Goal: Task Accomplishment & Management: Manage account settings

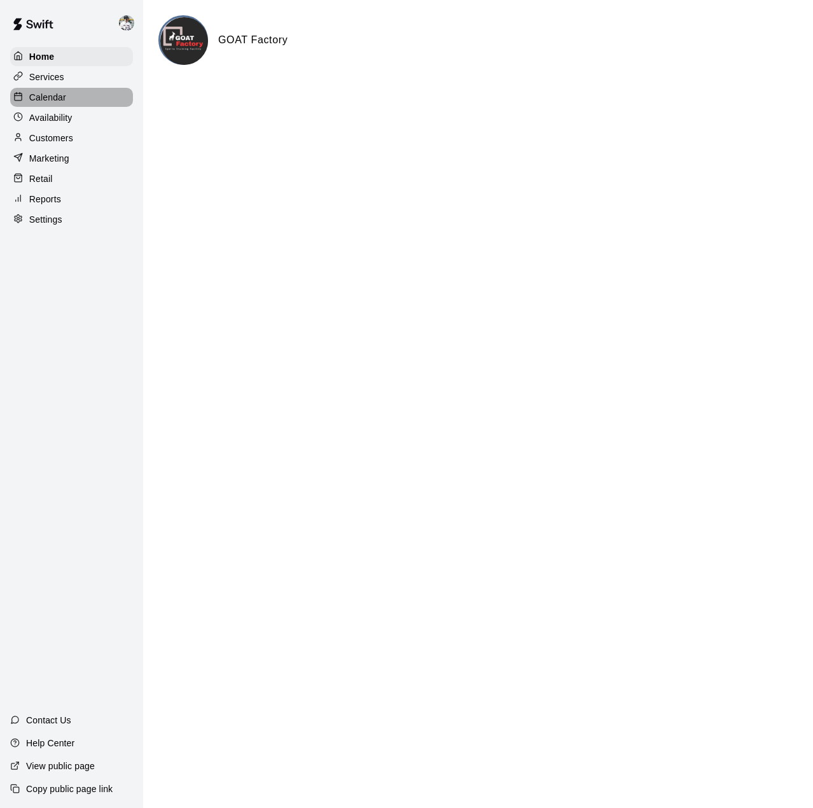
click at [41, 92] on p "Calendar" at bounding box center [47, 97] width 37 height 13
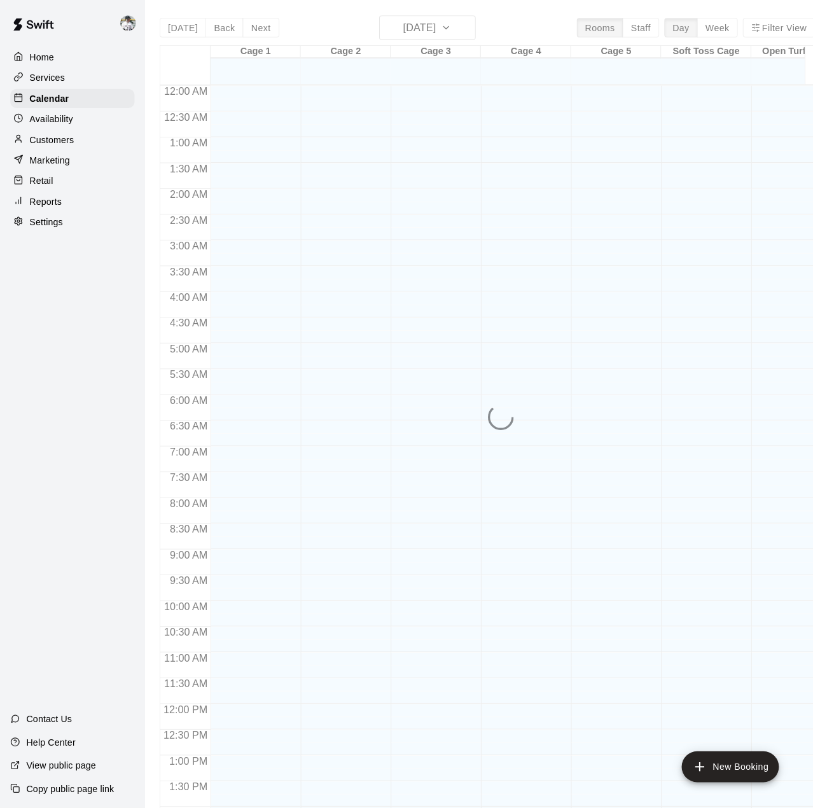
scroll to position [445, 0]
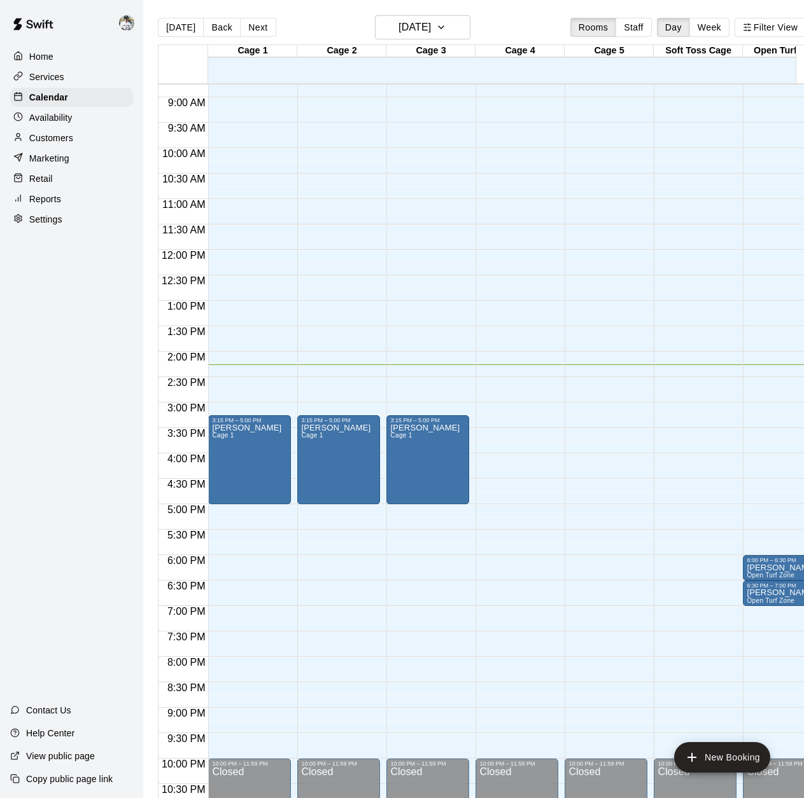
click at [45, 77] on p "Services" at bounding box center [46, 77] width 35 height 13
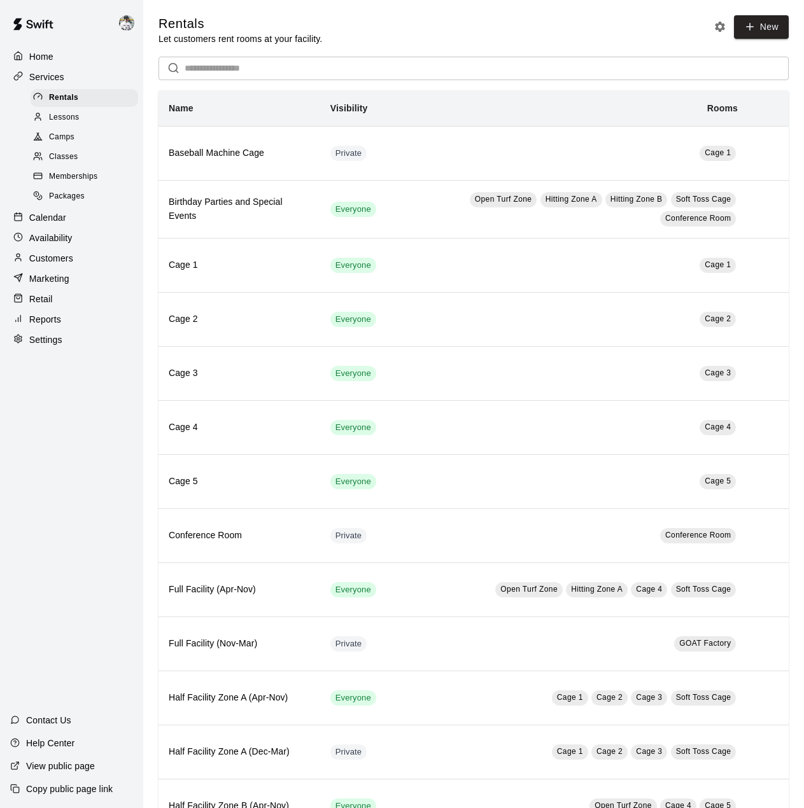
click at [47, 265] on p "Customers" at bounding box center [51, 258] width 44 height 13
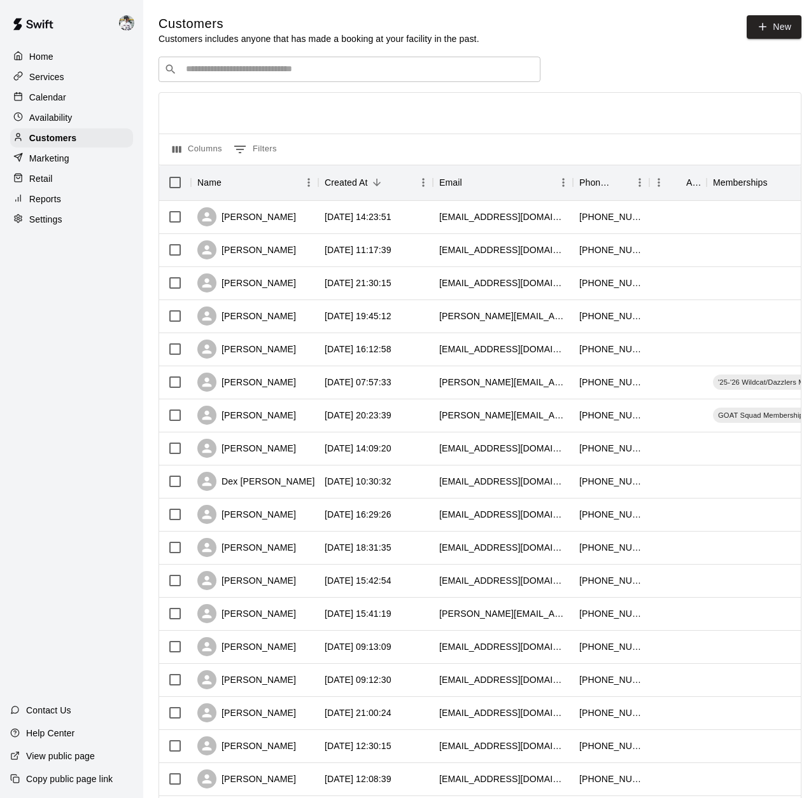
click at [234, 78] on div "​ ​" at bounding box center [349, 69] width 382 height 25
type input "*"
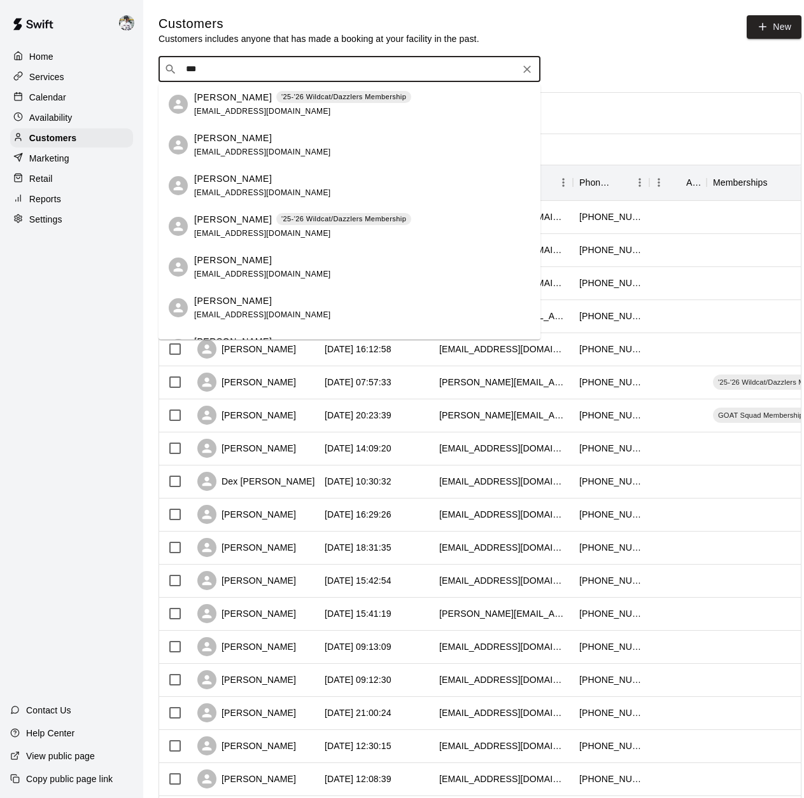
type input "****"
click at [213, 101] on p "Kyle Wehrle" at bounding box center [233, 97] width 78 height 13
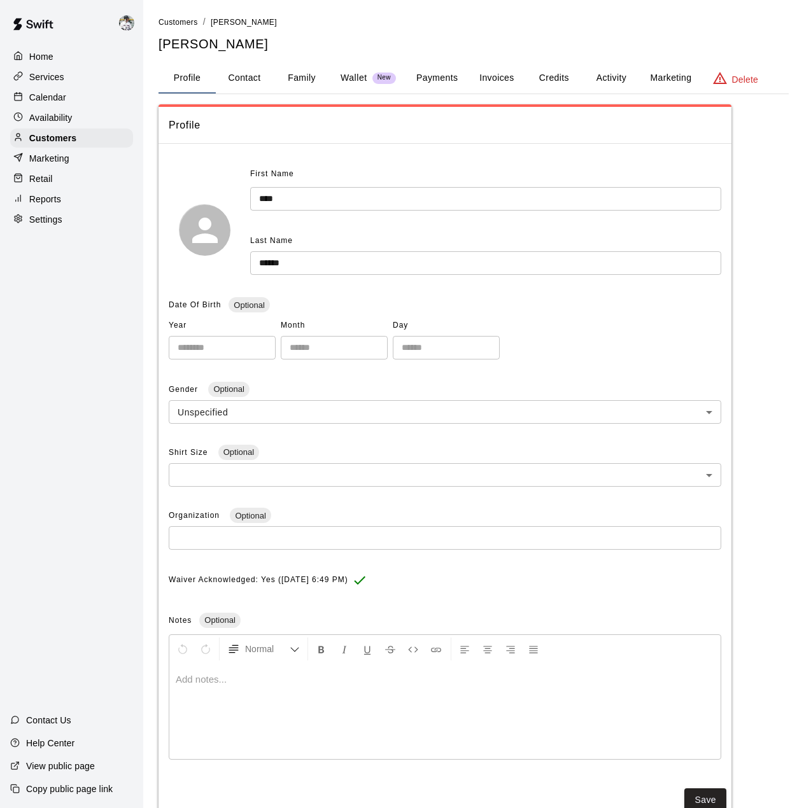
click at [427, 83] on button "Payments" at bounding box center [437, 78] width 62 height 31
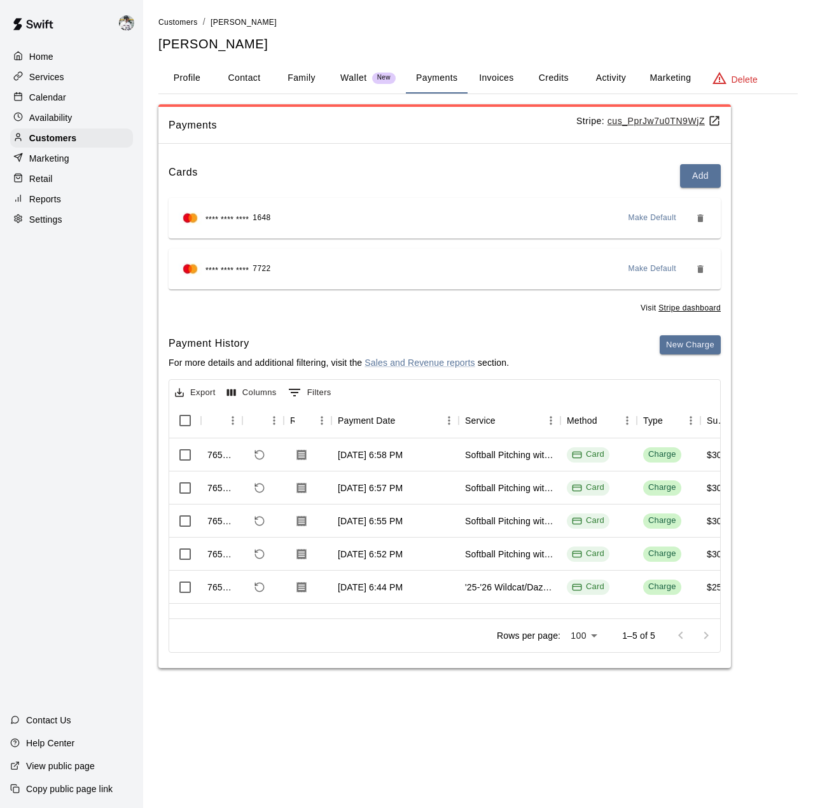
click at [499, 74] on button "Invoices" at bounding box center [496, 78] width 57 height 31
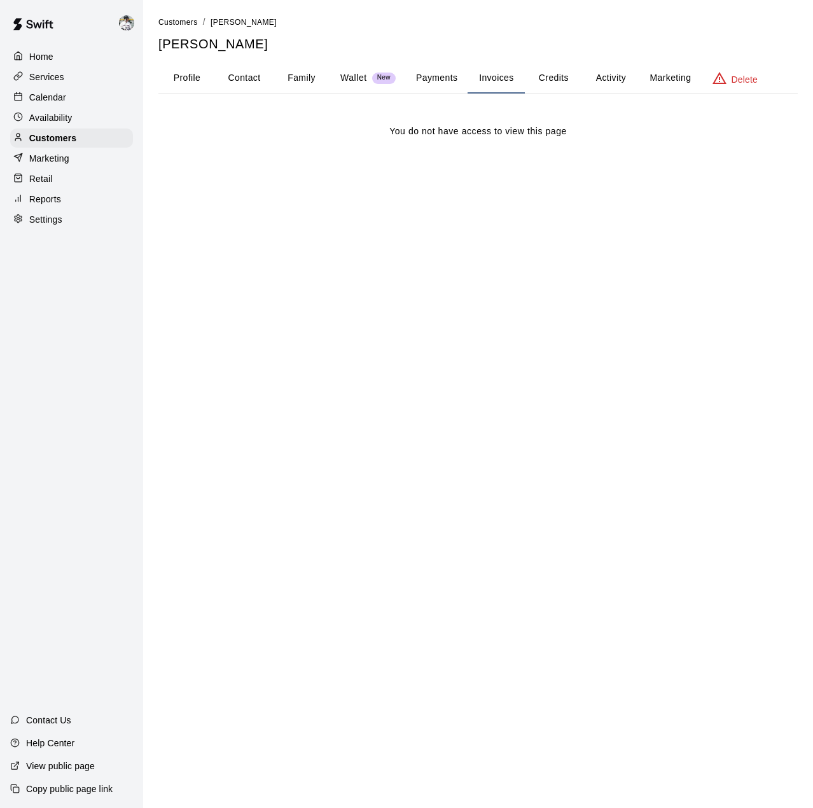
click at [421, 78] on button "Payments" at bounding box center [437, 78] width 62 height 31
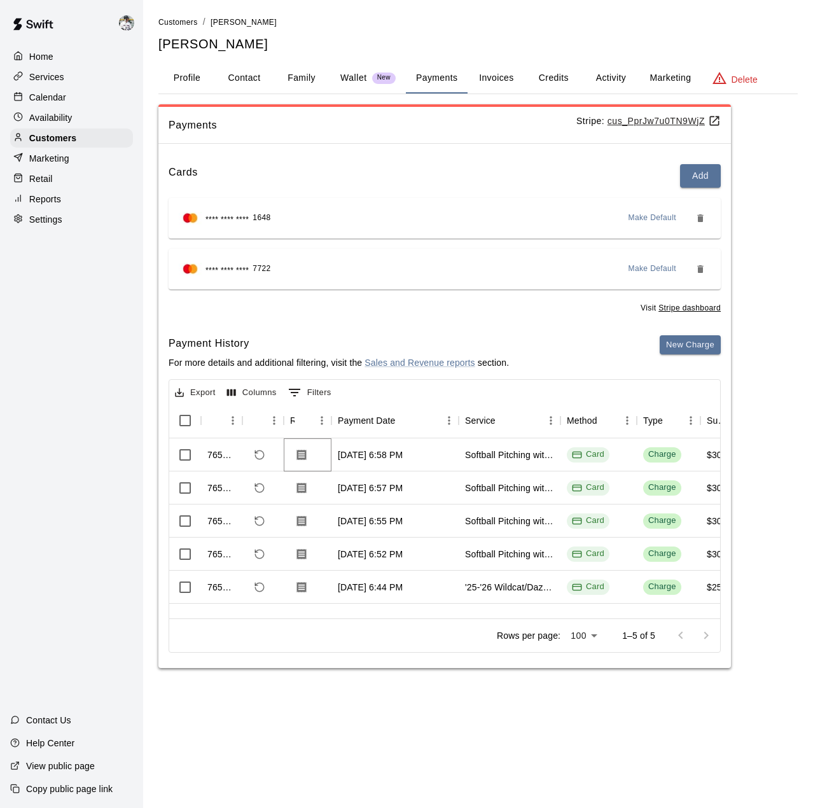
drag, startPoint x: 298, startPoint y: 456, endPoint x: 265, endPoint y: 393, distance: 71.1
click at [265, 393] on div "Export Columns 0 Filters Id Refund Receipt Payment Date Service Method Type Sub…" at bounding box center [445, 516] width 552 height 274
click at [228, 386] on button "Columns" at bounding box center [252, 393] width 56 height 20
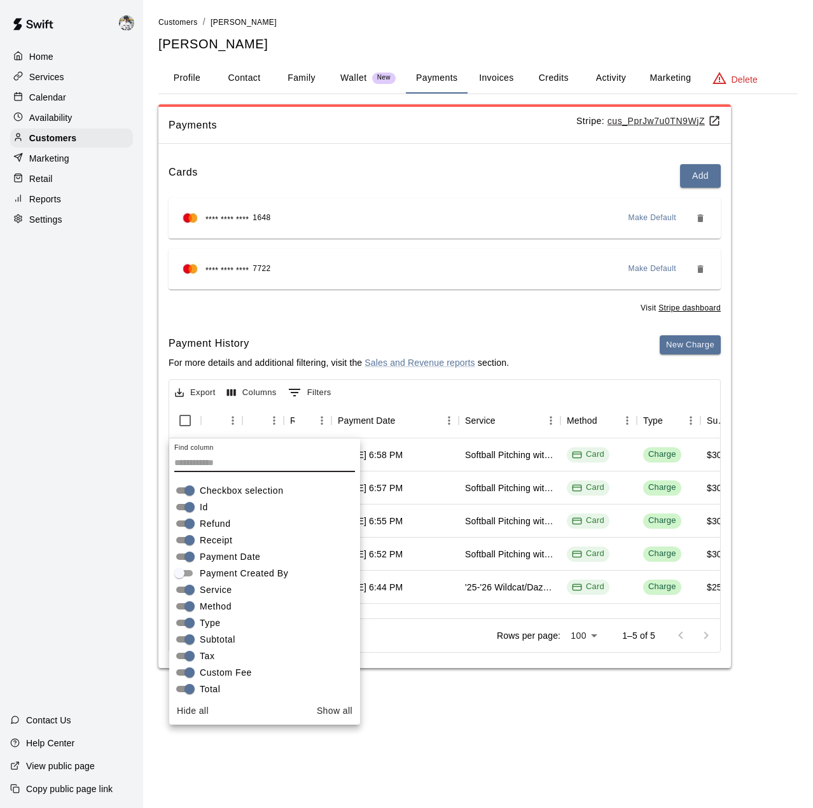
click at [246, 391] on button "Columns" at bounding box center [252, 393] width 56 height 20
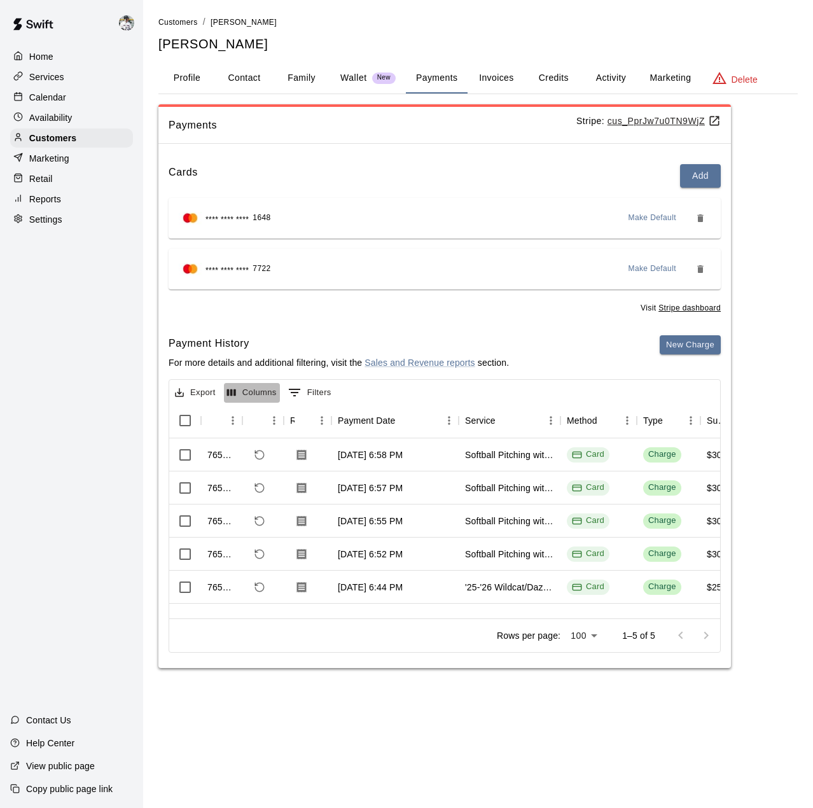
click at [246, 391] on button "Columns" at bounding box center [252, 393] width 56 height 20
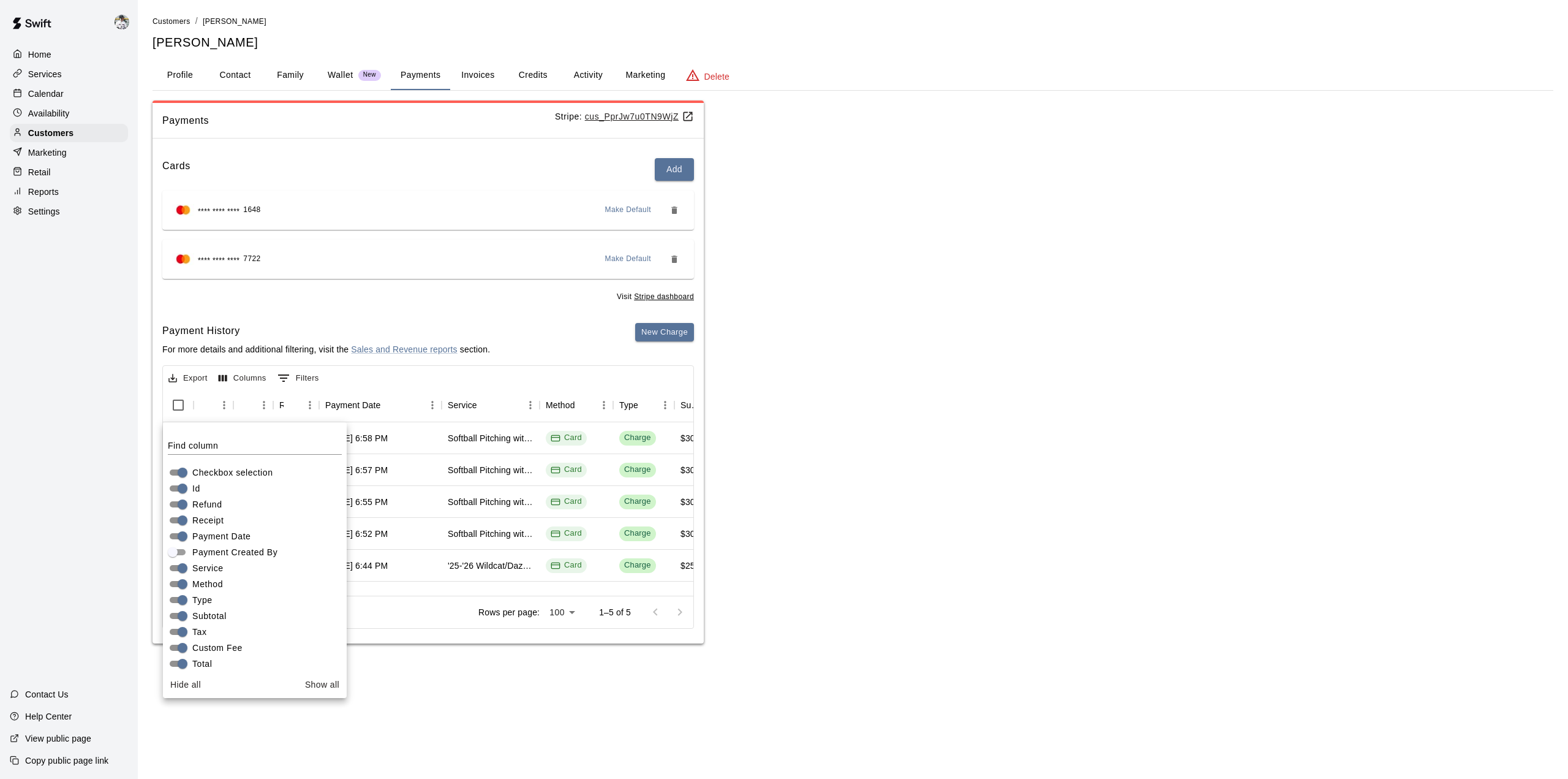
click at [782, 416] on div "Payments Stripe: cus_PprJw7u0TN9WjZ Cards Add **** **** **** 1648 Make Default …" at bounding box center [852, 372] width 1401 height 543
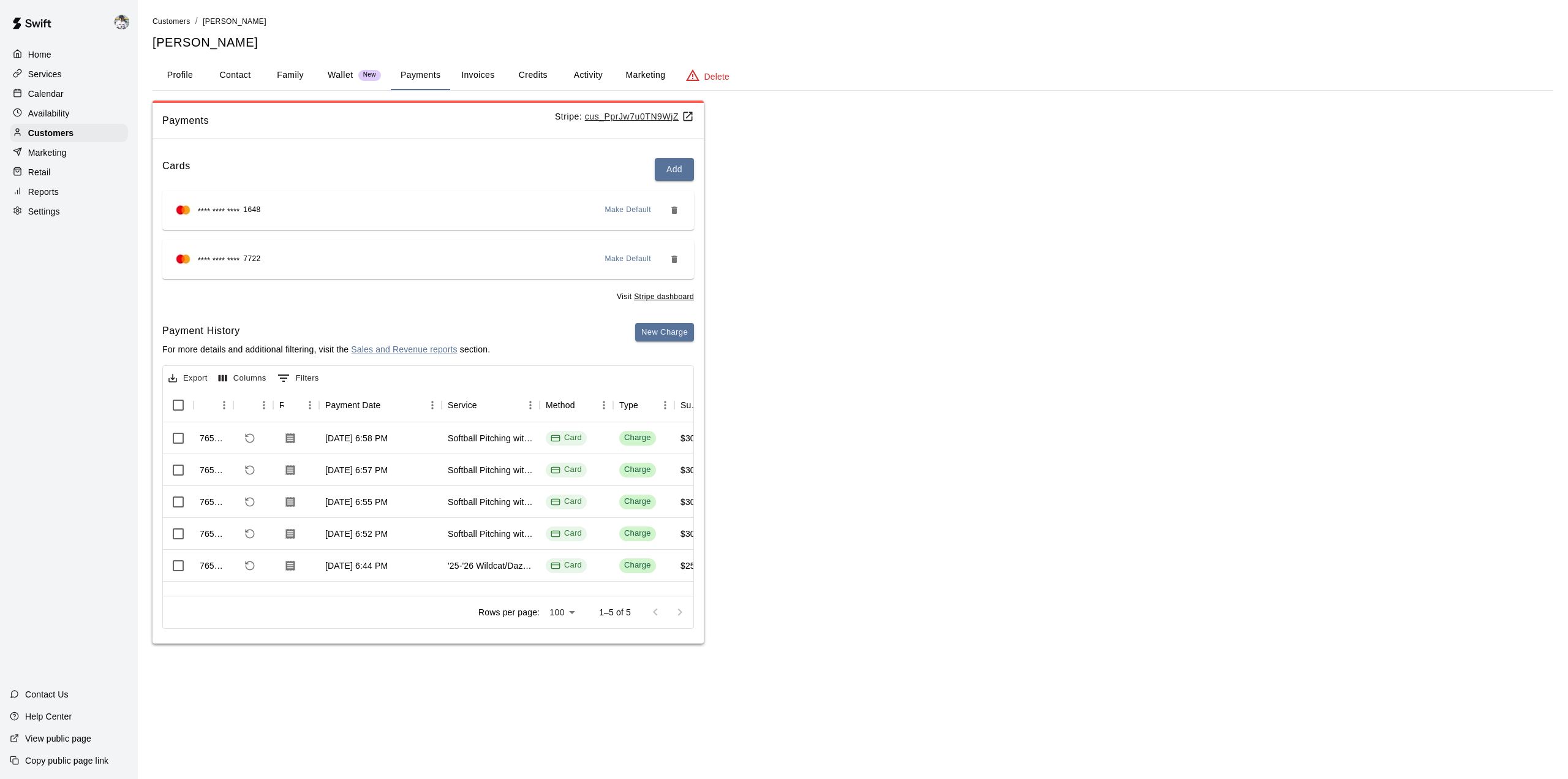
click at [654, 600] on div at bounding box center [667, 611] width 49 height 24
click at [655, 602] on div at bounding box center [667, 611] width 49 height 24
click at [658, 604] on div at bounding box center [667, 611] width 49 height 24
click at [496, 404] on div "Service" at bounding box center [484, 405] width 73 height 35
click at [388, 398] on button "Sort" at bounding box center [390, 405] width 17 height 17
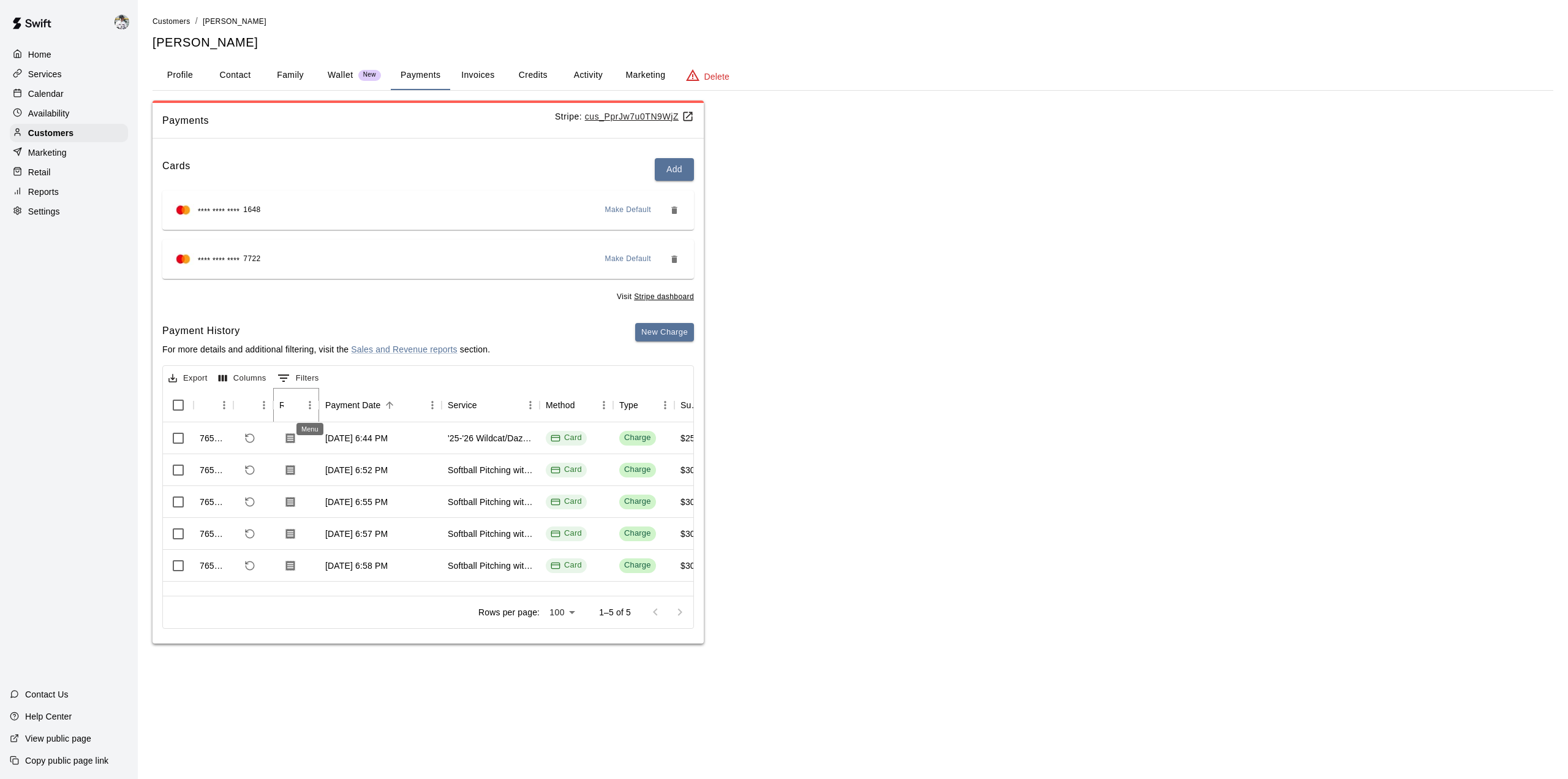
click at [303, 400] on button "Menu" at bounding box center [309, 404] width 18 height 18
click at [238, 426] on span "Sort by ASC" at bounding box center [254, 428] width 111 height 13
click at [206, 405] on icon "Sort" at bounding box center [208, 404] width 11 height 11
click at [206, 405] on icon "Sort" at bounding box center [208, 405] width 8 height 8
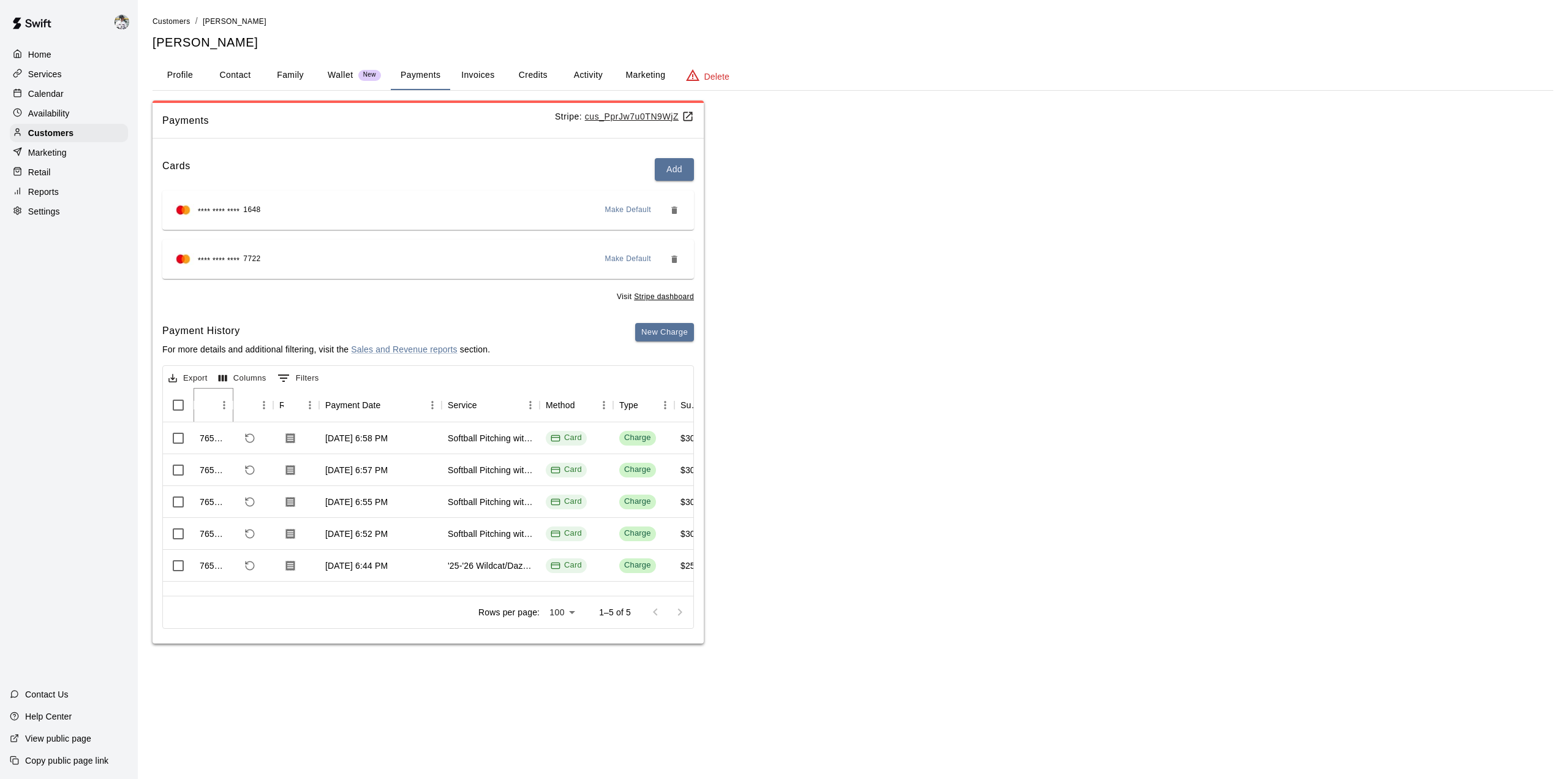
click at [223, 405] on icon "Menu" at bounding box center [224, 404] width 2 height 8
click at [359, 437] on div "Aug 19, 2025, 6:58 PM" at bounding box center [356, 438] width 63 height 13
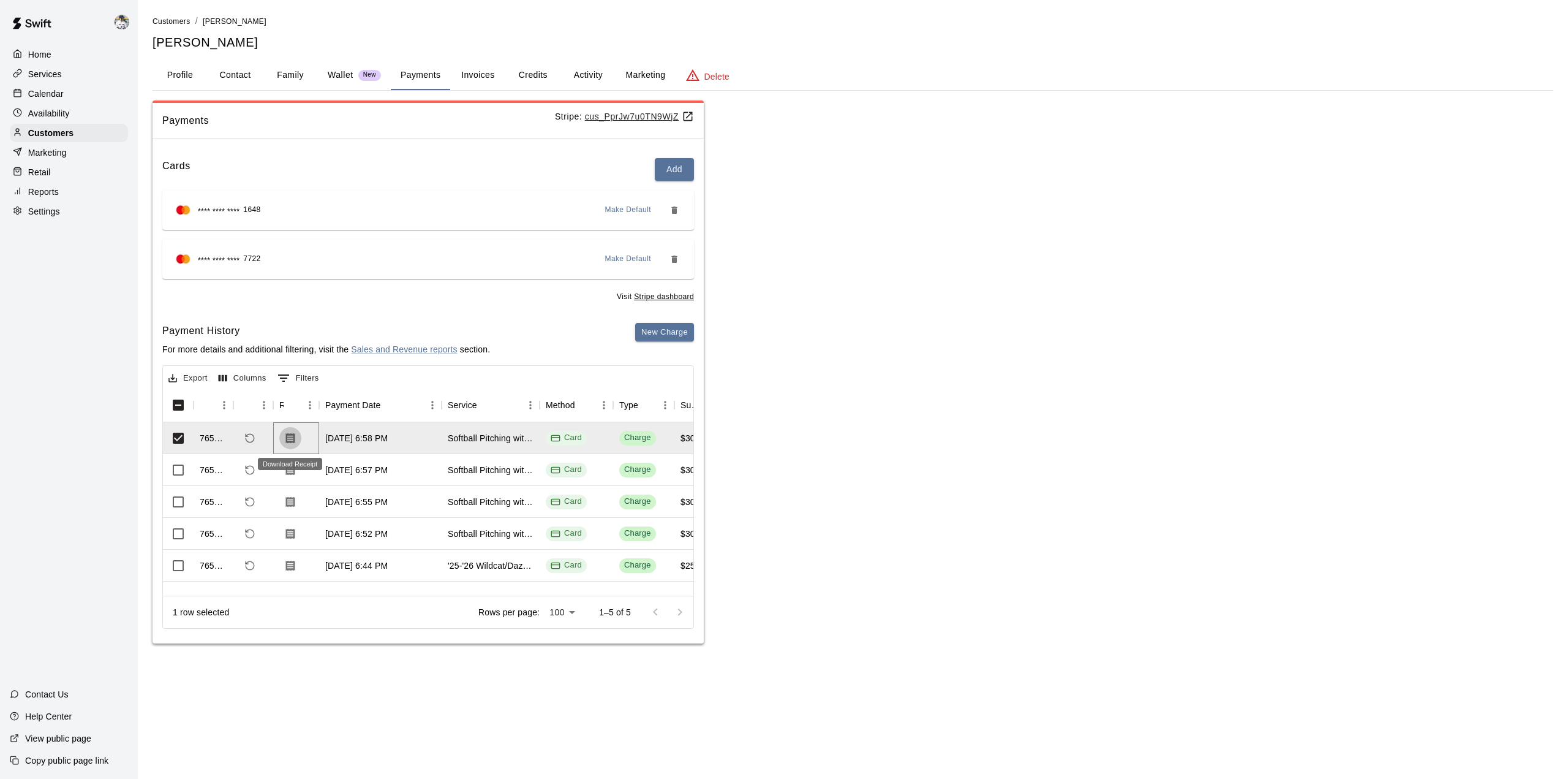
click at [289, 438] on icon "Download Receipt" at bounding box center [290, 438] width 13 height 13
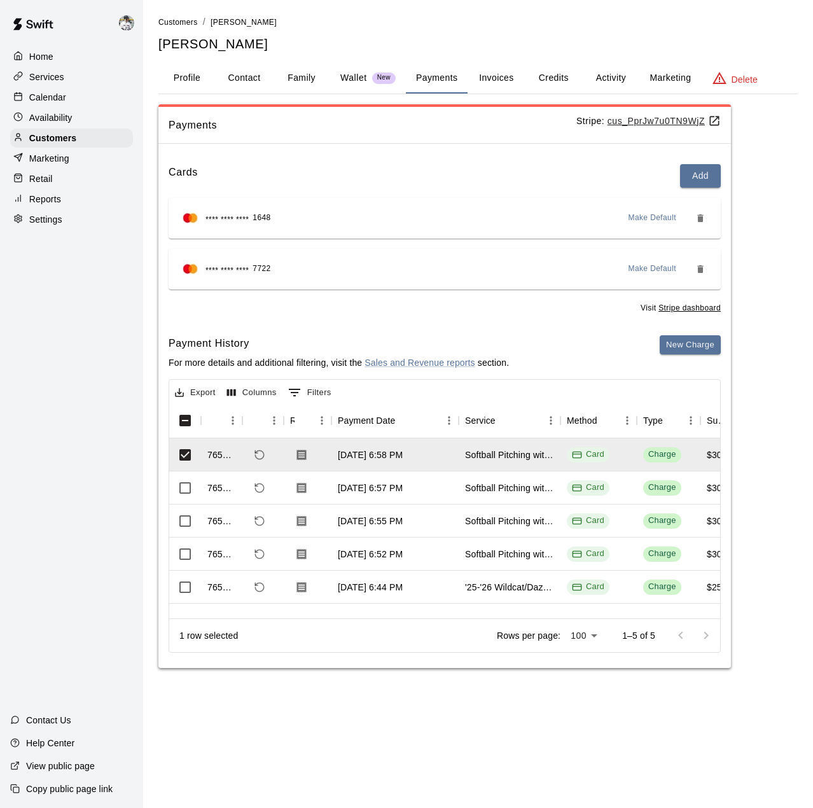
click at [191, 76] on button "Profile" at bounding box center [186, 78] width 57 height 31
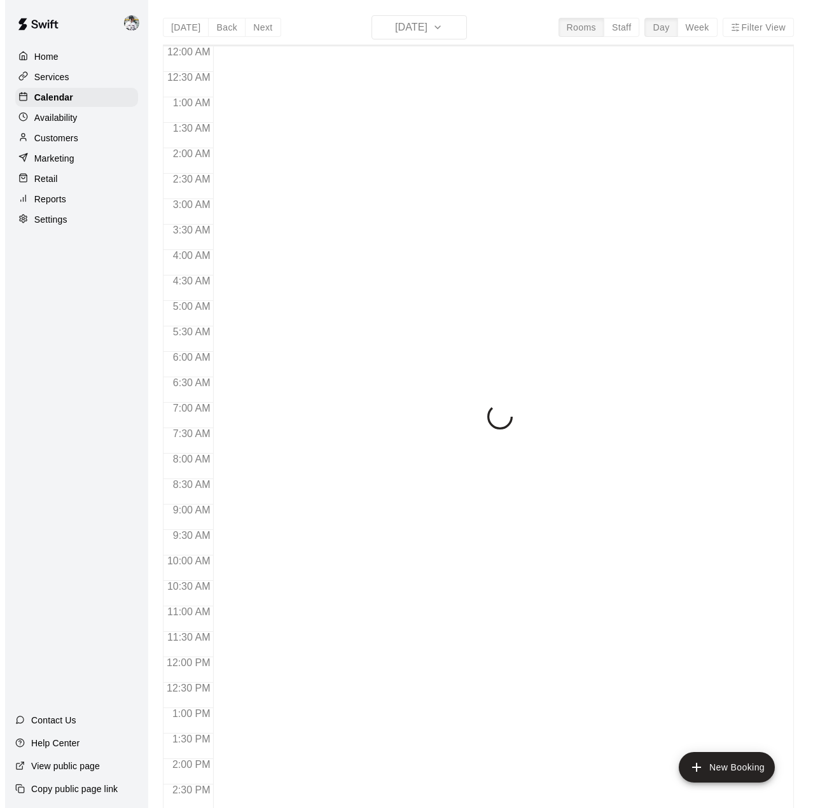
scroll to position [445, 0]
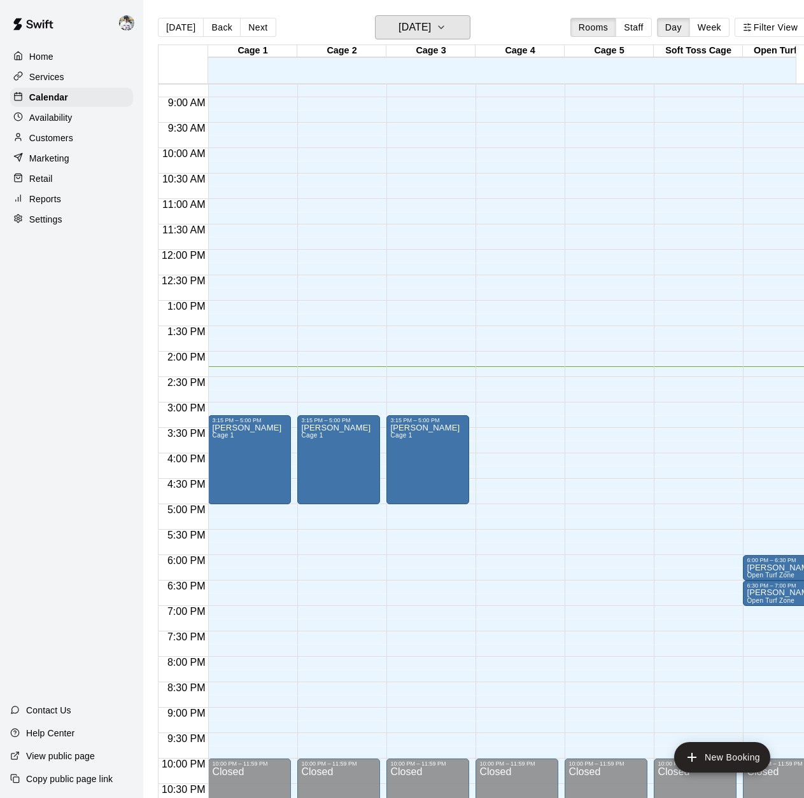
click at [431, 24] on h6 "[DATE]" at bounding box center [414, 27] width 32 height 18
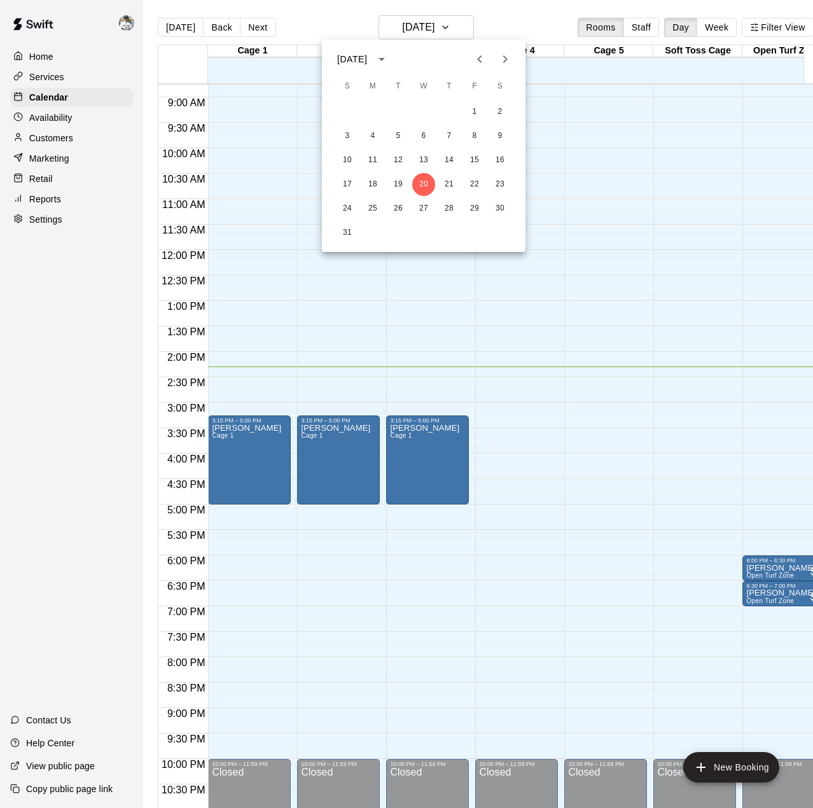
click at [506, 67] on button "Next month" at bounding box center [504, 58] width 25 height 25
click at [503, 57] on icon "Next month" at bounding box center [505, 59] width 15 height 15
click at [424, 136] on button "8" at bounding box center [423, 136] width 23 height 23
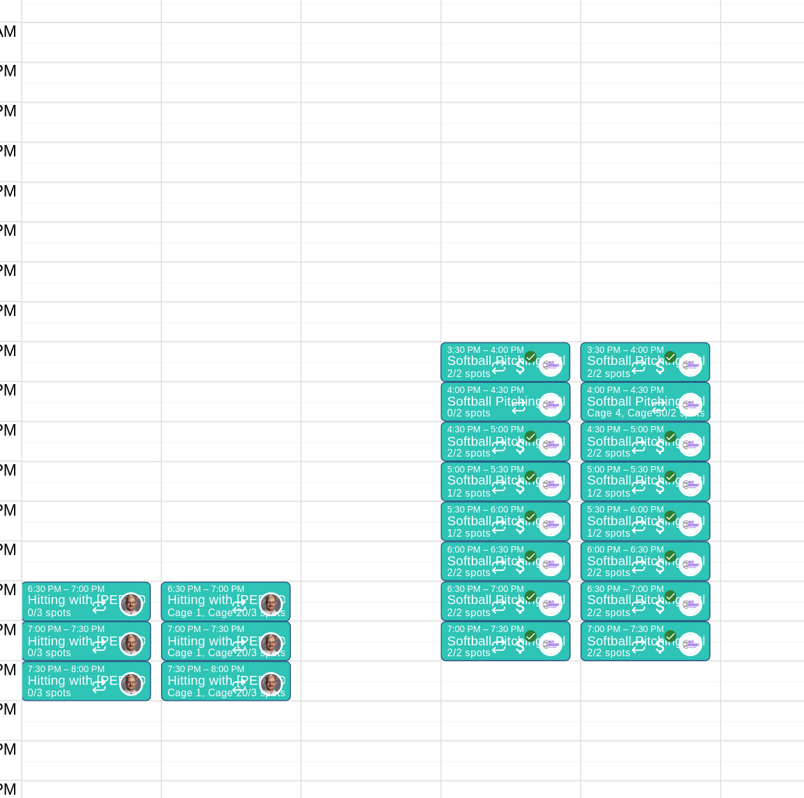
click at [503, 543] on p "Softball Pitching with Ally" at bounding box center [516, 543] width 75 height 0
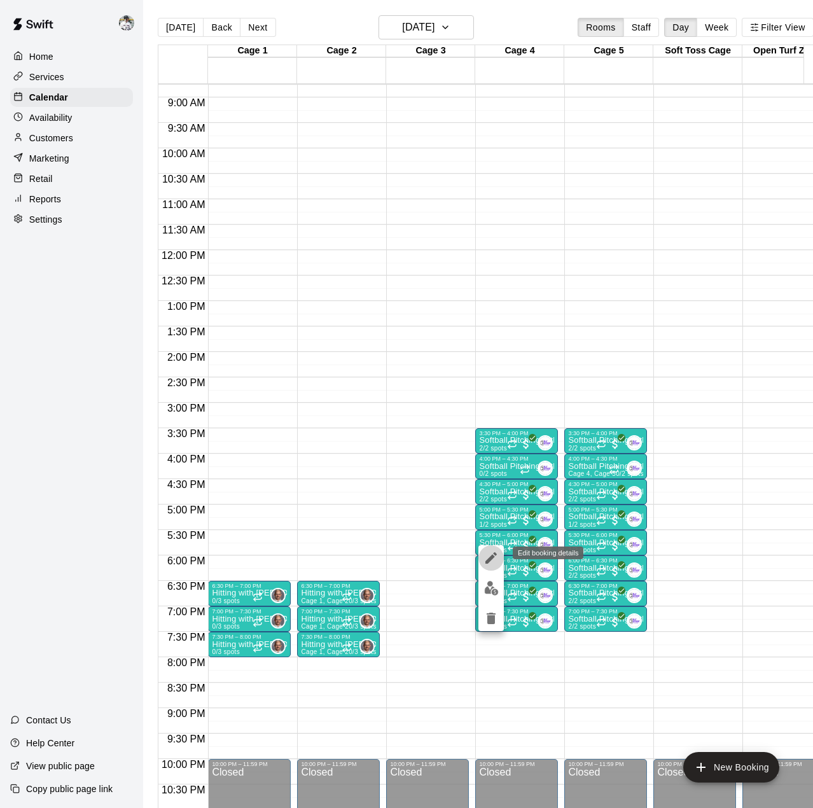
click at [491, 560] on icon "edit" at bounding box center [490, 557] width 11 height 11
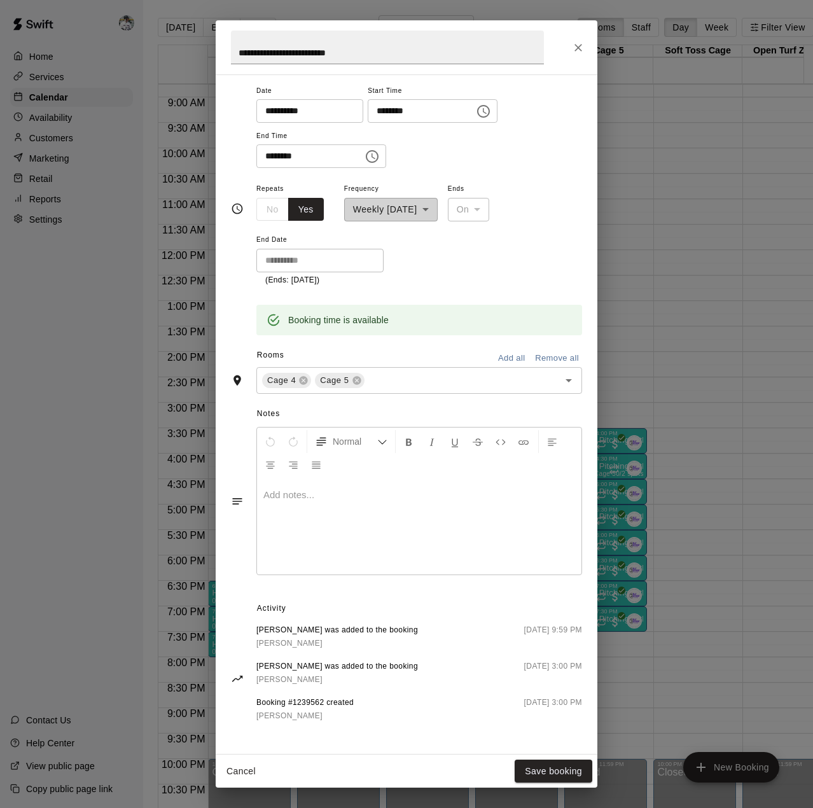
scroll to position [0, 0]
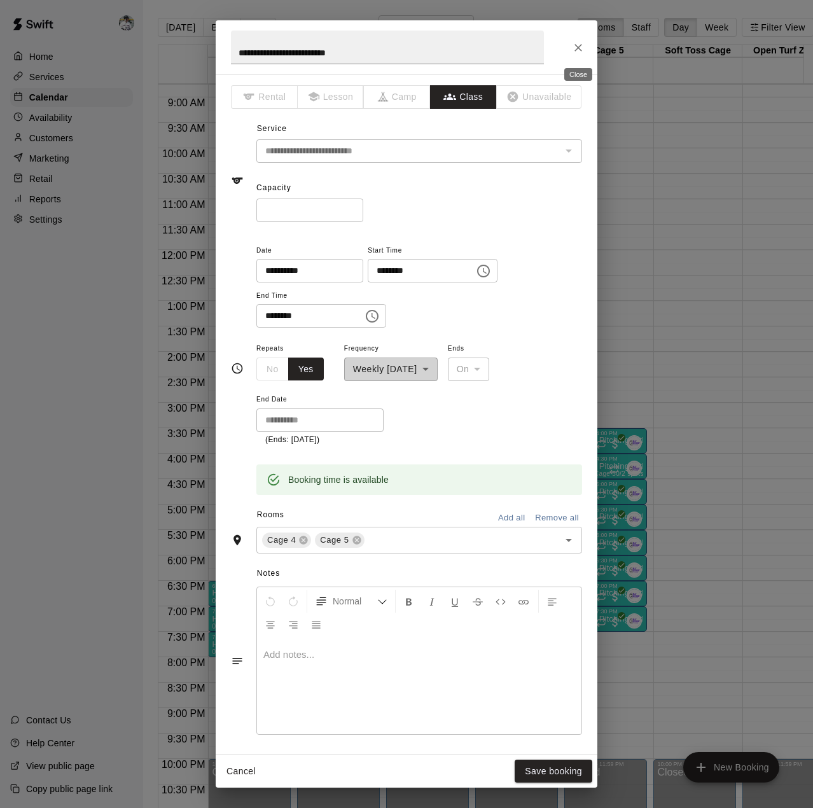
click at [576, 38] on button "Close" at bounding box center [578, 47] width 23 height 23
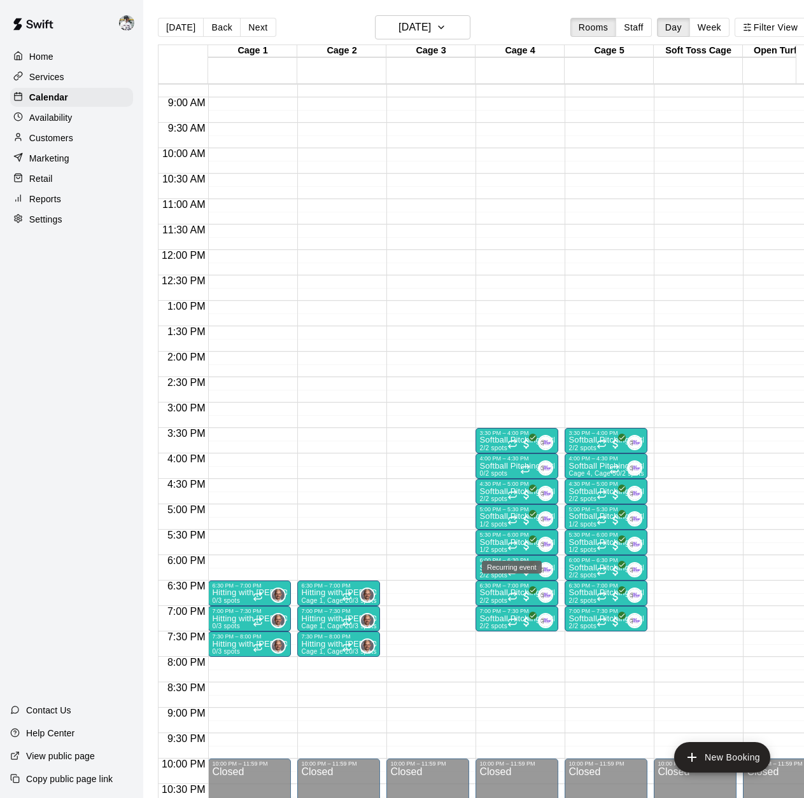
click at [502, 568] on div "Recurring event" at bounding box center [512, 567] width 60 height 13
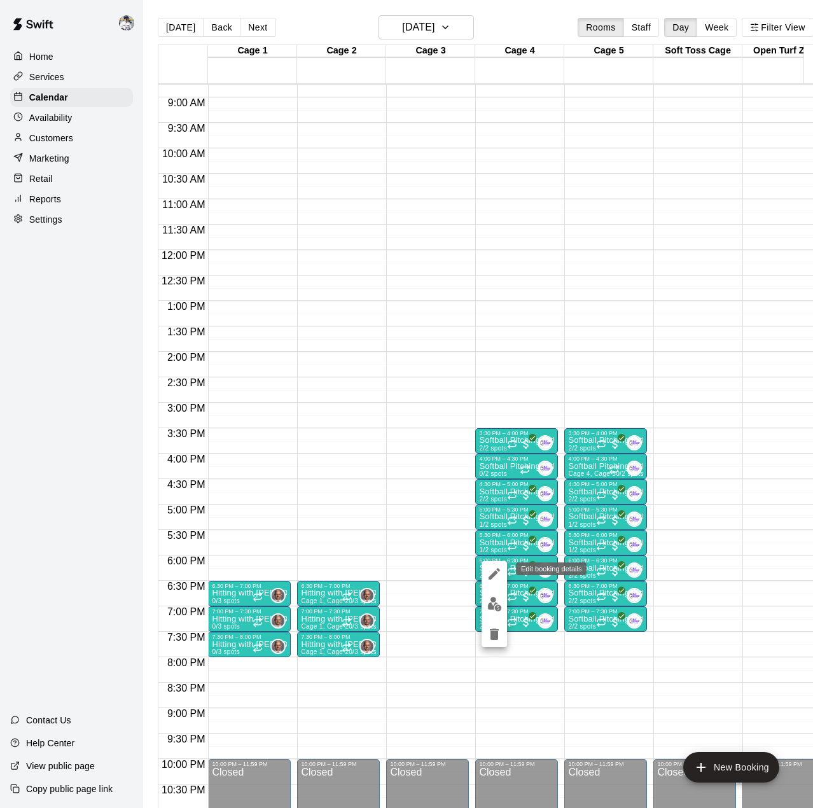
click at [494, 580] on icon "edit" at bounding box center [494, 573] width 15 height 15
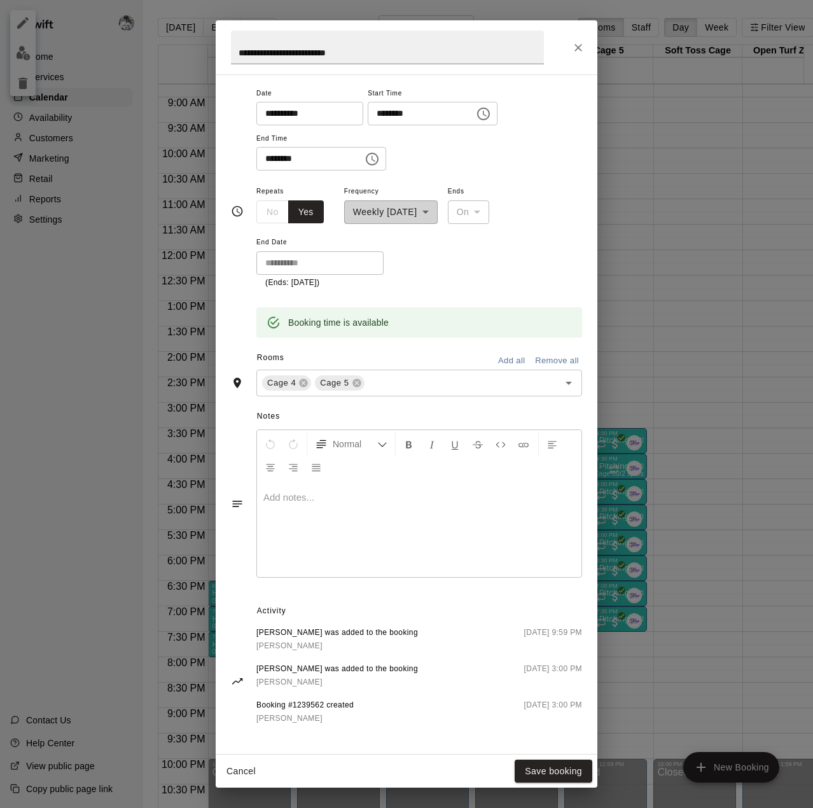
scroll to position [165, 0]
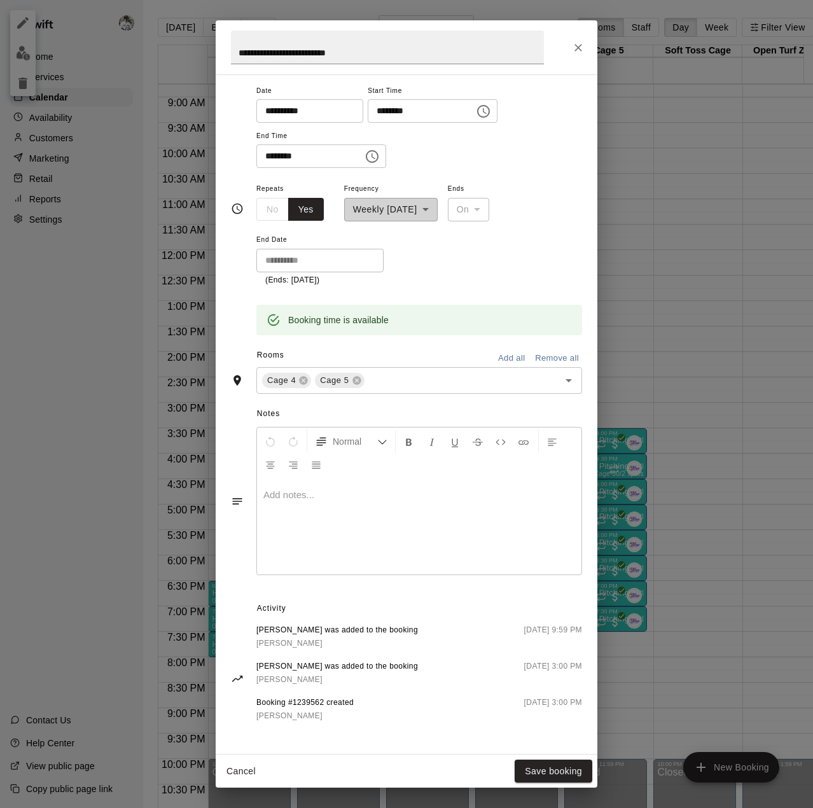
click at [581, 50] on icon "Close" at bounding box center [579, 48] width 8 height 8
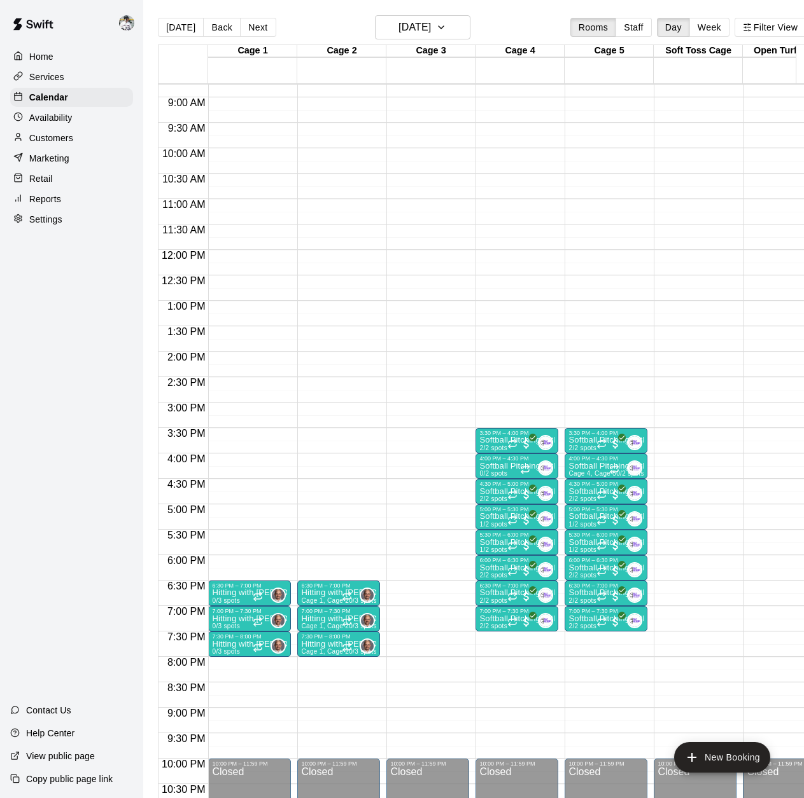
click at [494, 440] on p "Softball Pitching with Ally" at bounding box center [516, 440] width 75 height 0
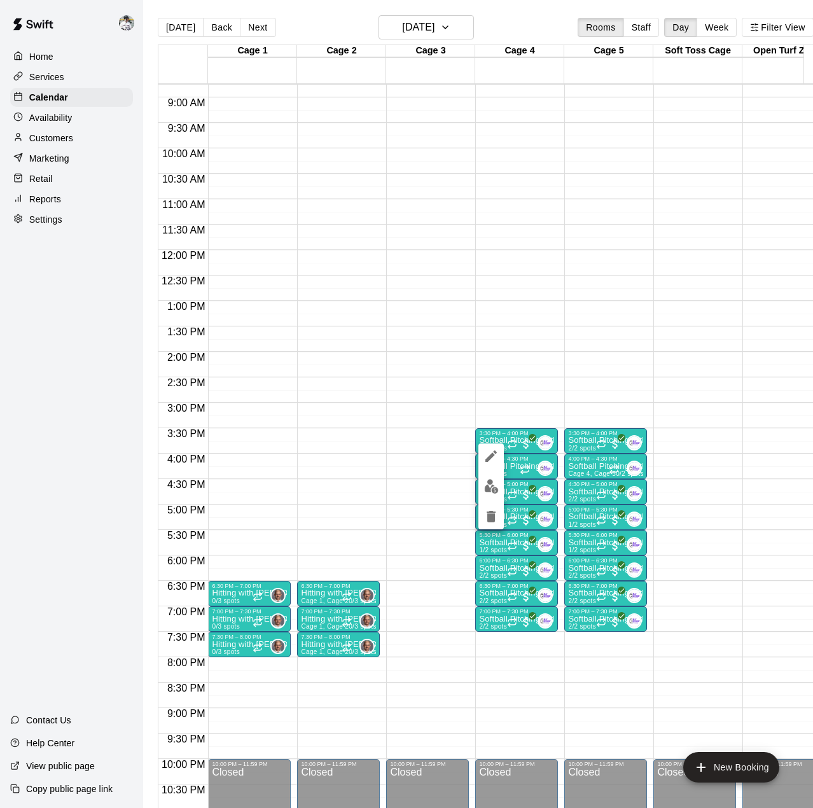
click at [485, 482] on img "edit" at bounding box center [491, 486] width 15 height 15
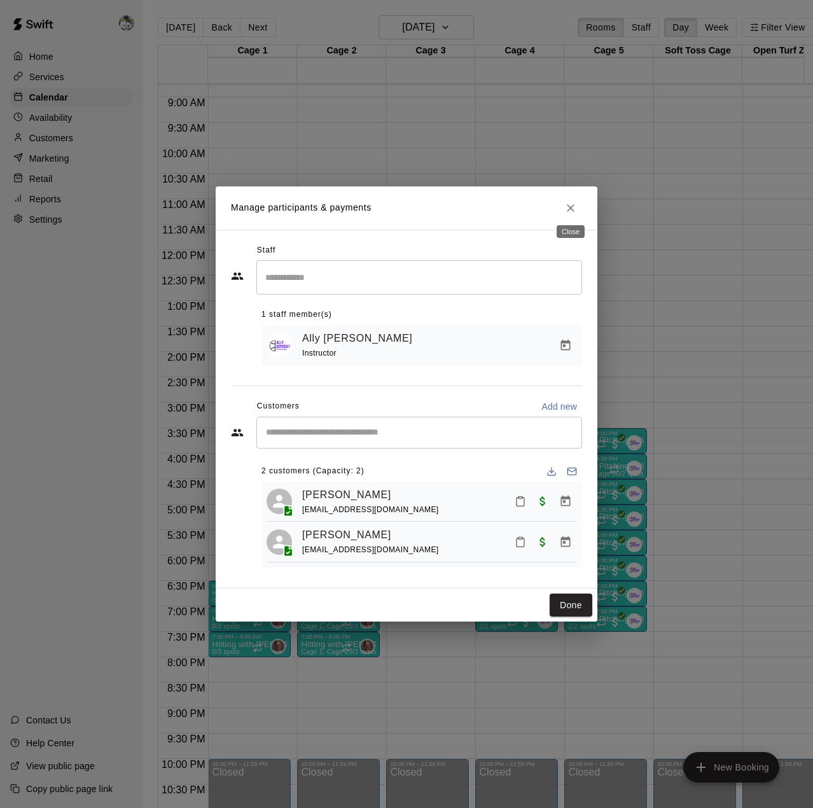
click at [572, 212] on button "Close" at bounding box center [570, 208] width 23 height 23
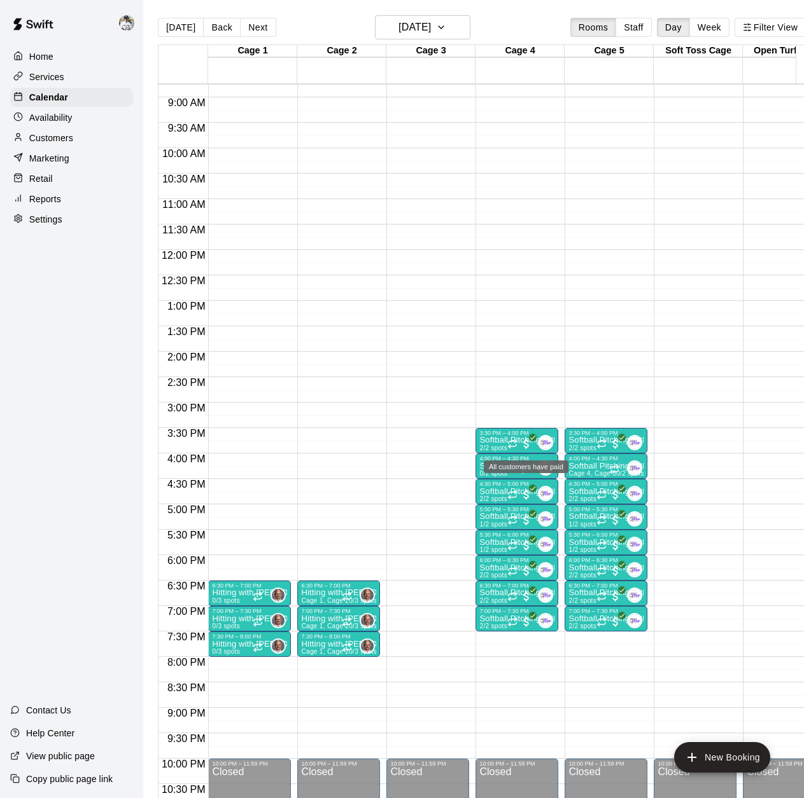
click at [523, 464] on div "All customers have paid" at bounding box center [526, 467] width 85 height 13
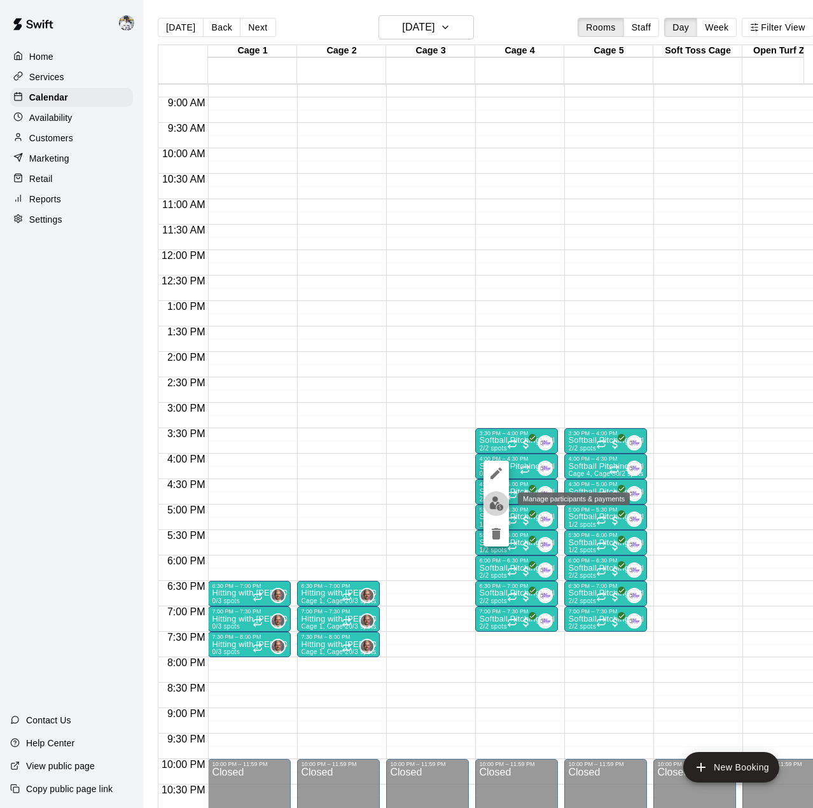
click at [494, 505] on img "edit" at bounding box center [496, 503] width 15 height 15
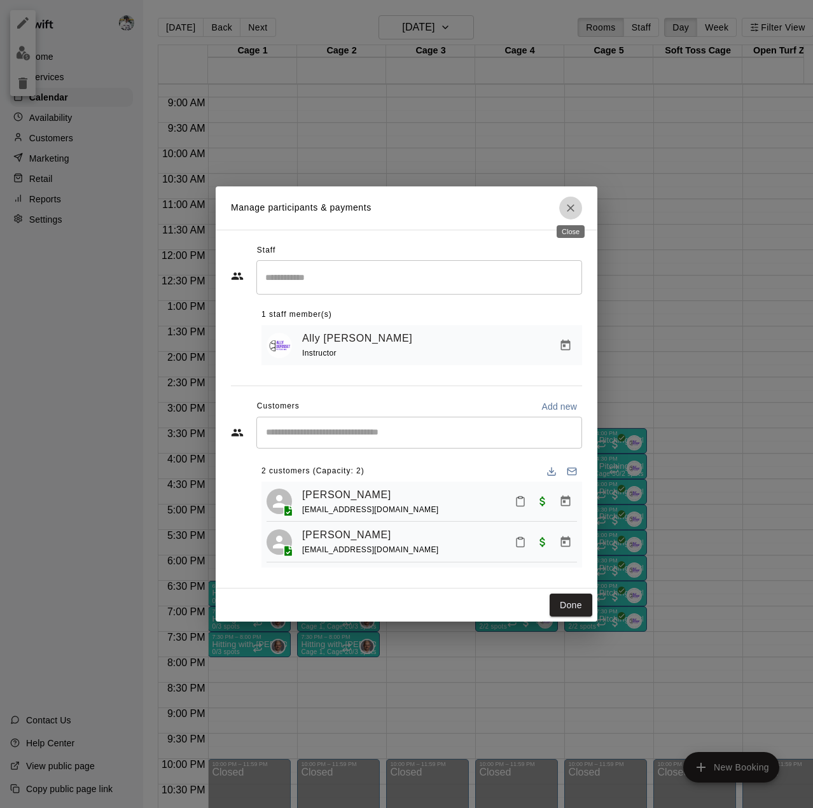
click at [572, 204] on icon "Close" at bounding box center [571, 208] width 8 height 8
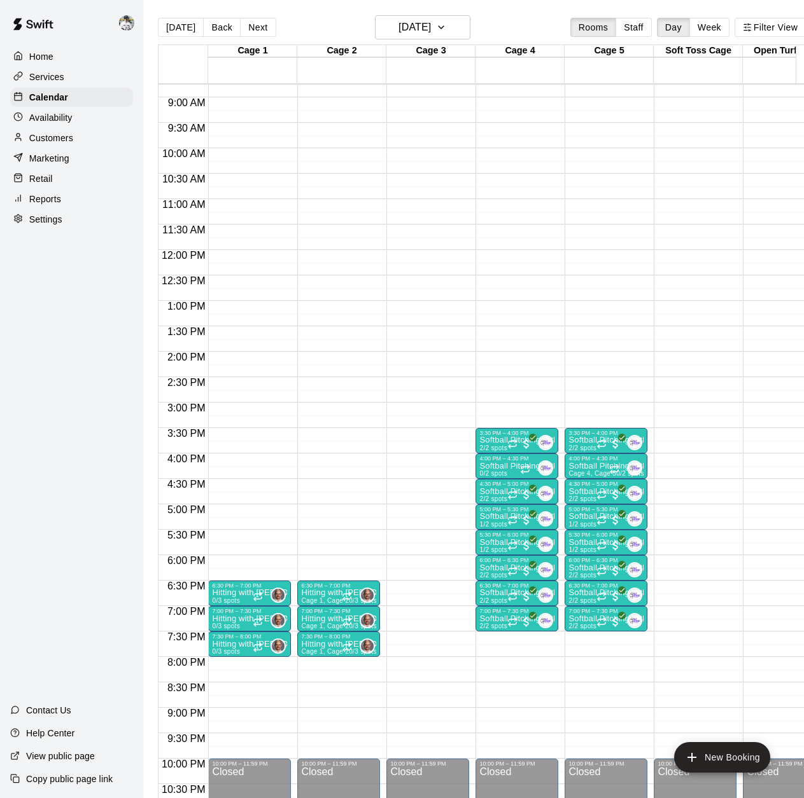
click at [486, 492] on p "Softball Pitching with Ally" at bounding box center [516, 492] width 75 height 0
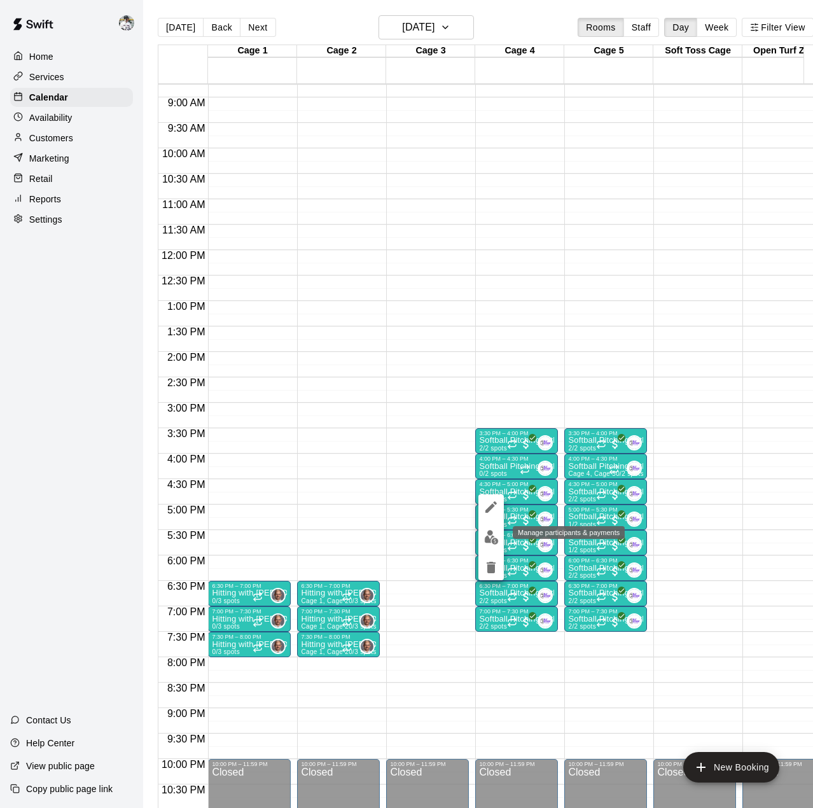
click at [495, 535] on img "edit" at bounding box center [491, 537] width 15 height 15
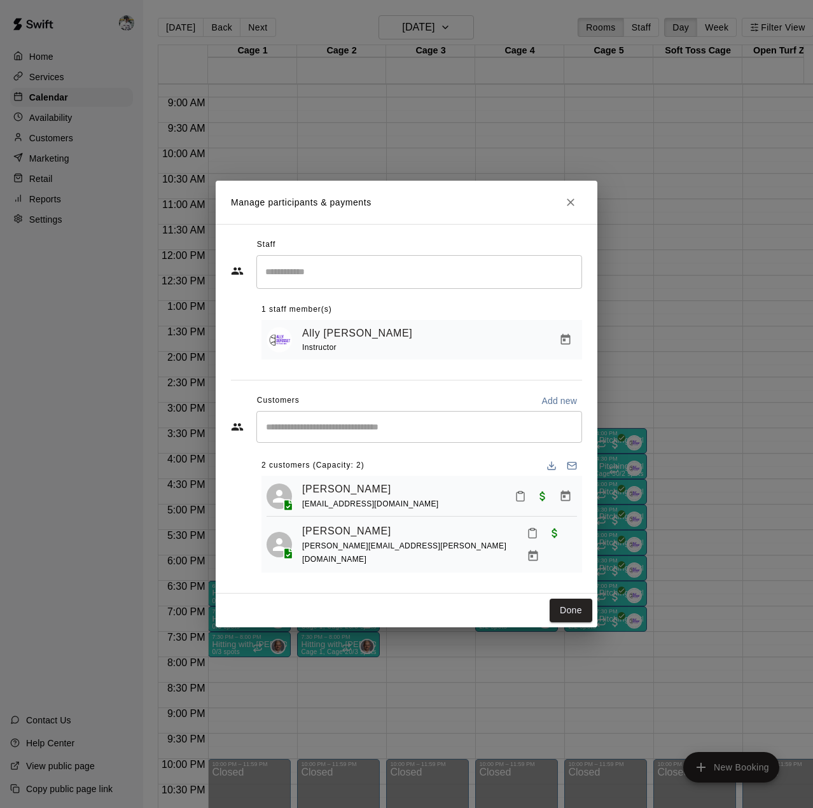
click at [573, 230] on div "Staff ​ 1 staff member(s) Ally [PERSON_NAME] Instructor Customers Add new ​ 2 c…" at bounding box center [407, 409] width 382 height 370
click at [575, 214] on button "Close" at bounding box center [570, 202] width 23 height 23
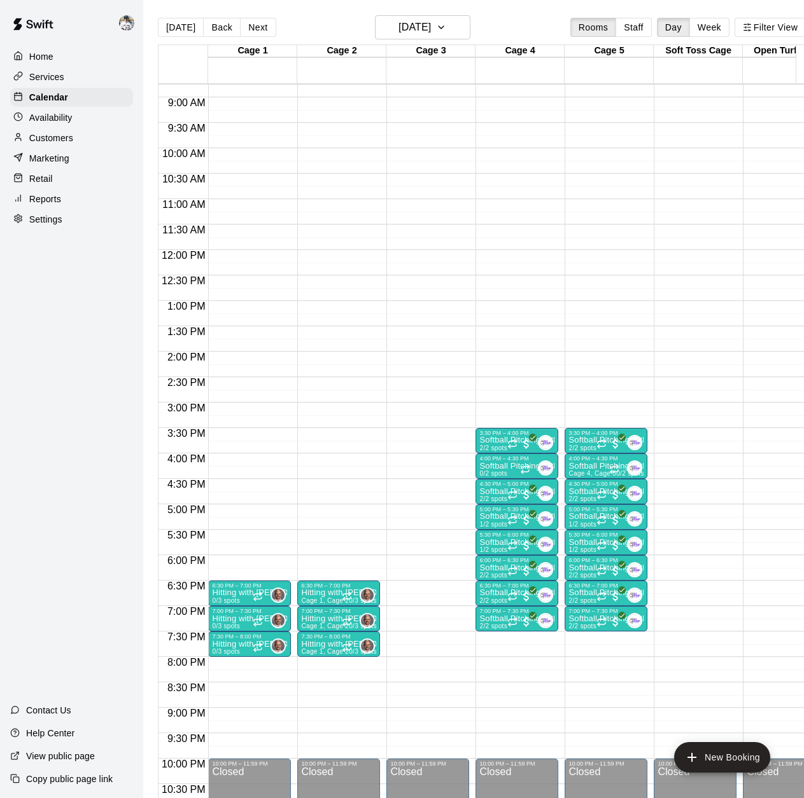
click at [505, 543] on p "Softball Pitching with Ally" at bounding box center [516, 543] width 75 height 0
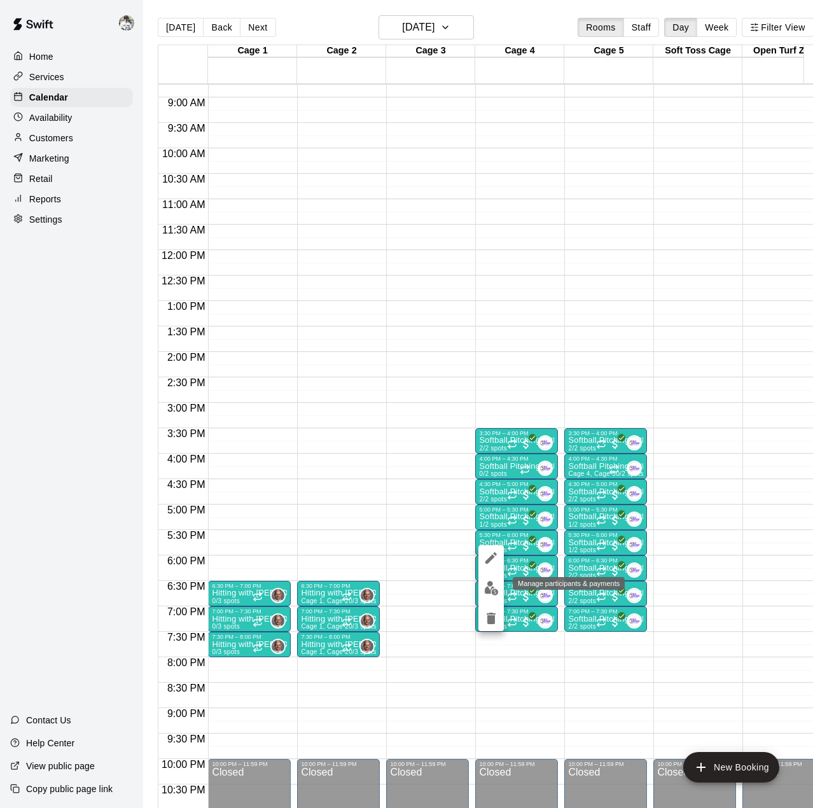
click at [486, 589] on img "edit" at bounding box center [491, 588] width 15 height 15
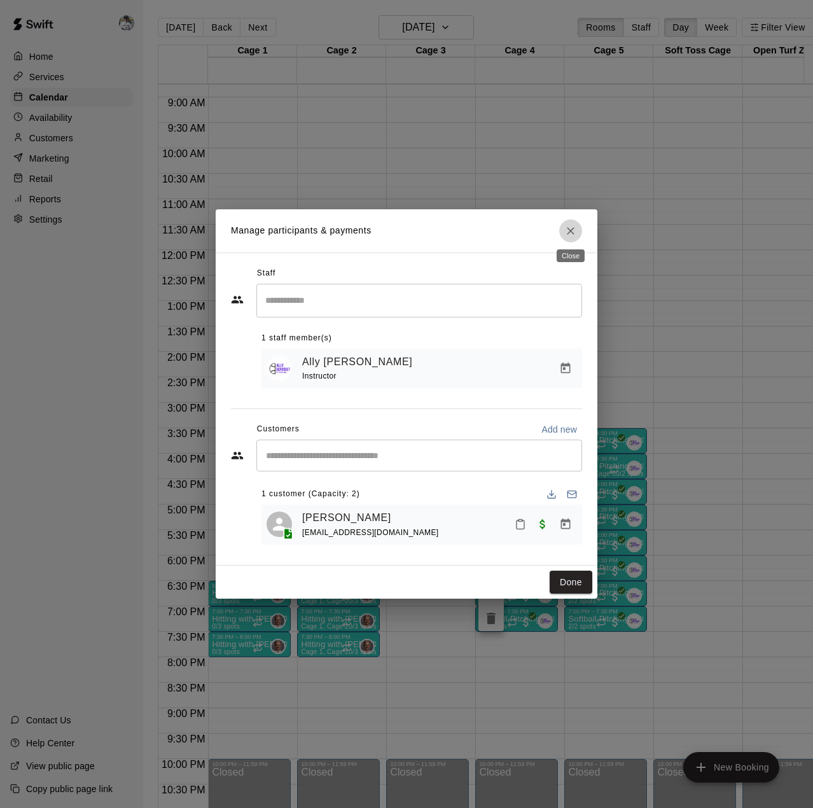
click at [569, 230] on icon "Close" at bounding box center [571, 231] width 8 height 8
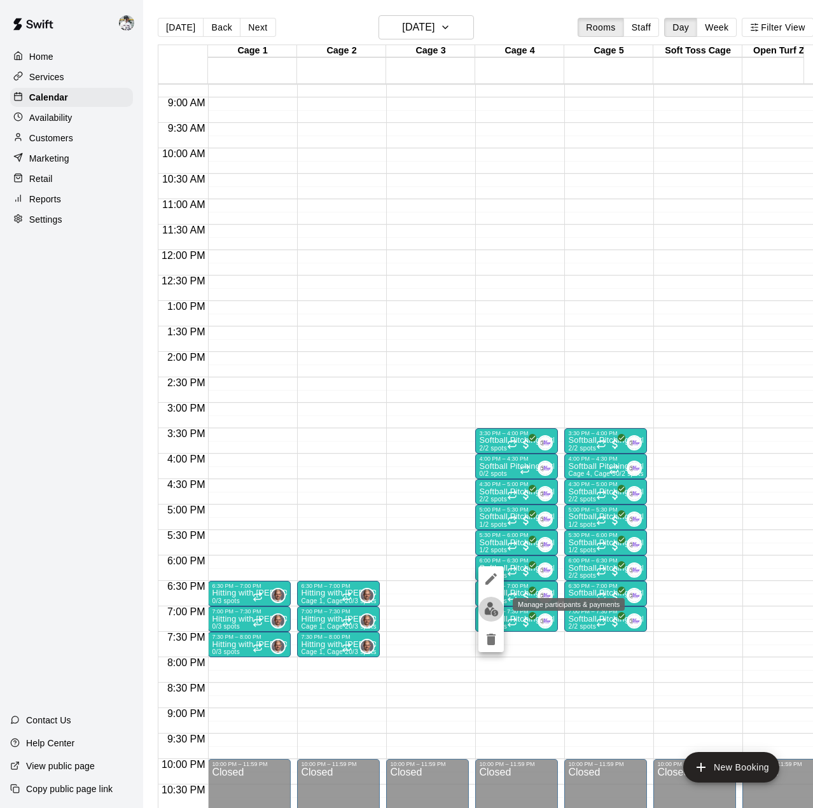
click at [489, 608] on img "edit" at bounding box center [491, 609] width 15 height 15
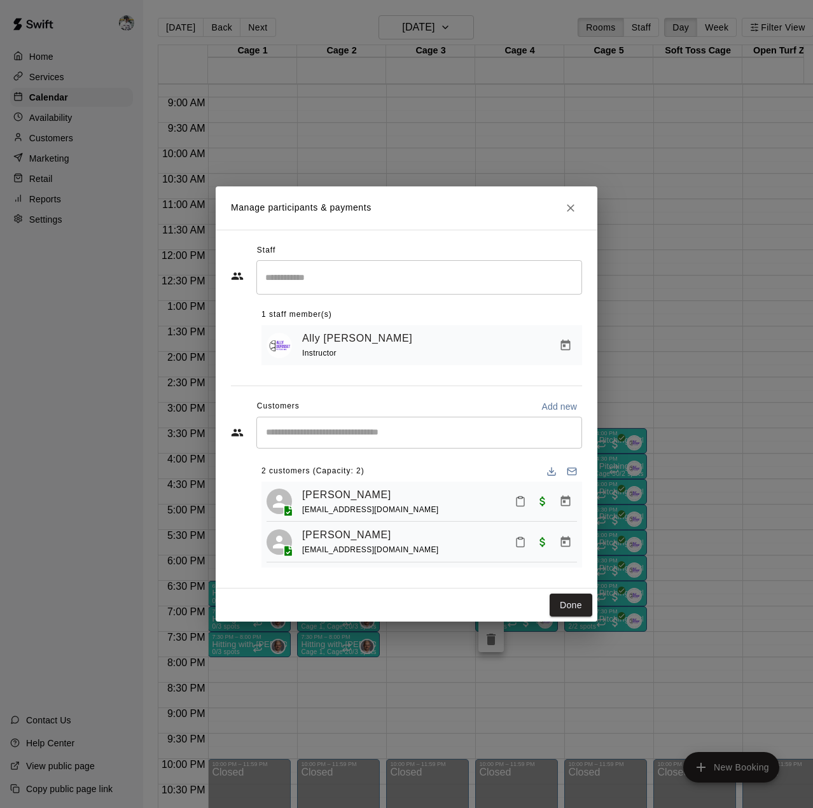
click at [570, 202] on icon "Close" at bounding box center [570, 208] width 13 height 13
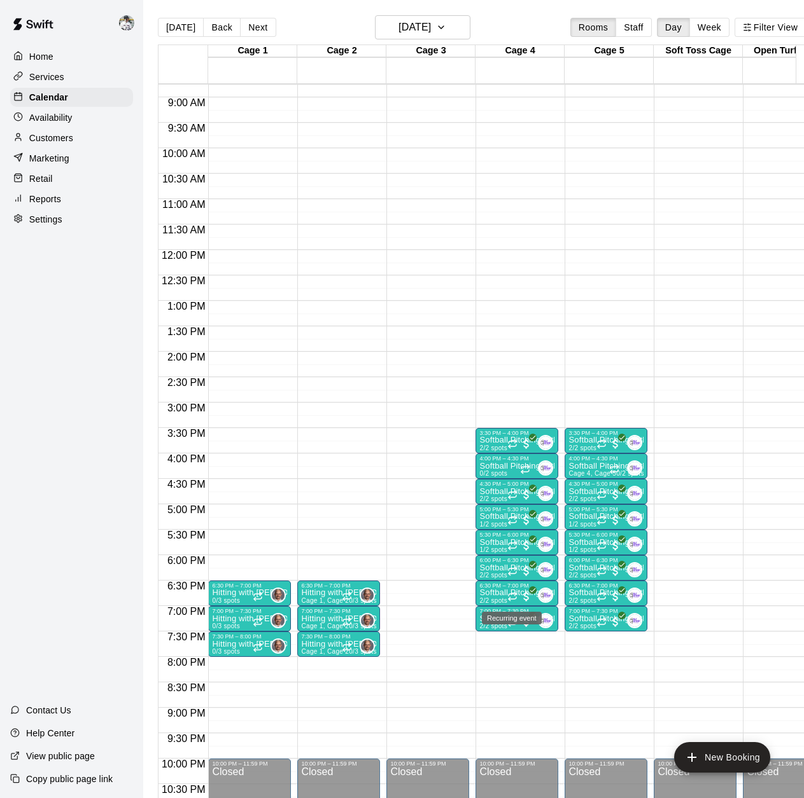
click at [510, 596] on icon "Recurring event" at bounding box center [512, 595] width 8 height 2
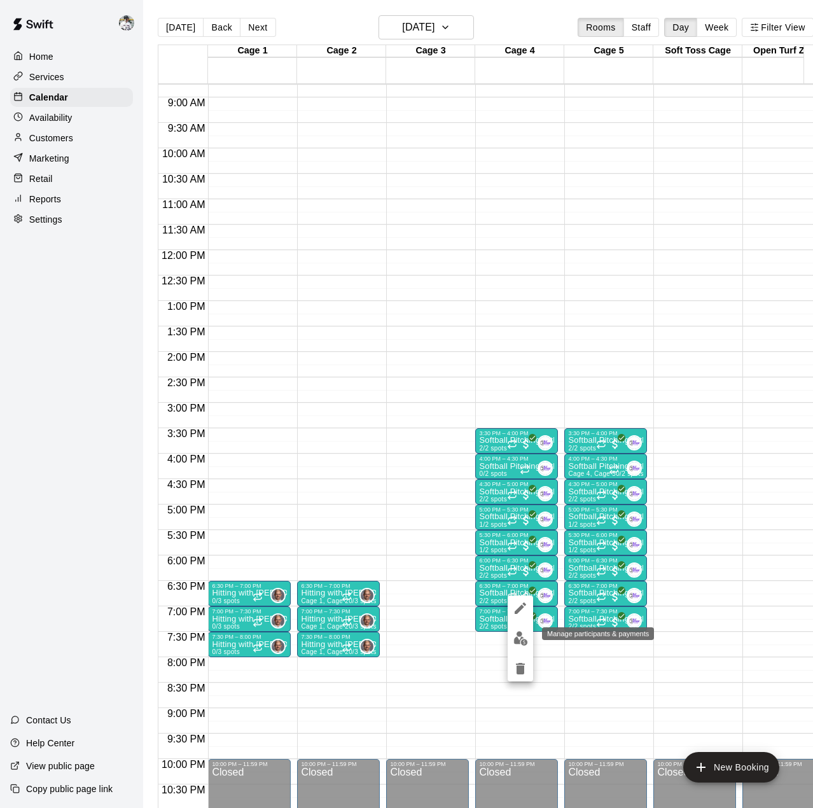
click at [523, 640] on img "edit" at bounding box center [520, 638] width 15 height 15
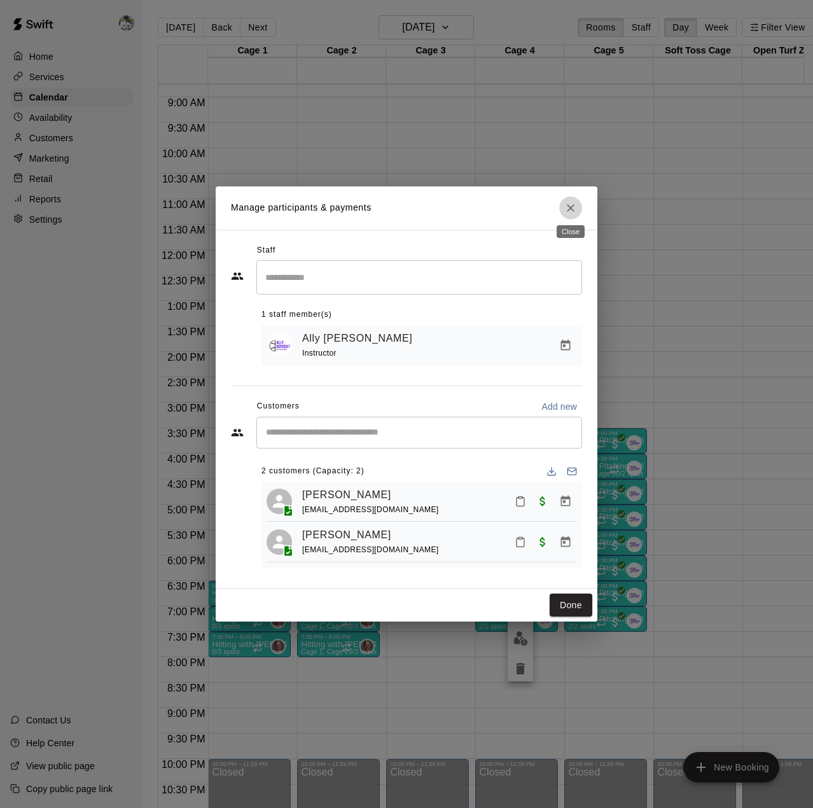
click at [565, 202] on icon "Close" at bounding box center [570, 208] width 13 height 13
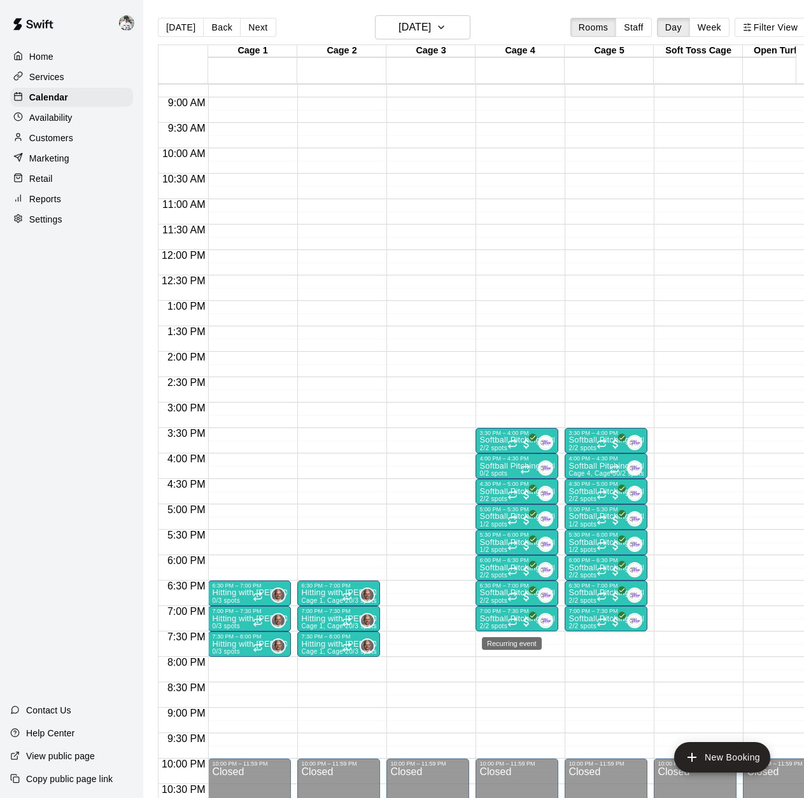
click at [508, 618] on icon "Recurring event" at bounding box center [512, 622] width 10 height 10
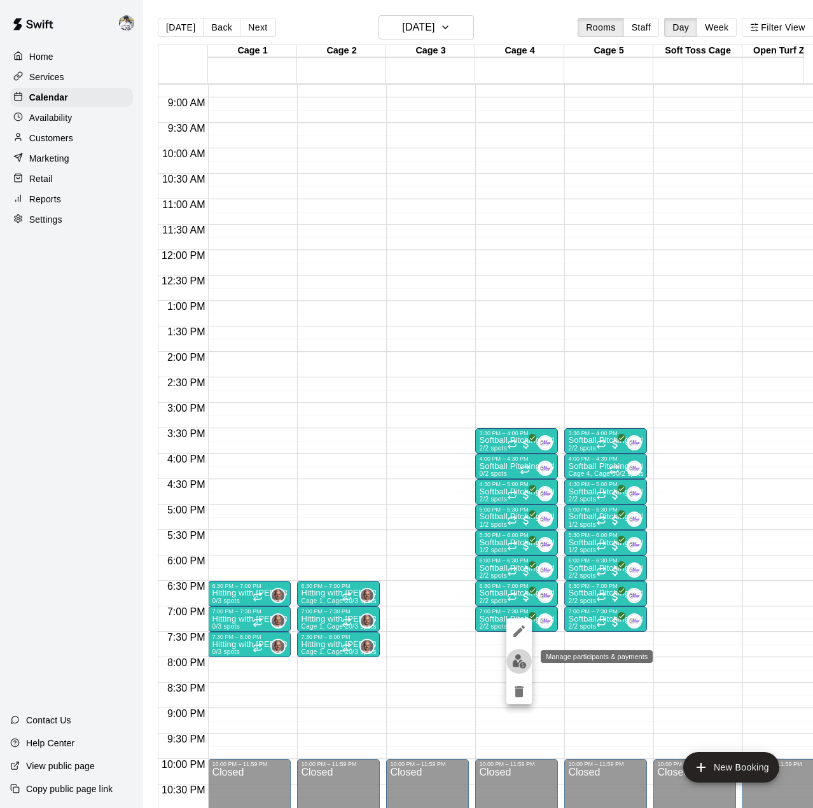
click at [524, 667] on img "edit" at bounding box center [519, 661] width 15 height 15
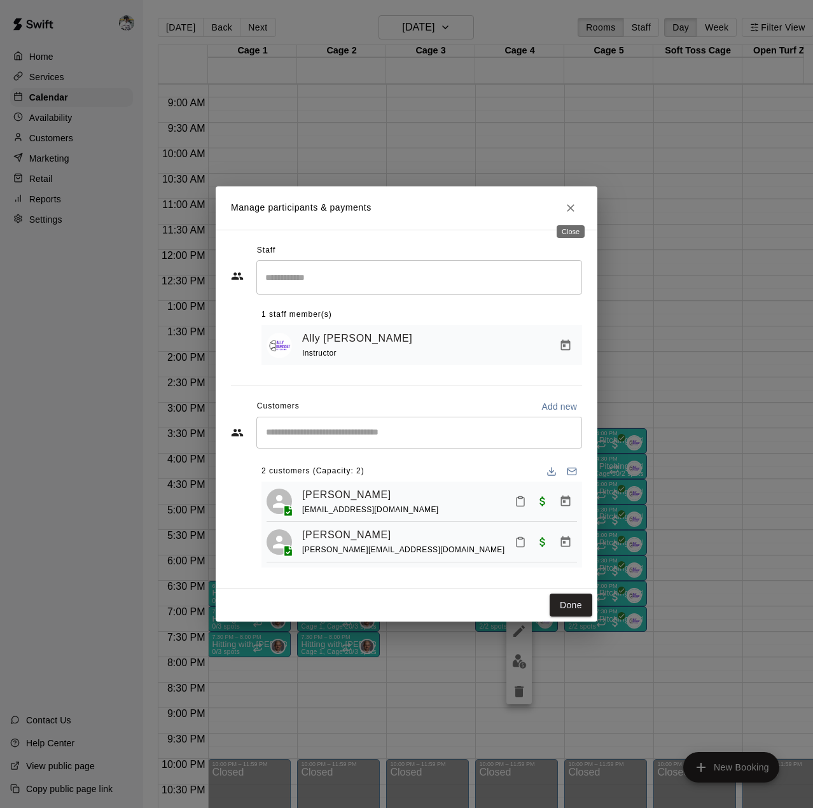
click at [574, 204] on icon "Close" at bounding box center [571, 208] width 8 height 8
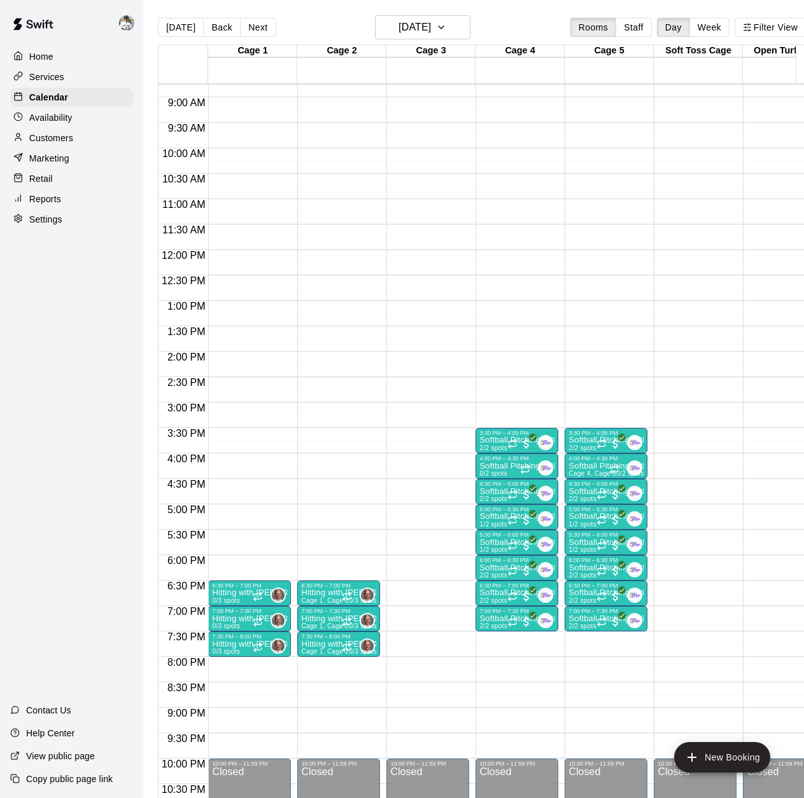
click at [494, 436] on div "3:30 PM – 4:00 PM" at bounding box center [516, 433] width 75 height 6
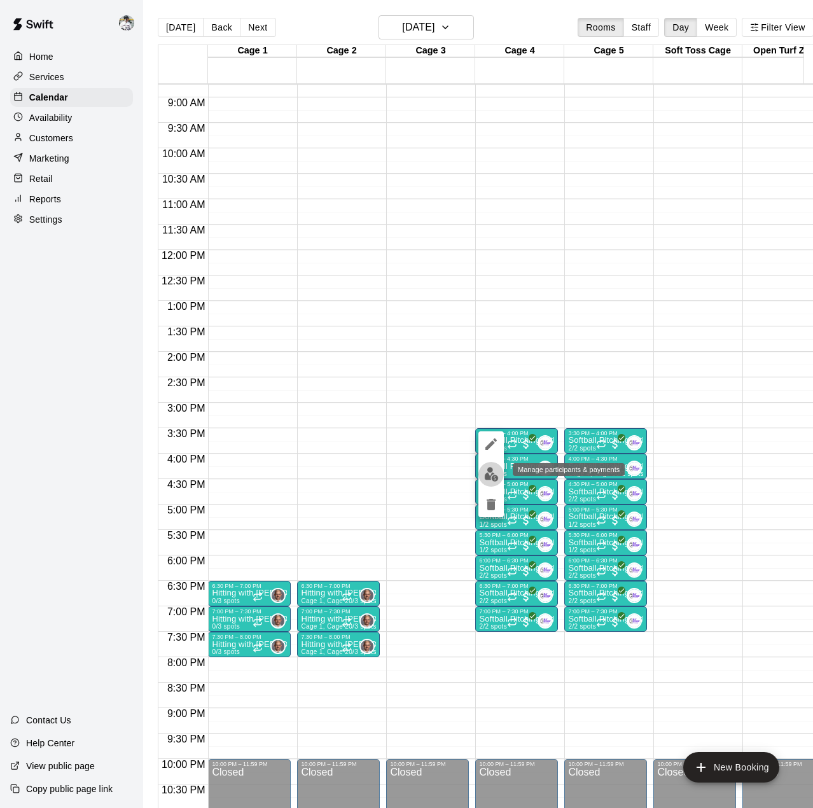
click at [489, 471] on img "edit" at bounding box center [491, 474] width 15 height 15
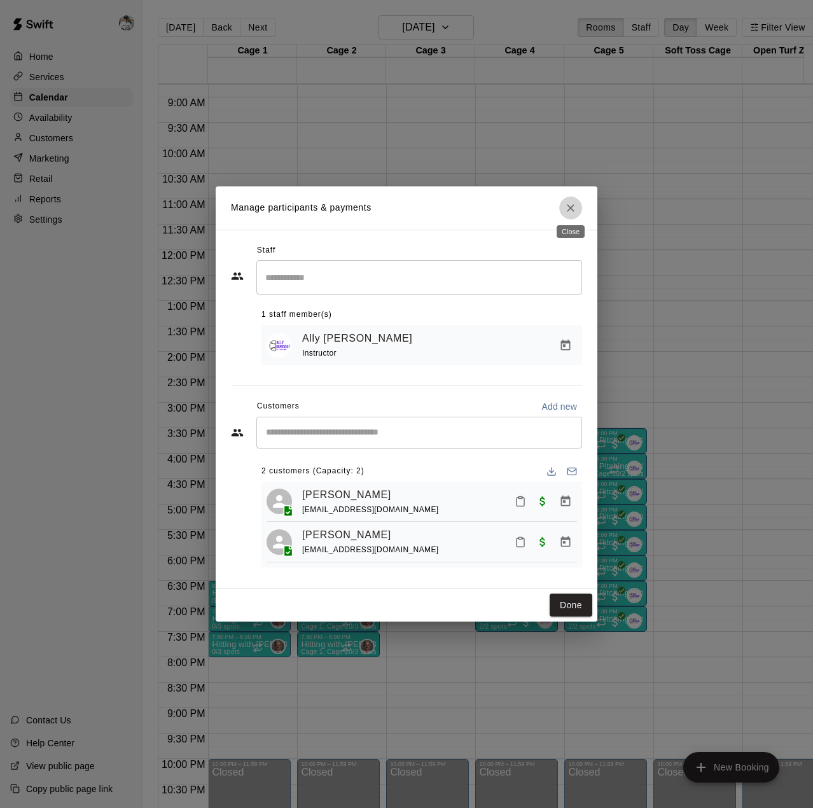
click at [566, 207] on icon "Close" at bounding box center [570, 208] width 13 height 13
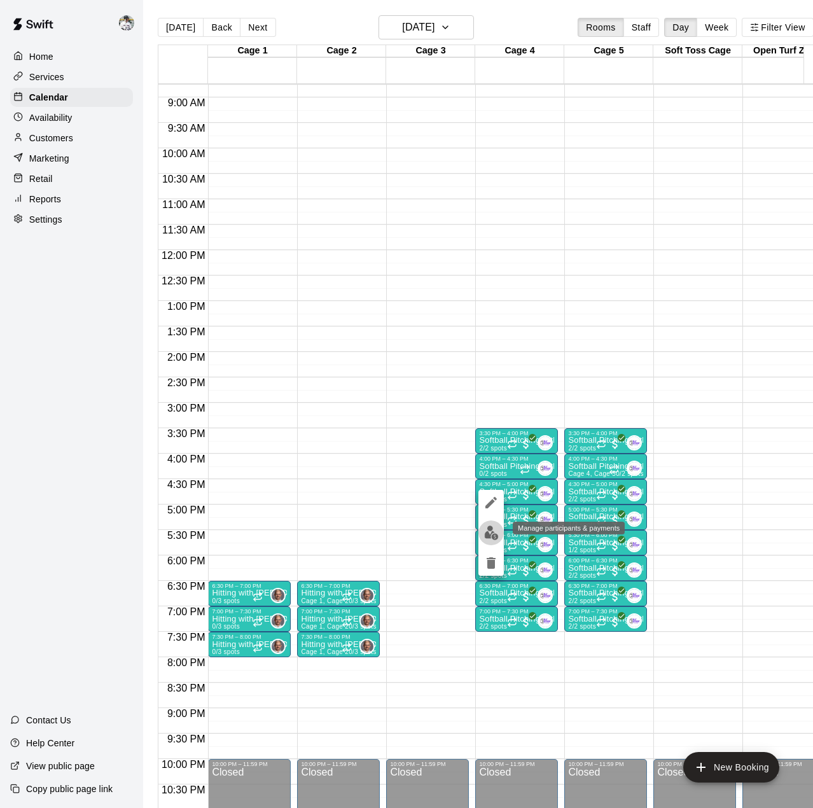
click at [490, 534] on img "edit" at bounding box center [491, 533] width 15 height 15
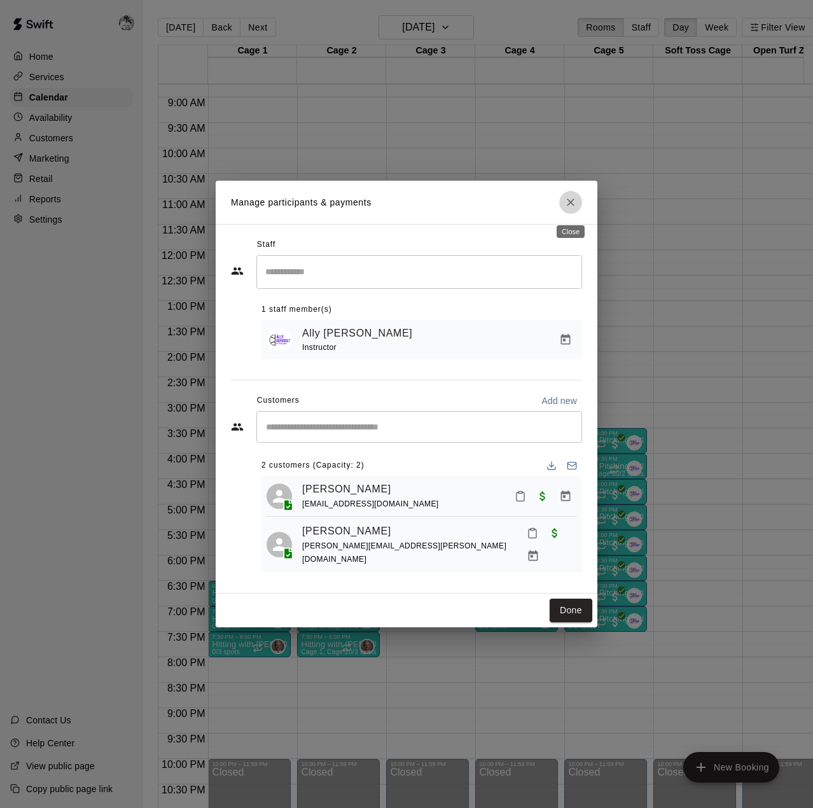
click at [574, 206] on icon "Close" at bounding box center [570, 202] width 13 height 13
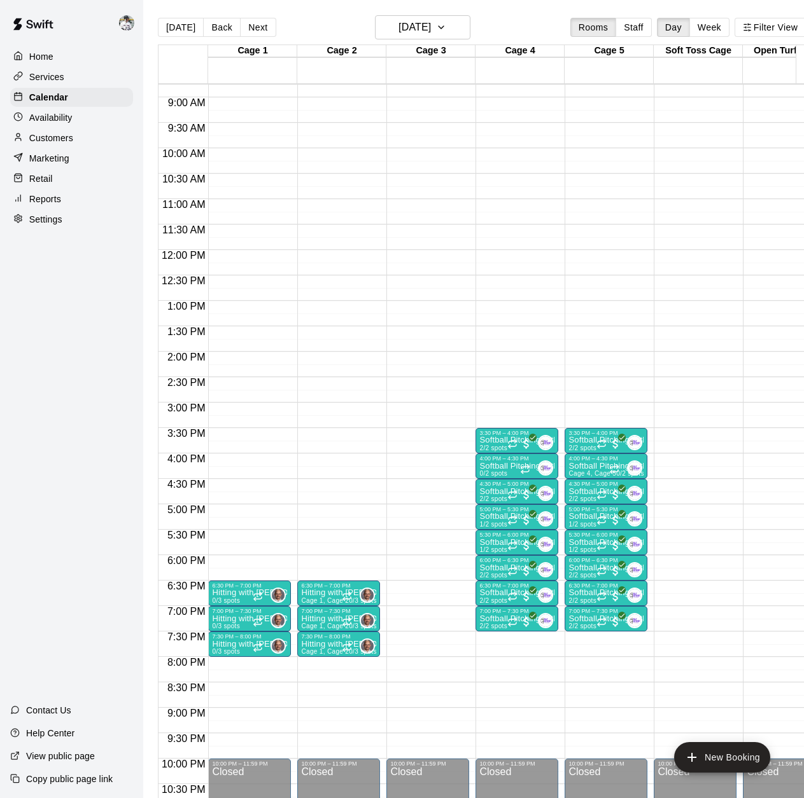
click at [494, 517] on p "Softball Pitching with Ally" at bounding box center [516, 517] width 75 height 0
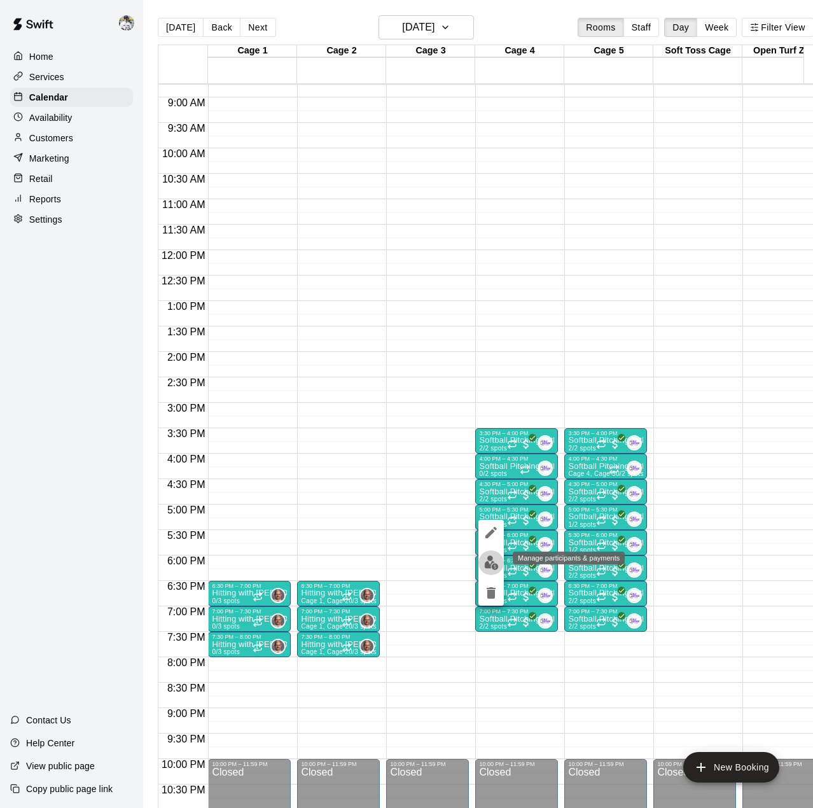
click at [491, 561] on img "edit" at bounding box center [491, 562] width 15 height 15
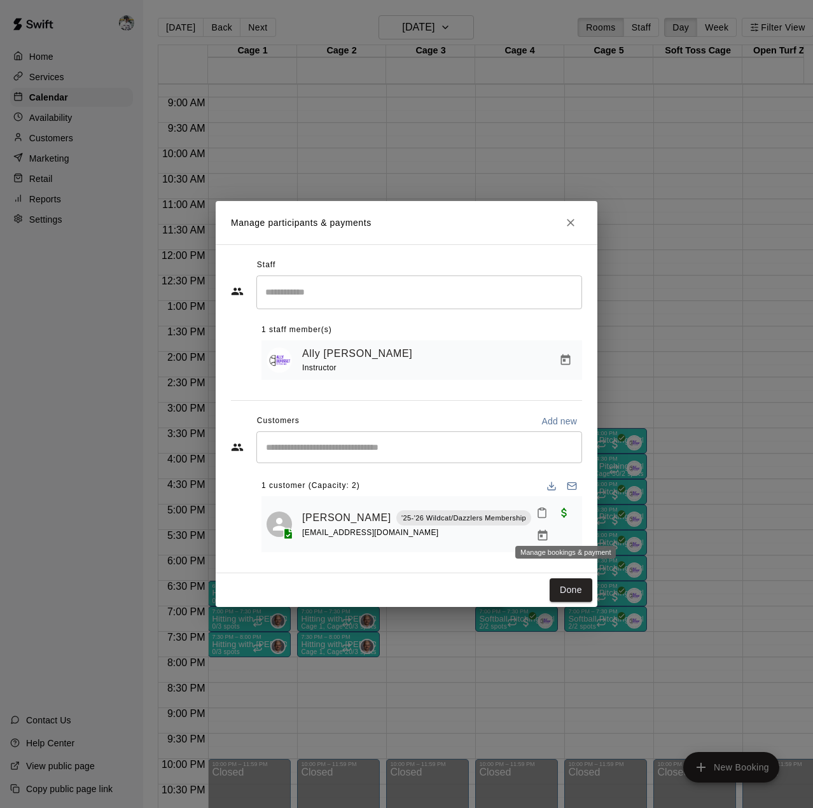
click at [549, 529] on icon "Manage bookings & payment" at bounding box center [542, 535] width 13 height 13
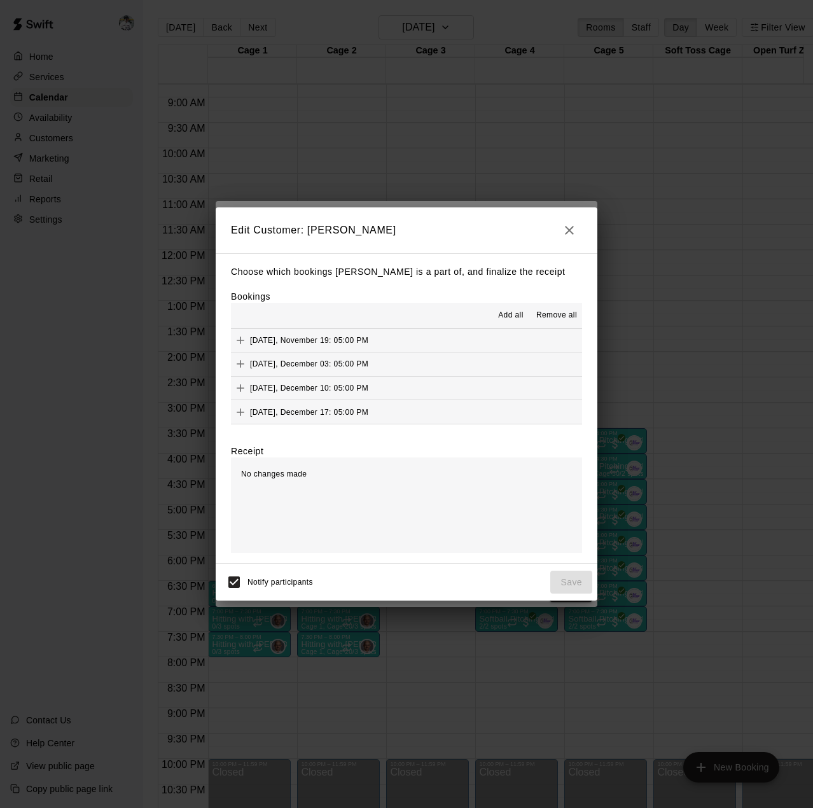
scroll to position [0, 0]
click at [272, 370] on div "[DATE], October 08: 05:00 PM (Current) Paid with Card" at bounding box center [348, 364] width 234 height 19
click at [238, 368] on icon "Added & Paid" at bounding box center [240, 364] width 11 height 11
click at [438, 358] on div "Paid with Card" at bounding box center [433, 364] width 64 height 15
click at [566, 365] on icon "Remove" at bounding box center [572, 364] width 13 height 13
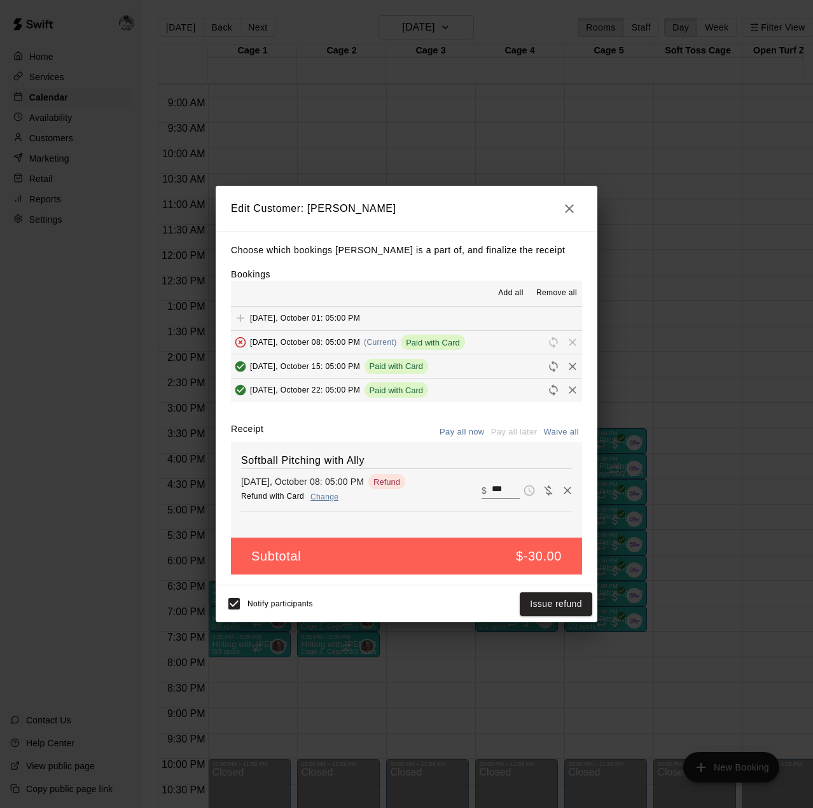
drag, startPoint x: 552, startPoint y: 597, endPoint x: 503, endPoint y: 499, distance: 110.1
click at [503, 499] on div "Edit Customer: [PERSON_NAME] Choose which bookings [PERSON_NAME] is a part of, …" at bounding box center [407, 404] width 382 height 437
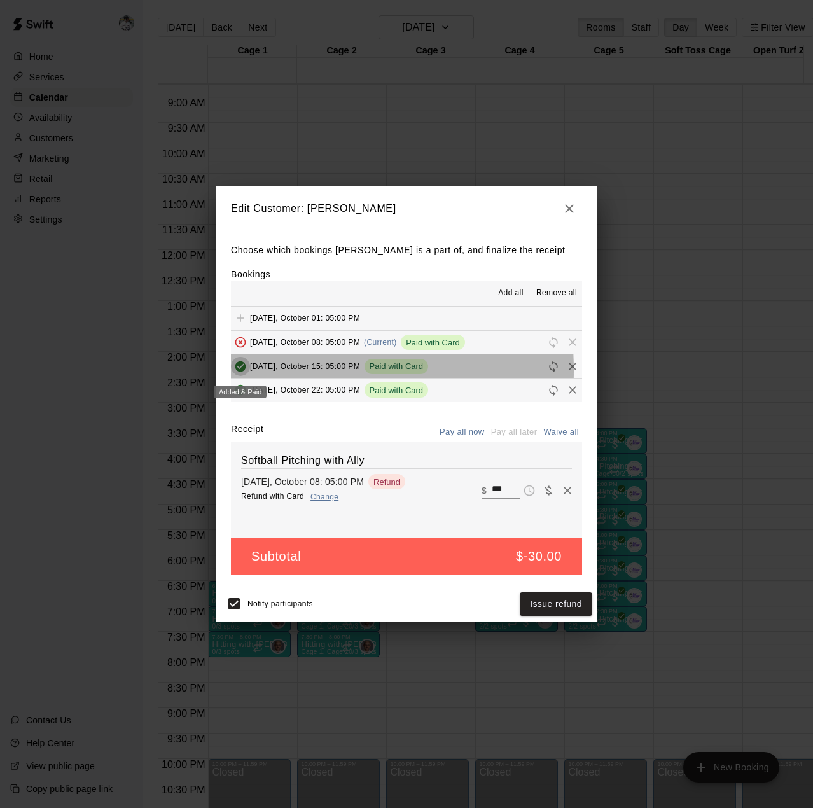
click at [243, 371] on icon "Added & Paid" at bounding box center [240, 366] width 11 height 11
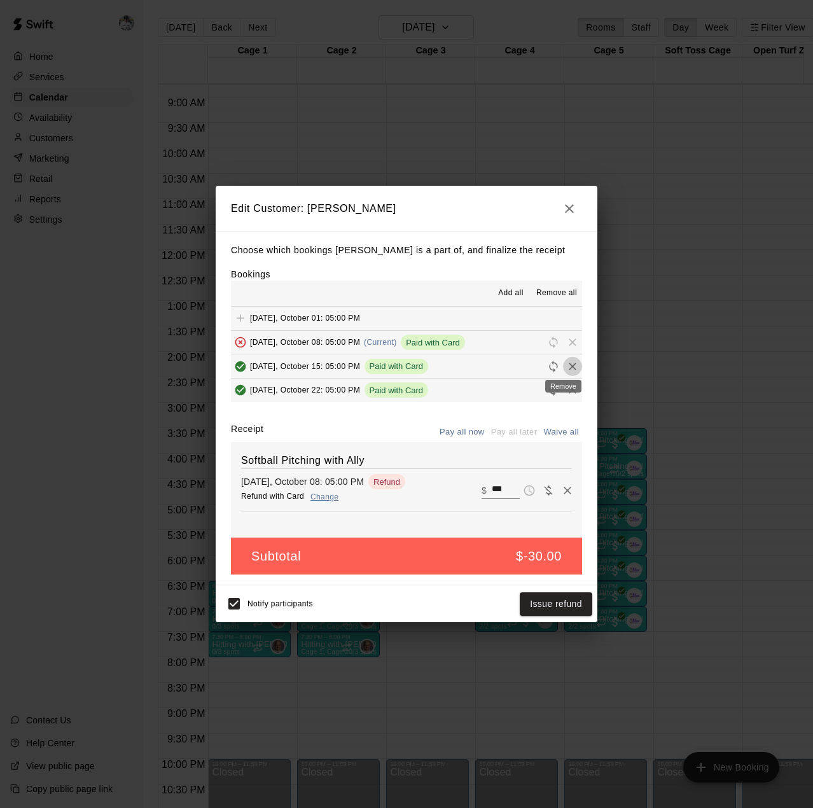
click at [566, 368] on icon "Remove" at bounding box center [572, 366] width 13 height 13
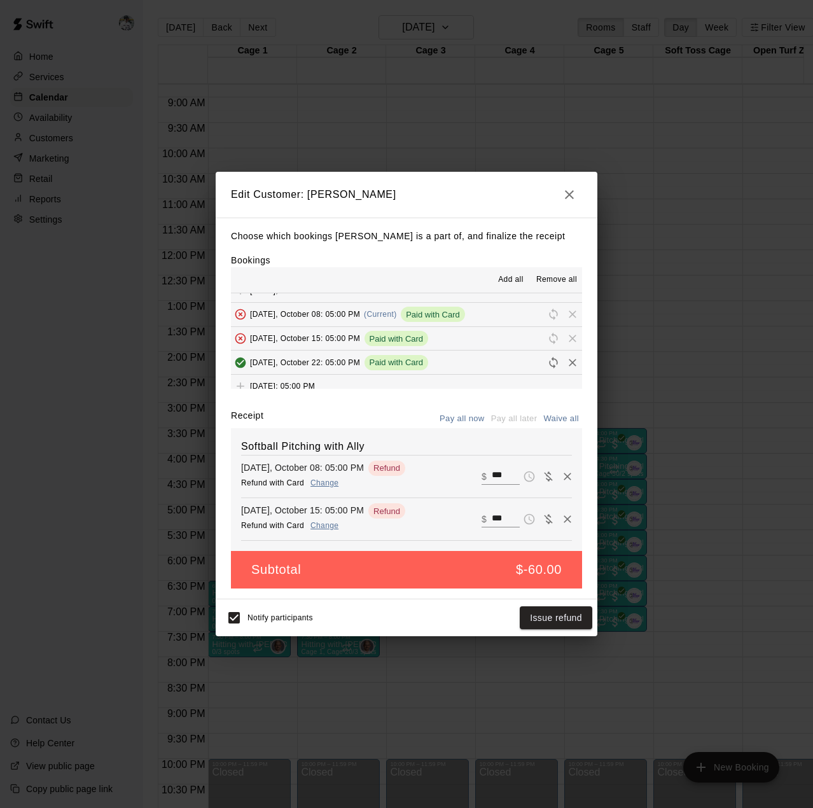
scroll to position [35, 0]
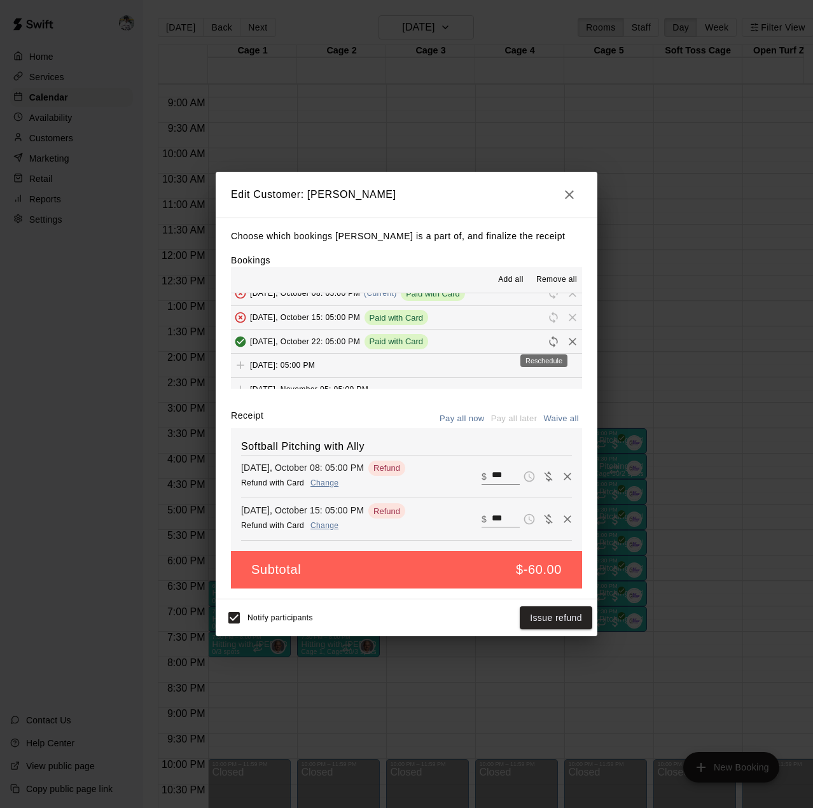
click at [549, 342] on icon "Reschedule" at bounding box center [553, 341] width 8 height 11
click at [547, 342] on icon "Reschedule" at bounding box center [553, 341] width 13 height 13
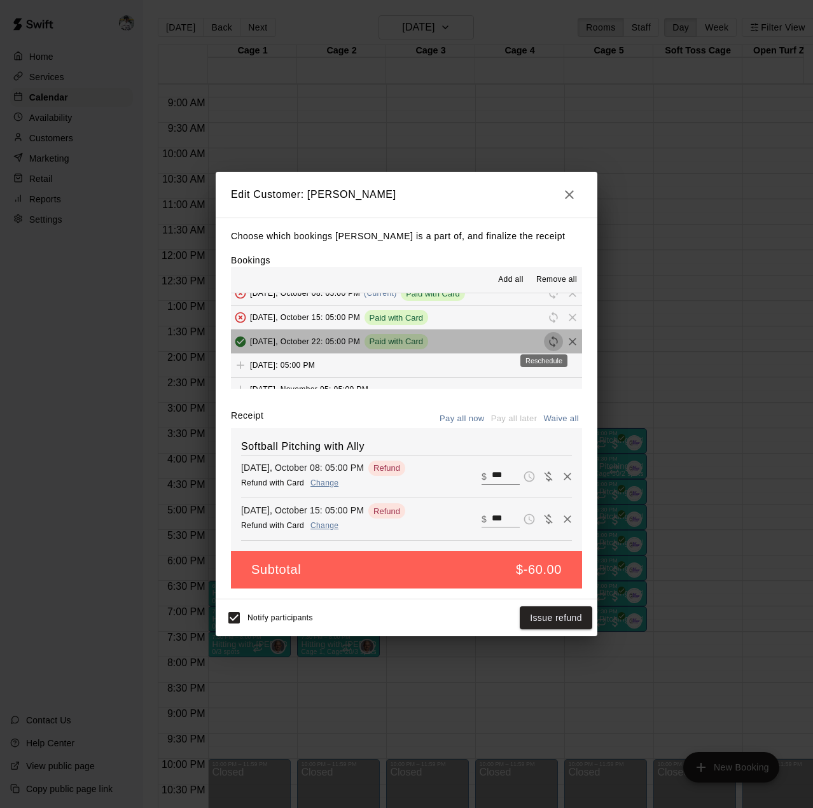
click at [547, 342] on icon "Reschedule" at bounding box center [553, 341] width 13 height 13
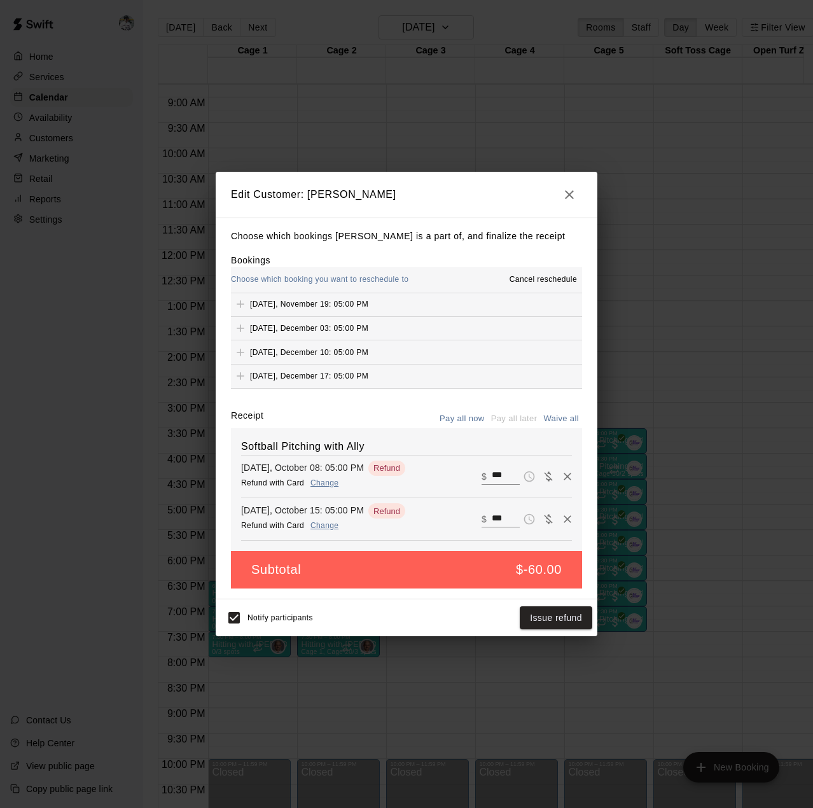
scroll to position [0, 0]
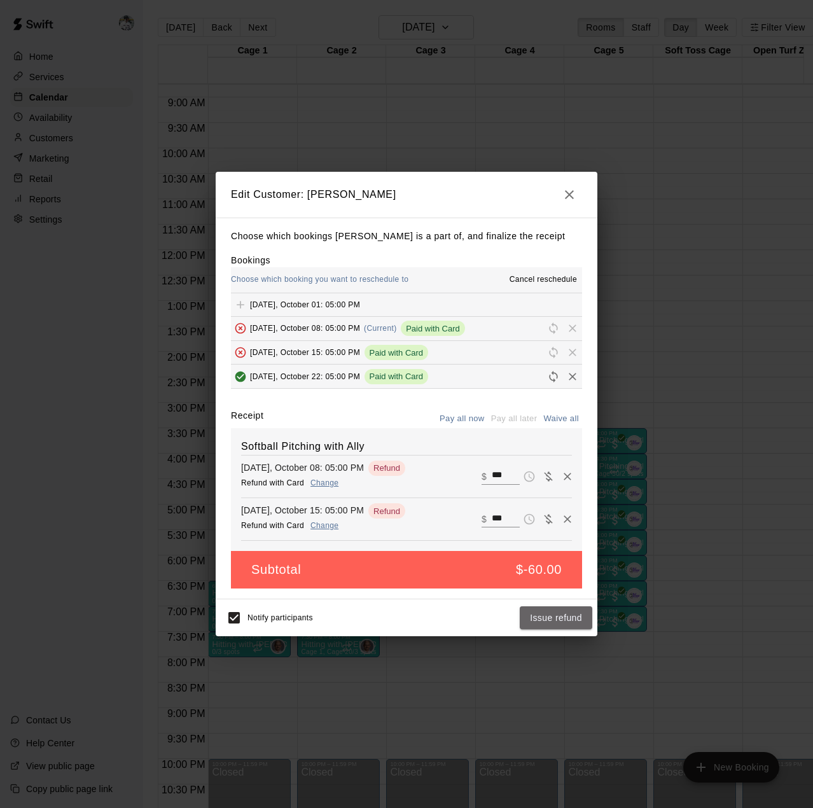
click at [556, 617] on button "Issue refund" at bounding box center [556, 618] width 73 height 24
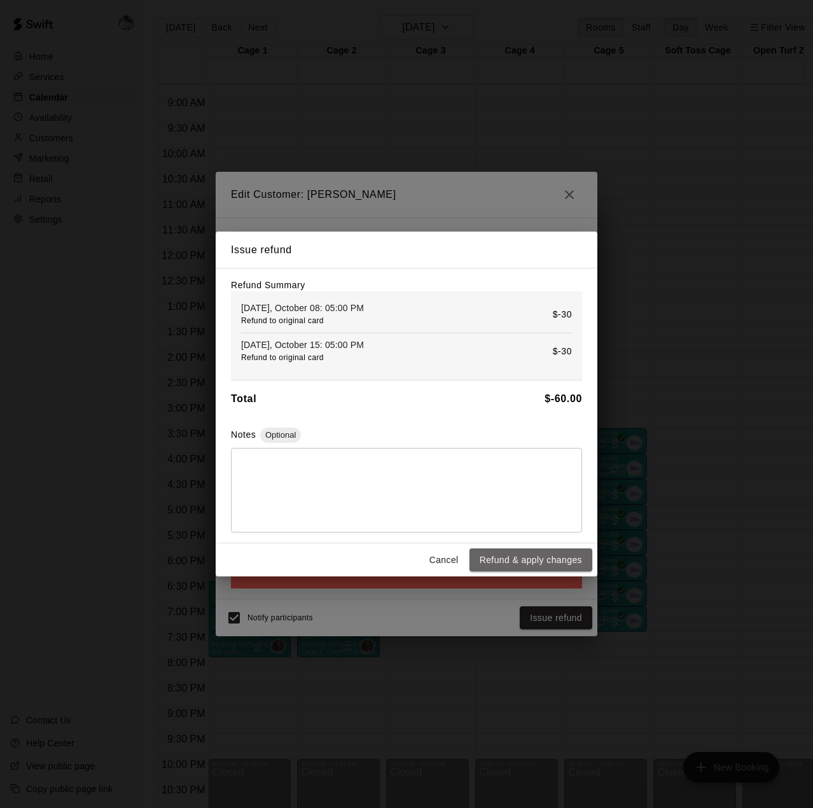
click at [530, 562] on button "Refund & apply changes" at bounding box center [531, 560] width 123 height 24
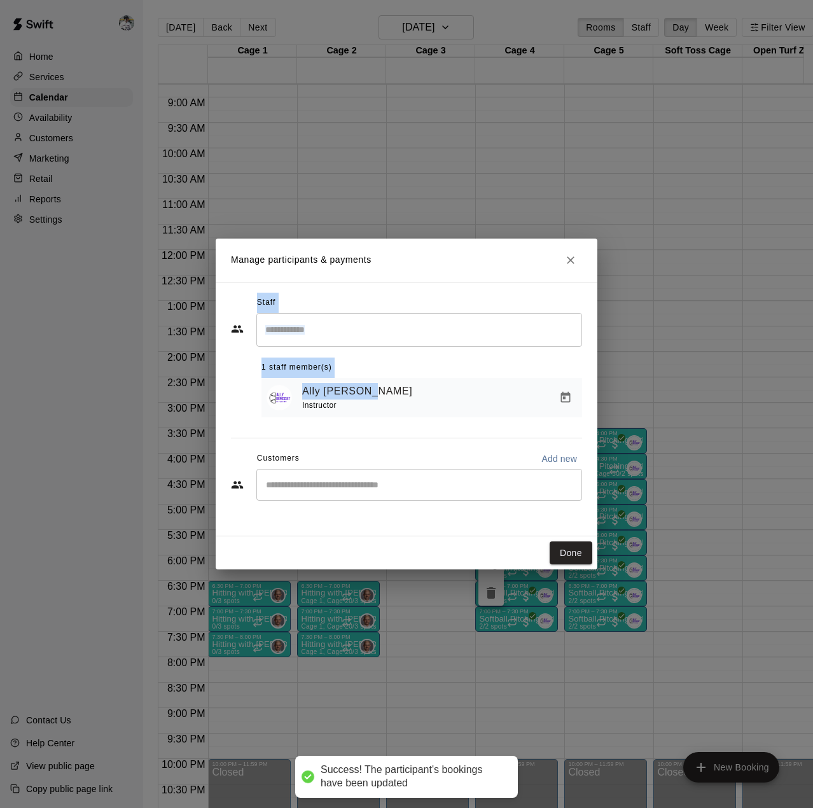
drag, startPoint x: 429, startPoint y: 386, endPoint x: 486, endPoint y: 258, distance: 139.3
click at [486, 258] on div "Manage participants & payments Staff ​ 1 staff member(s) [PERSON_NAME] Instruct…" at bounding box center [407, 404] width 382 height 331
click at [571, 263] on icon "Close" at bounding box center [570, 260] width 13 height 13
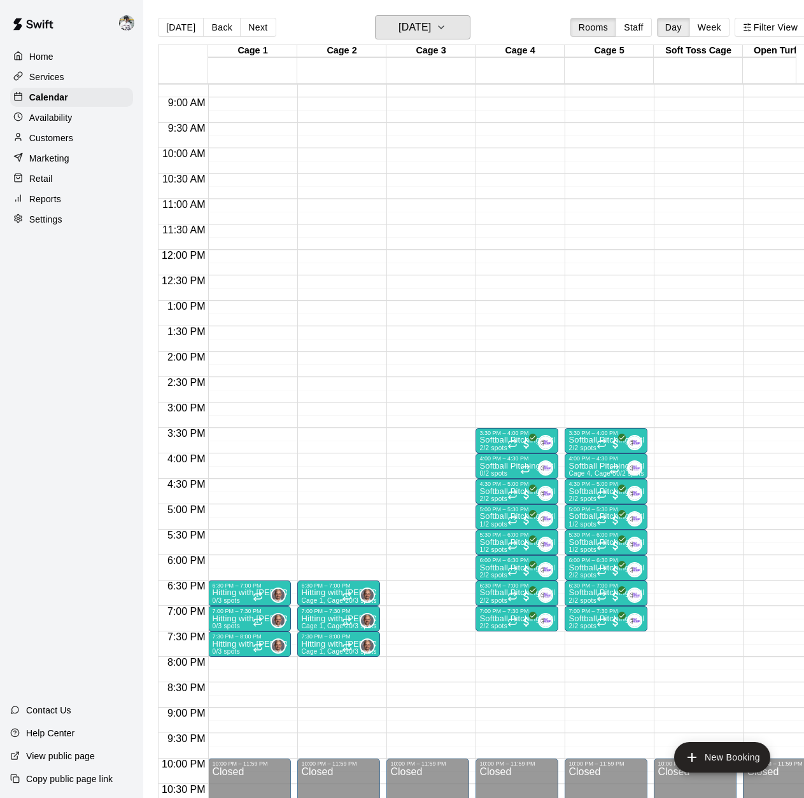
click at [431, 24] on h6 "[DATE]" at bounding box center [414, 27] width 32 height 18
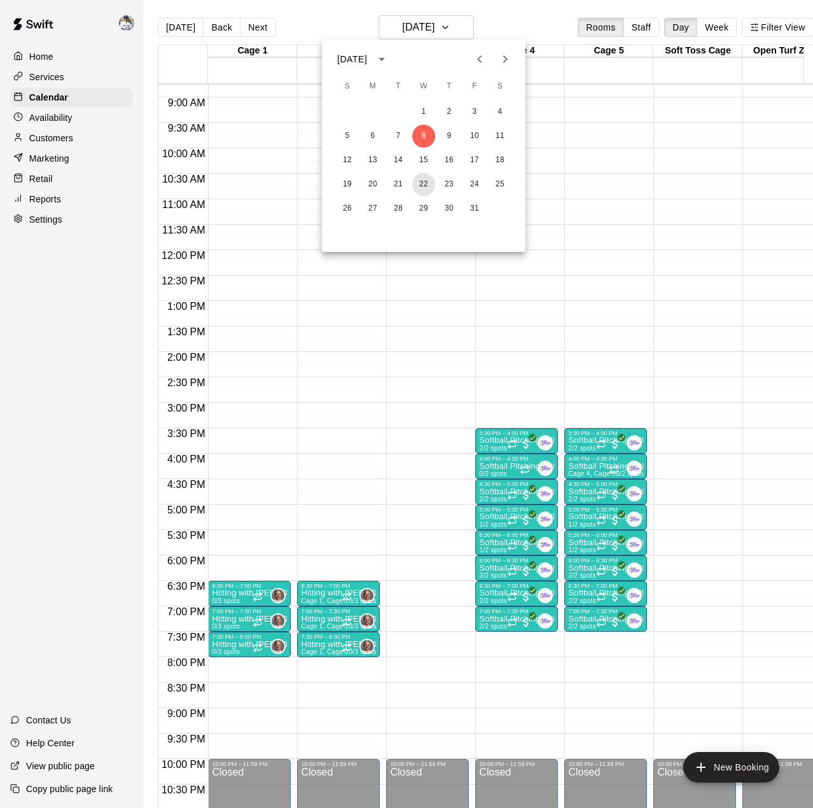
click at [421, 183] on button "22" at bounding box center [423, 184] width 23 height 23
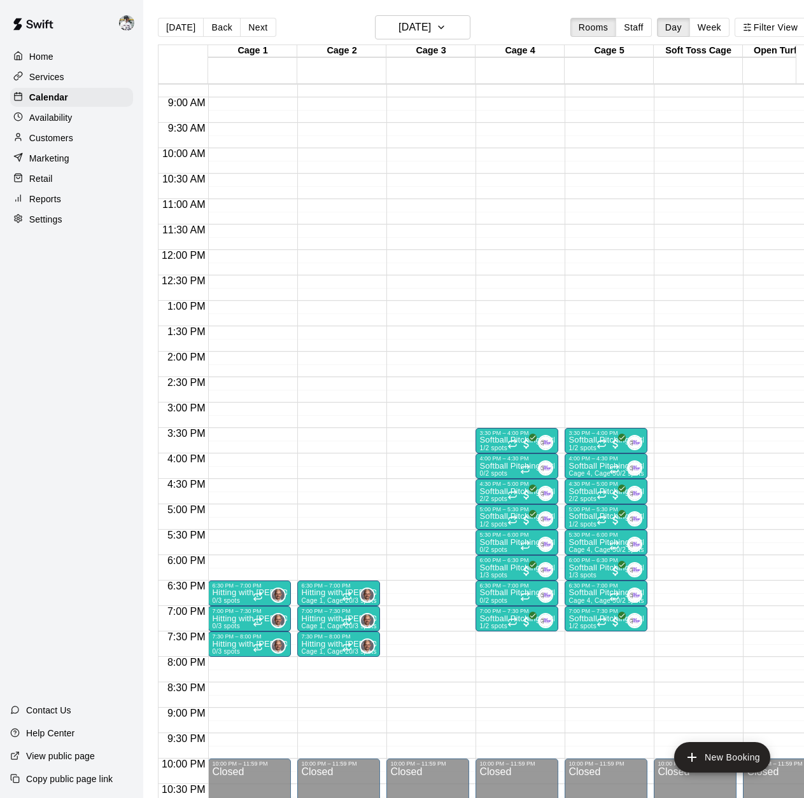
click at [506, 517] on p "Softball Pitching with Ally" at bounding box center [516, 517] width 75 height 0
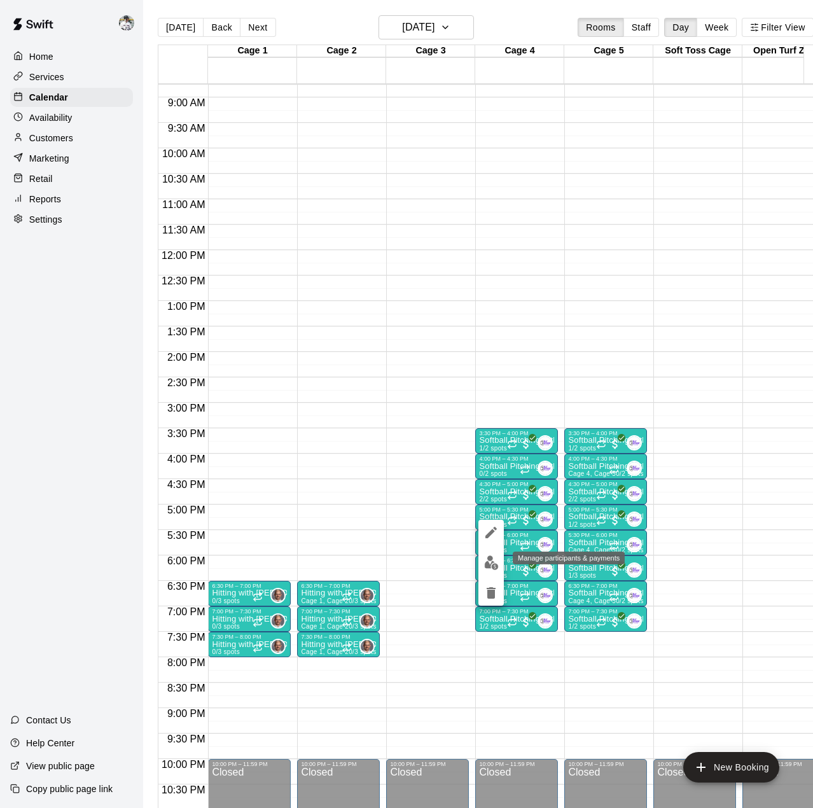
click at [488, 566] on img "edit" at bounding box center [491, 562] width 15 height 15
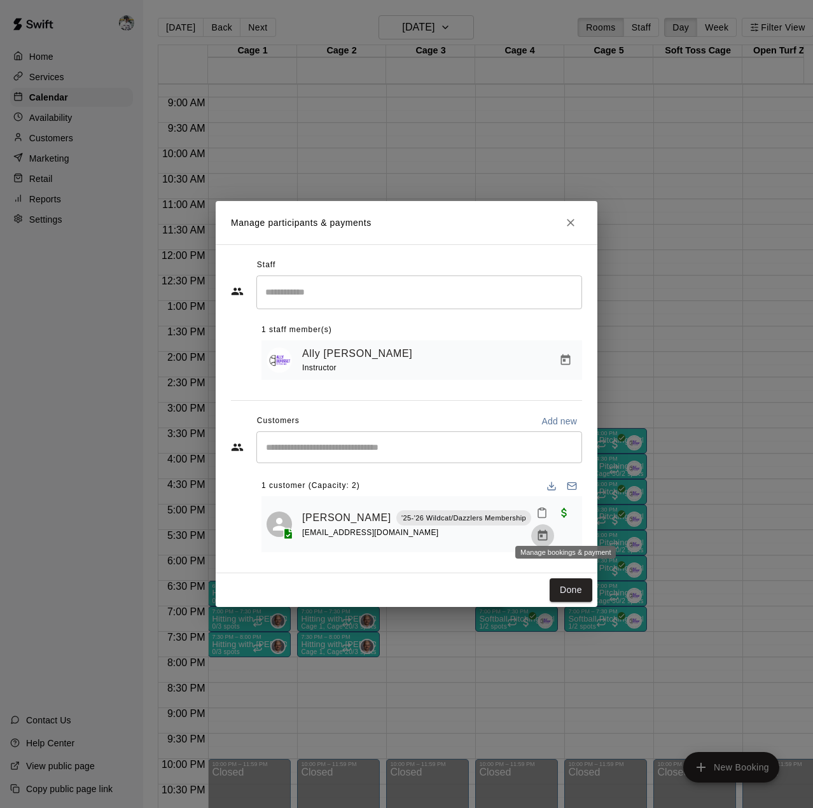
click at [548, 530] on icon "Manage bookings & payment" at bounding box center [543, 535] width 10 height 11
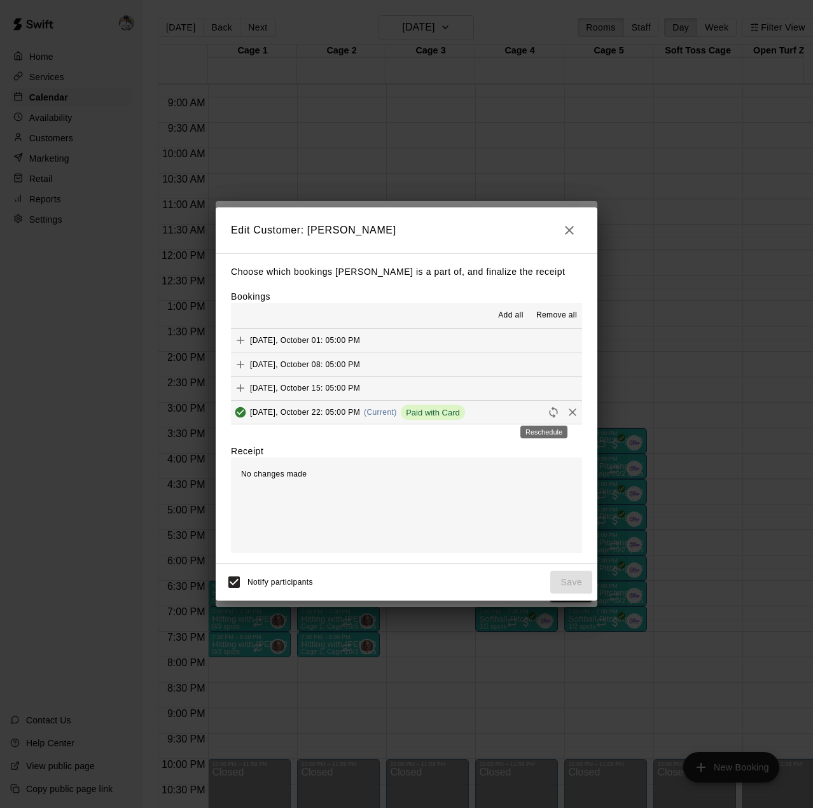
click at [545, 419] on div "Reschedule" at bounding box center [544, 428] width 50 height 23
click at [549, 409] on icon "Reschedule" at bounding box center [553, 412] width 8 height 11
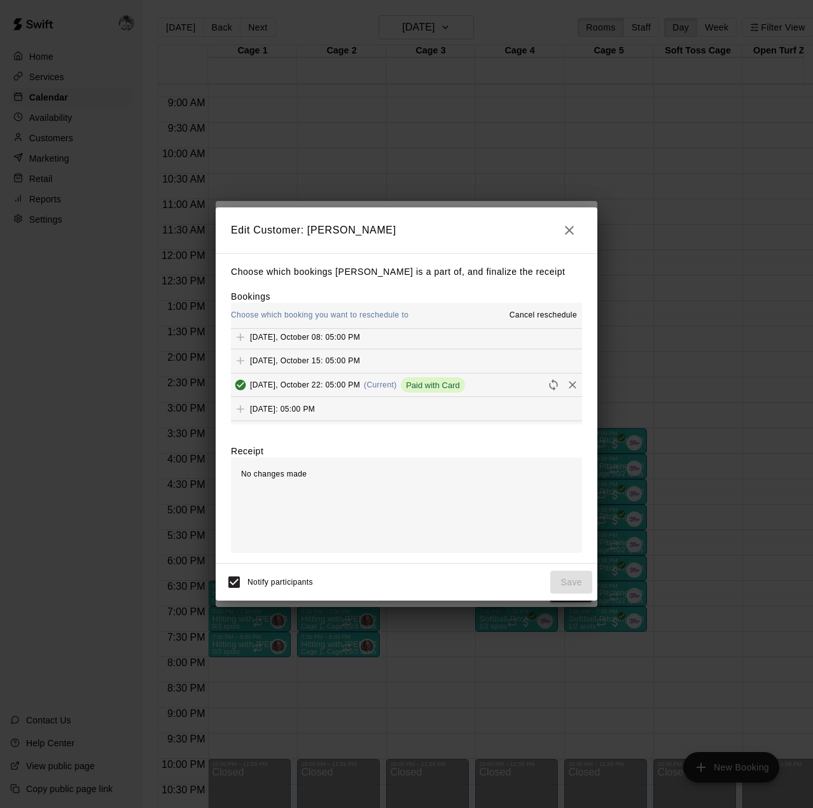
scroll to position [32, 0]
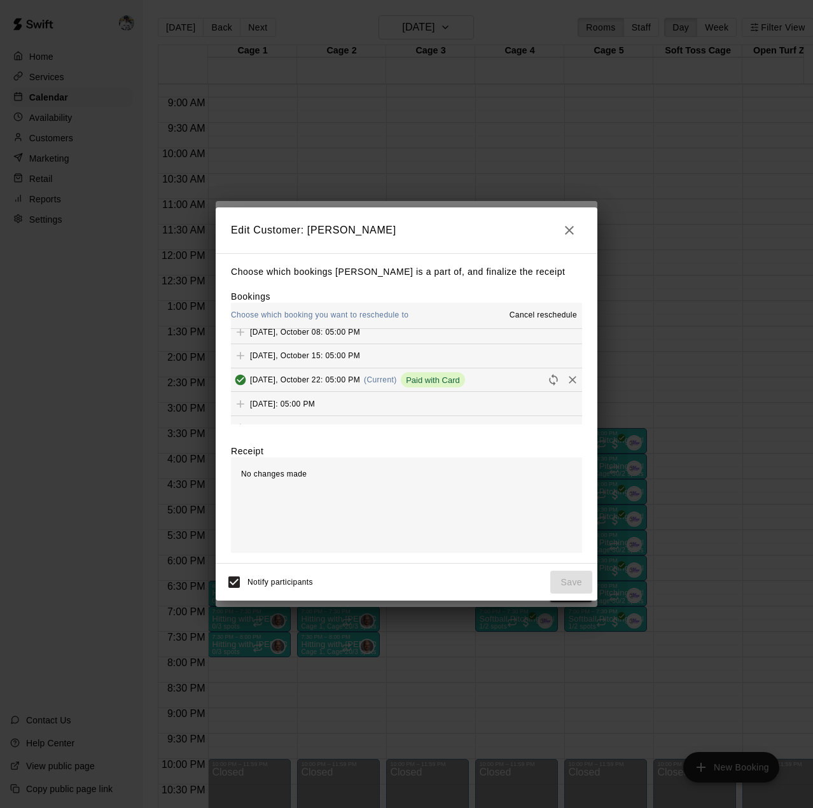
drag, startPoint x: 546, startPoint y: 381, endPoint x: 527, endPoint y: 429, distance: 51.2
click at [527, 429] on div "Choose which bookings [PERSON_NAME] is a part of, and finalize the receipt Book…" at bounding box center [407, 408] width 382 height 310
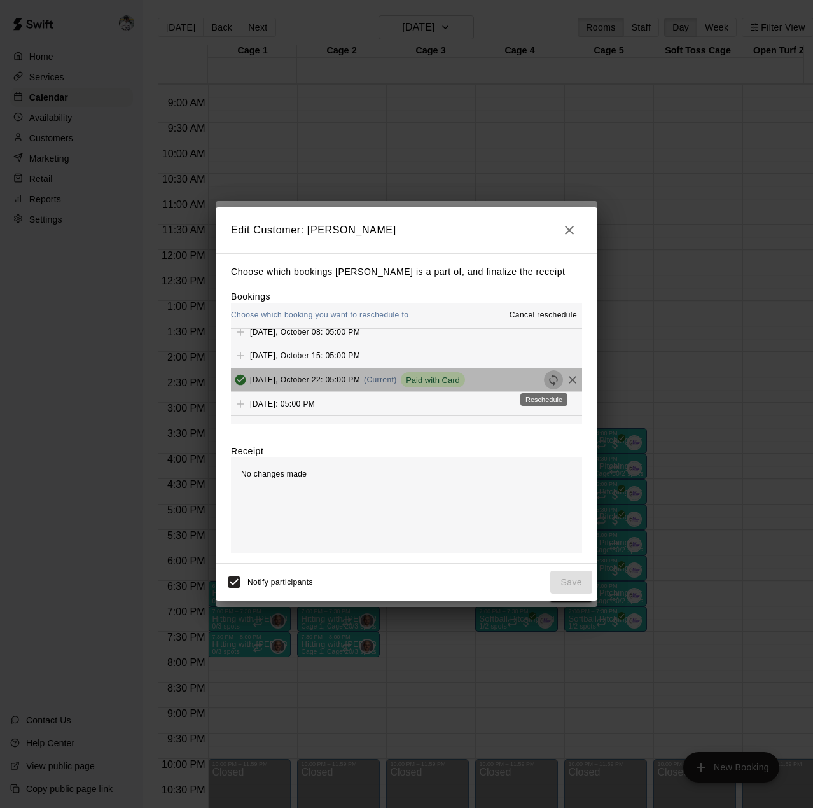
click at [547, 382] on icon "Reschedule" at bounding box center [553, 379] width 13 height 13
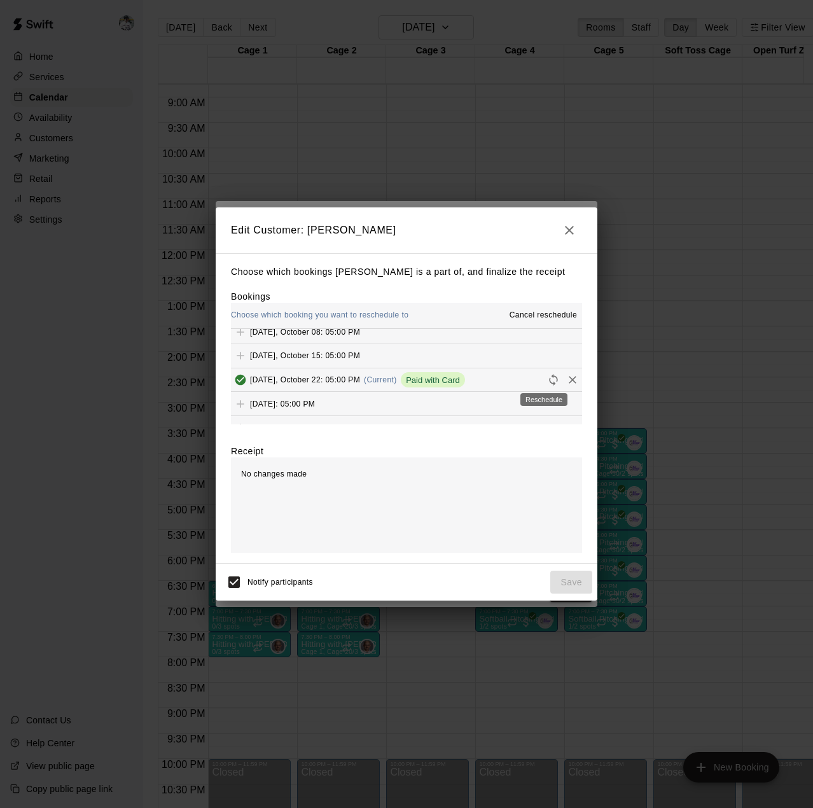
click at [547, 382] on icon "Reschedule" at bounding box center [553, 379] width 13 height 13
click at [238, 382] on icon "Added & Paid" at bounding box center [240, 380] width 11 height 11
click at [246, 404] on span "Add" at bounding box center [240, 403] width 19 height 10
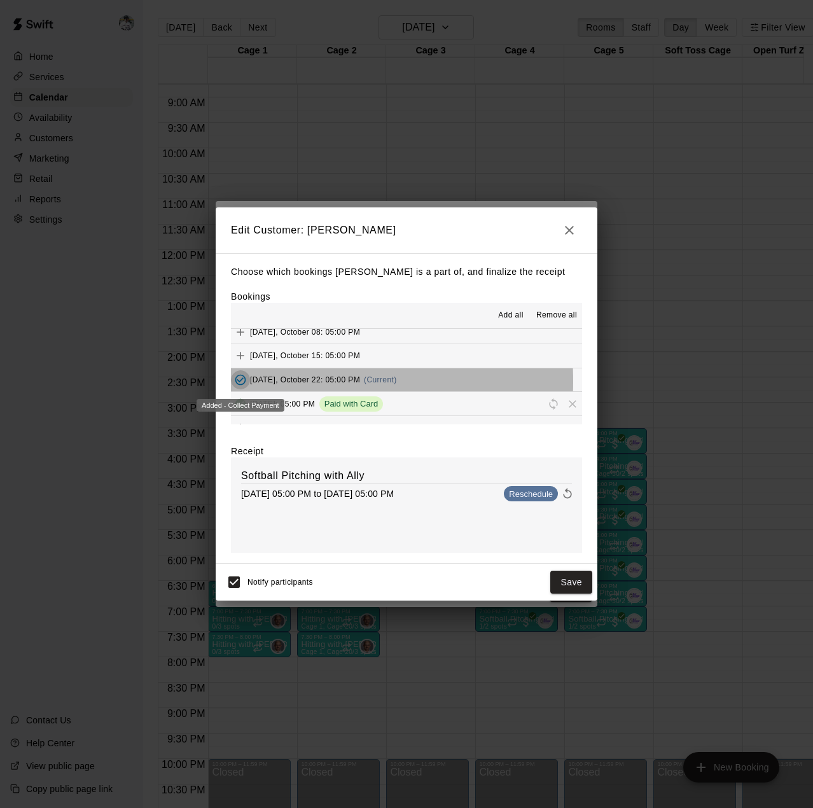
click at [246, 382] on icon "Added - Collect Payment" at bounding box center [240, 379] width 13 height 13
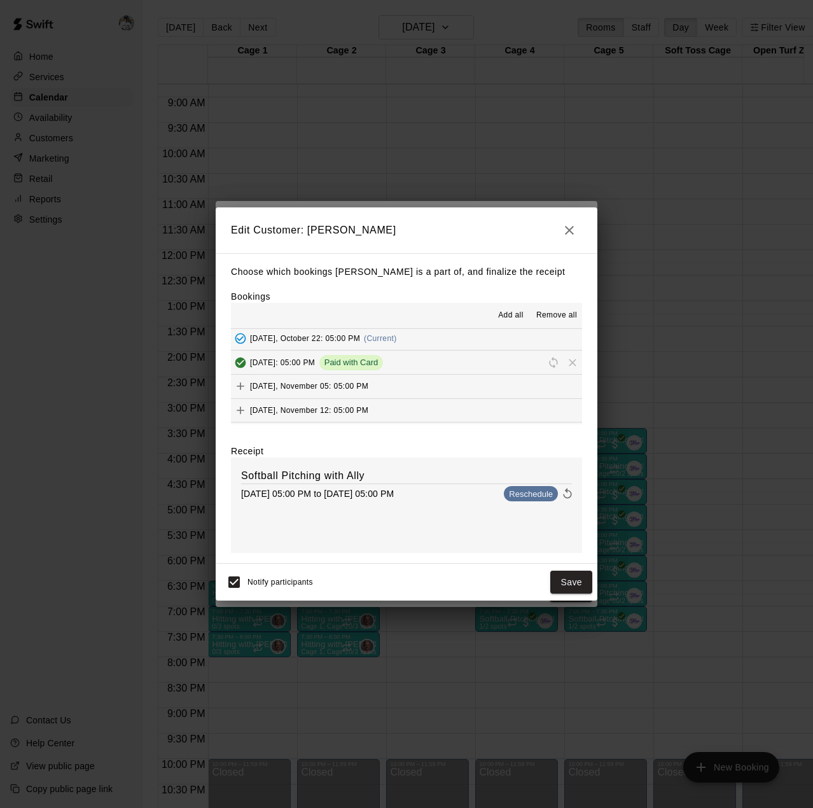
scroll to position [76, 0]
click at [561, 316] on span "Remove all" at bounding box center [556, 315] width 41 height 13
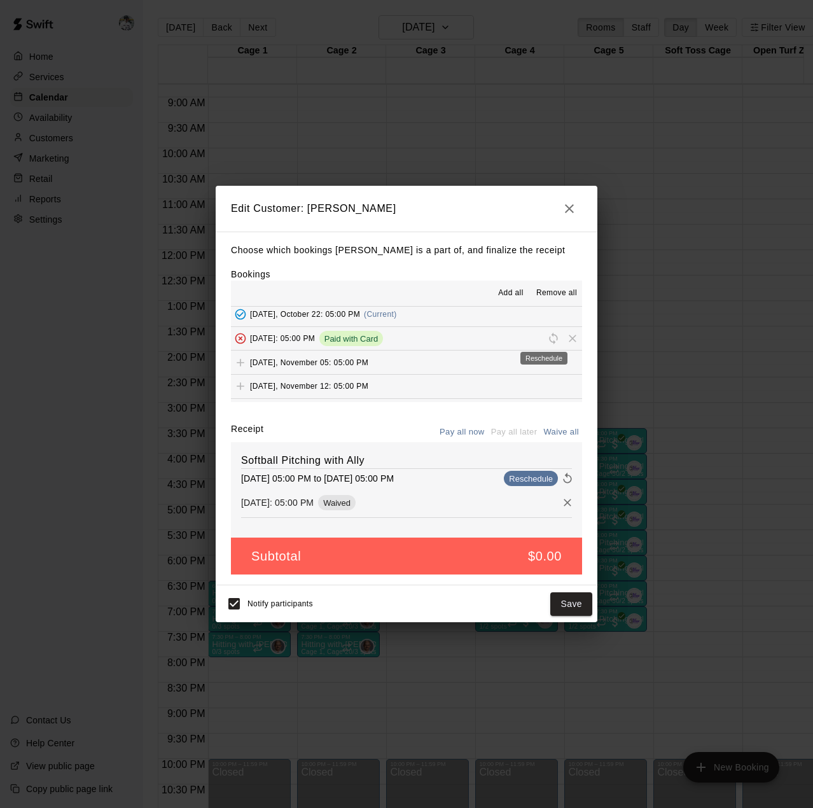
click at [544, 337] on span "Reschedule" at bounding box center [553, 338] width 19 height 10
click at [540, 317] on button "[DATE], October 22: 05:00 PM (Current)" at bounding box center [406, 315] width 351 height 24
click at [563, 295] on span "Remove all" at bounding box center [556, 293] width 41 height 13
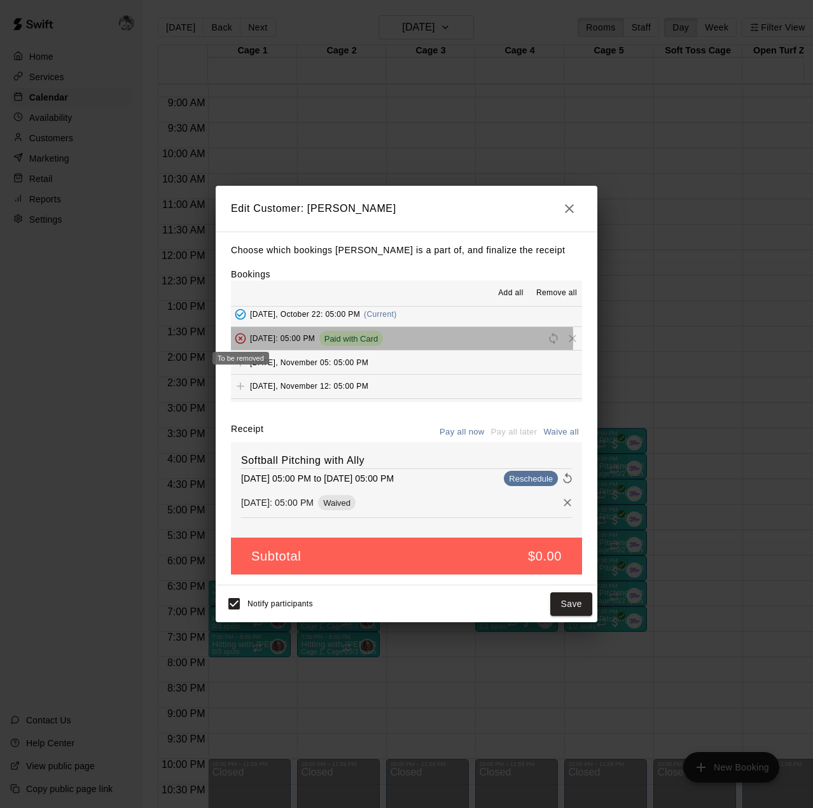
click at [235, 340] on span "To be removed" at bounding box center [240, 338] width 19 height 10
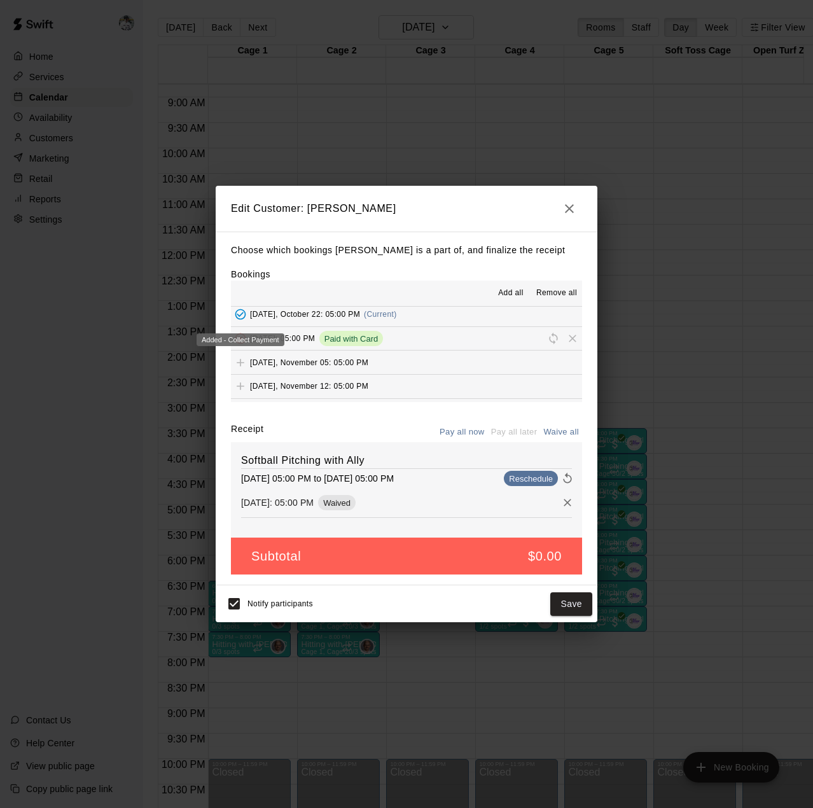
click at [237, 317] on icon "Added - Collect Payment" at bounding box center [240, 314] width 13 height 13
click at [251, 265] on div "Choose which bookings [PERSON_NAME] is a part of, and finalize the receipt Book…" at bounding box center [407, 409] width 382 height 354
click at [569, 207] on icon "button" at bounding box center [569, 208] width 9 height 9
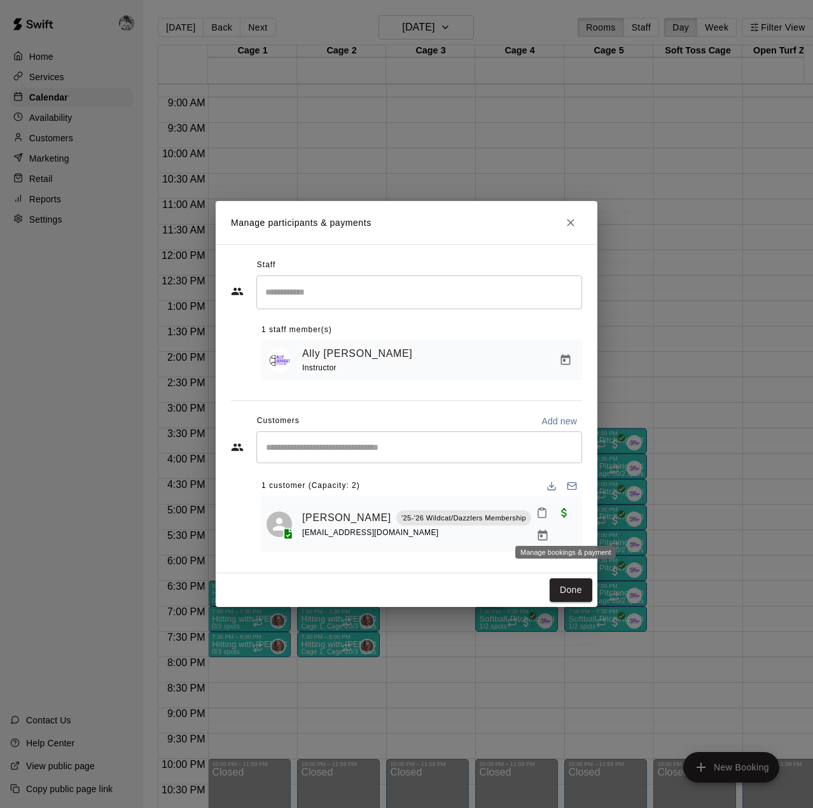
click at [549, 529] on icon "Manage bookings & payment" at bounding box center [542, 535] width 13 height 13
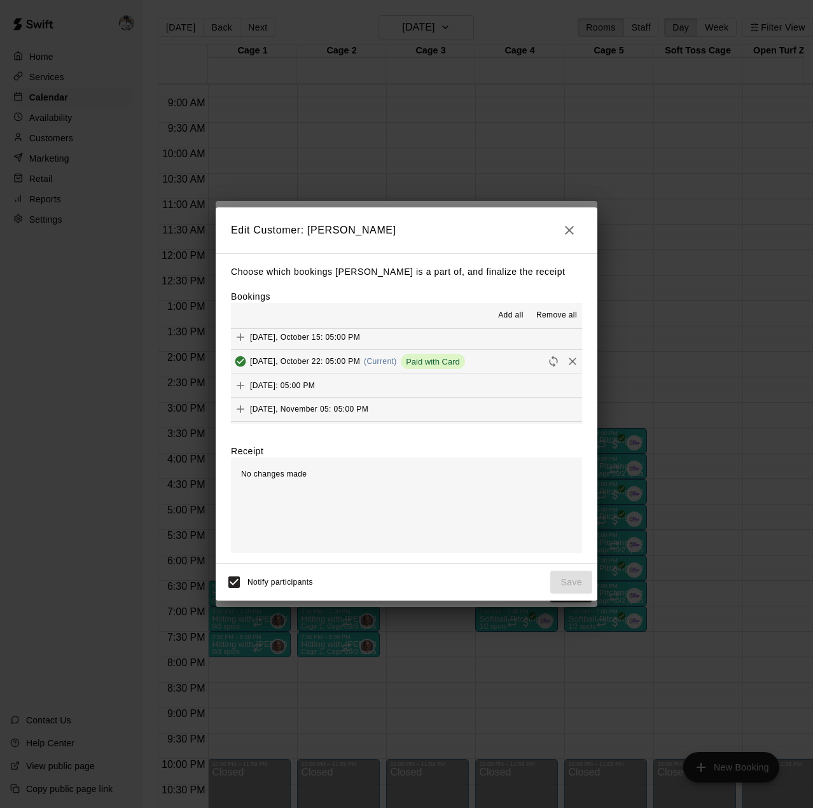
scroll to position [55, 0]
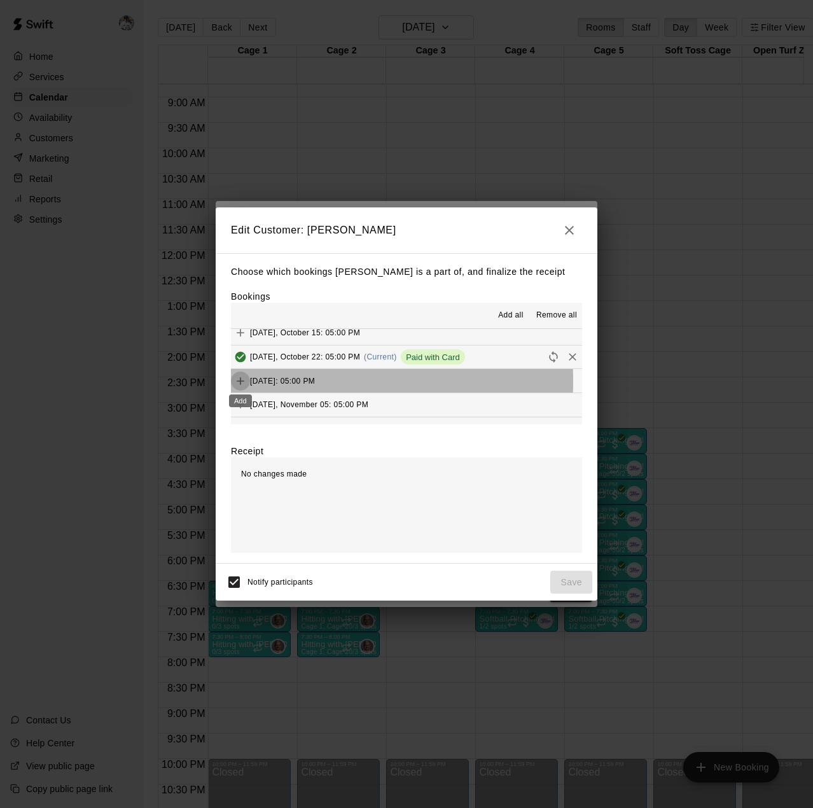
click at [239, 381] on icon "Add" at bounding box center [241, 381] width 8 height 8
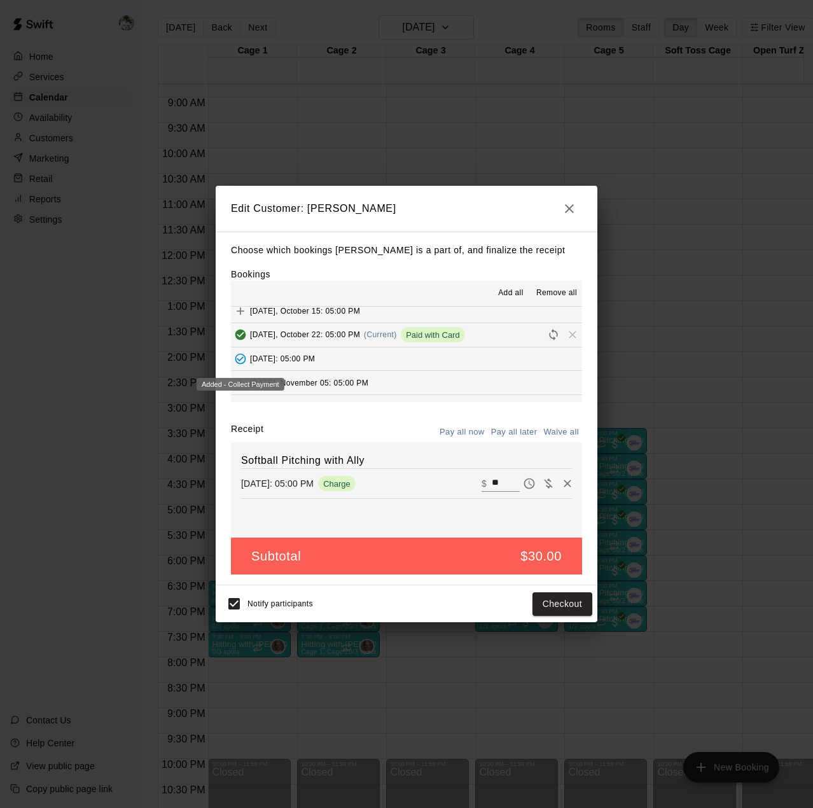
click at [241, 352] on button "Added - Collect Payment" at bounding box center [240, 358] width 19 height 19
click at [549, 289] on span "Remove all" at bounding box center [556, 293] width 41 height 13
type input "***"
click at [496, 492] on input "***" at bounding box center [506, 490] width 28 height 17
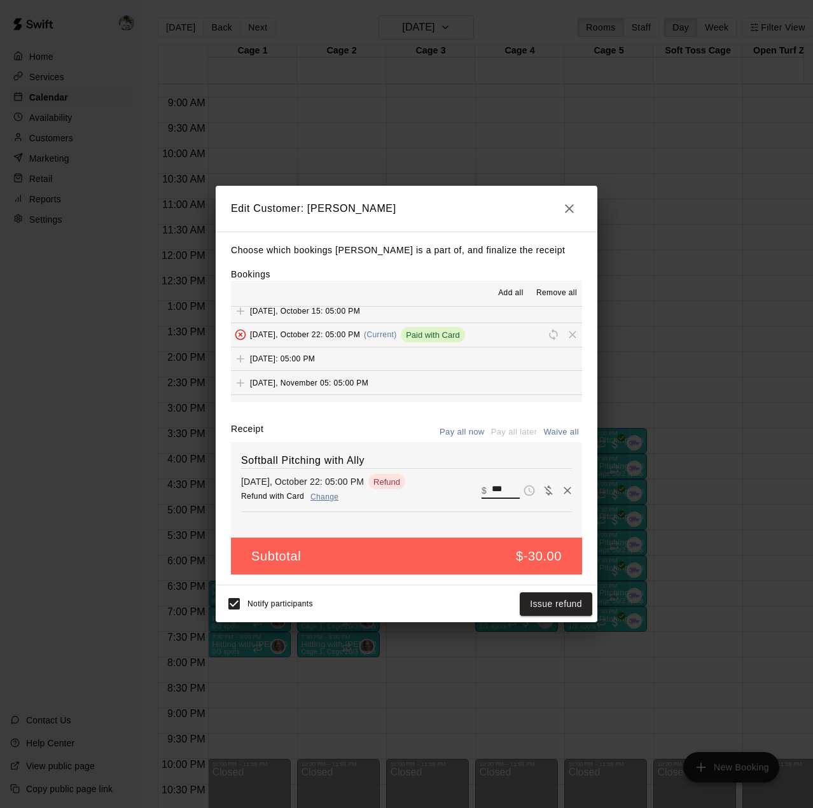
drag, startPoint x: 496, startPoint y: 492, endPoint x: 437, endPoint y: 489, distance: 59.3
click at [437, 489] on div "[DATE], October 22: 05:00 PM Refund with Card Change Refund ​ $ ***" at bounding box center [406, 490] width 331 height 32
click at [566, 212] on icon "button" at bounding box center [569, 208] width 15 height 15
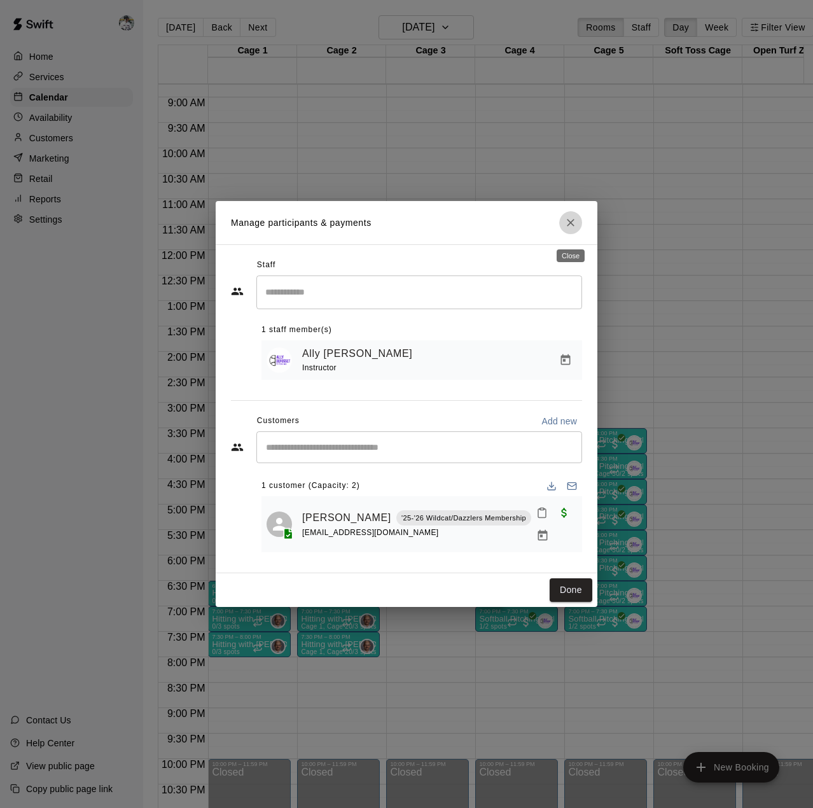
click at [568, 226] on icon "Close" at bounding box center [571, 223] width 8 height 8
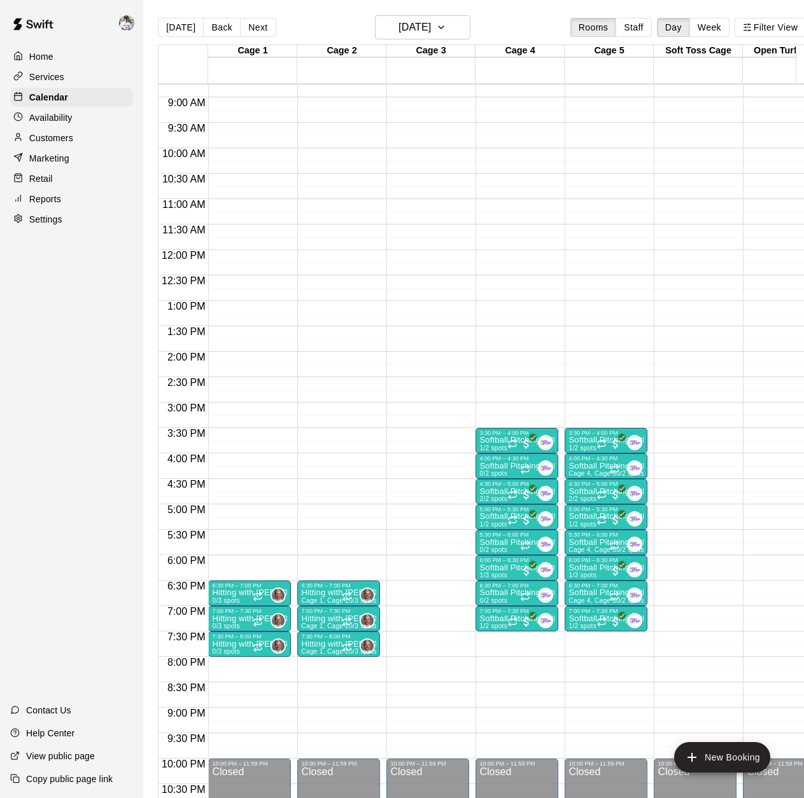
click at [493, 633] on div "12:00 AM – 6:00 AM Closed 3:30 PM – 4:00 PM Softball Pitching with Ally 1/2 spo…" at bounding box center [516, 250] width 83 height 1222
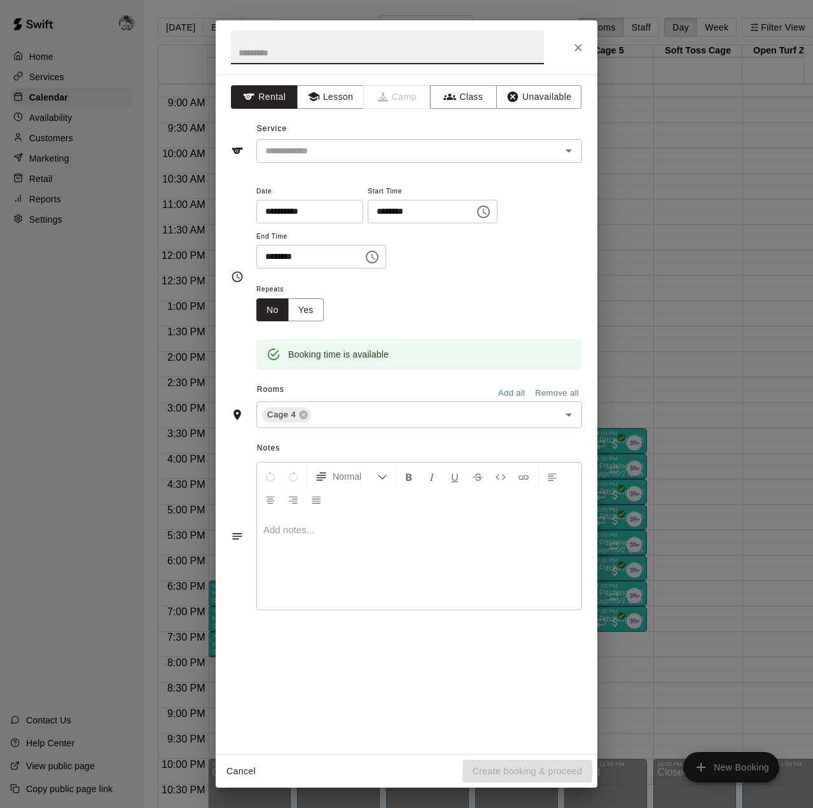
click at [491, 618] on div "Notes Normal Add notes..." at bounding box center [406, 525] width 351 height 195
click at [578, 51] on icon "Close" at bounding box center [578, 47] width 13 height 13
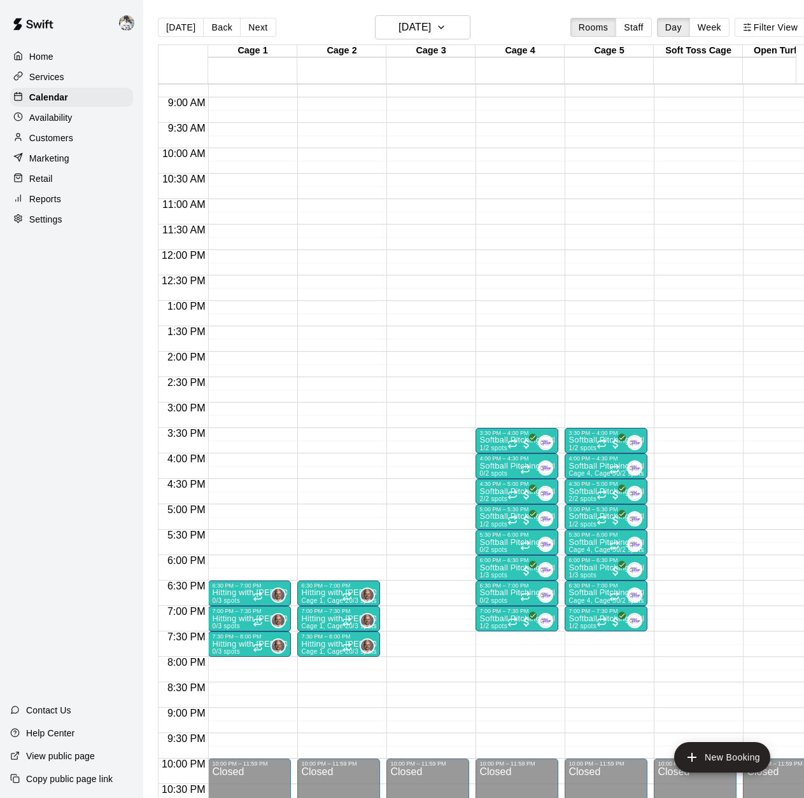
click at [501, 619] on p "Softball Pitching with Ally" at bounding box center [516, 619] width 75 height 0
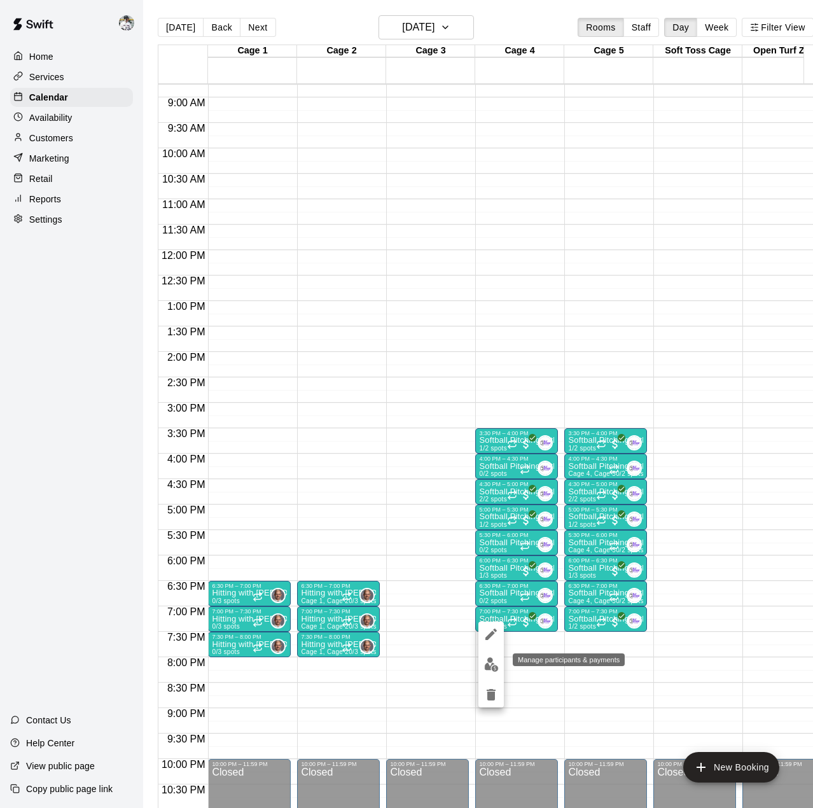
click at [489, 660] on img "edit" at bounding box center [491, 664] width 15 height 15
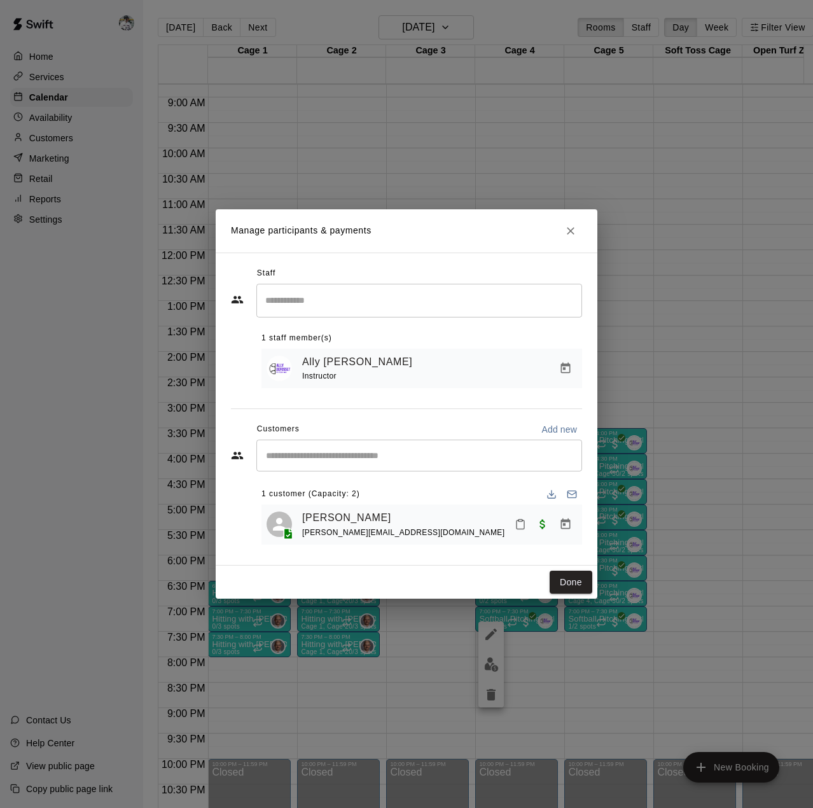
click at [317, 447] on div "​" at bounding box center [419, 456] width 326 height 32
type input "****"
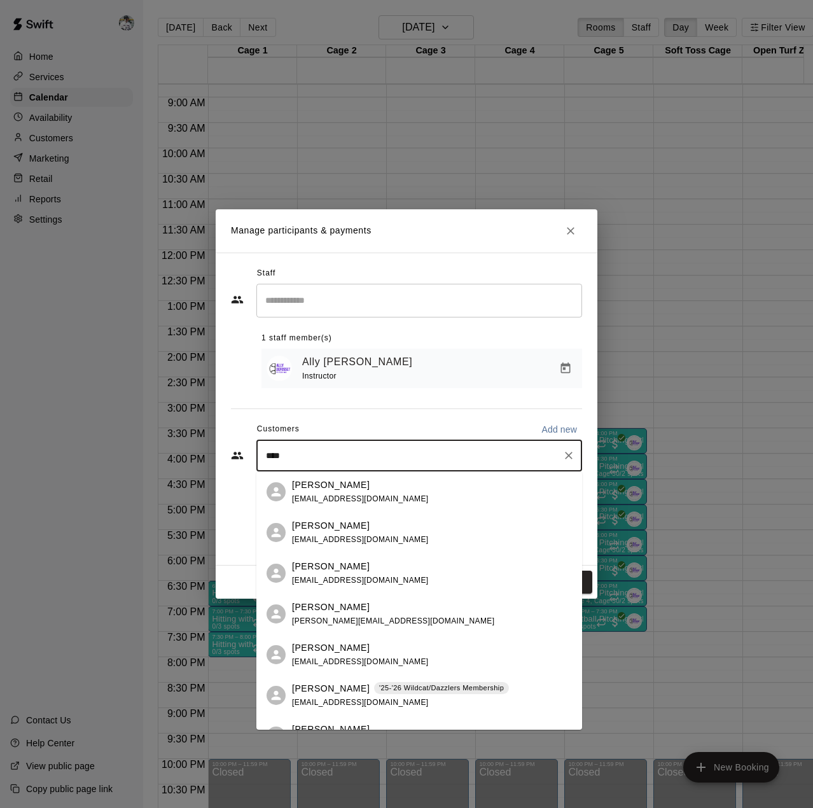
click at [344, 696] on div "[PERSON_NAME] '25-'26 Wildcat/Dazzlers Membership [EMAIL_ADDRESS][DOMAIN_NAME]" at bounding box center [400, 695] width 217 height 27
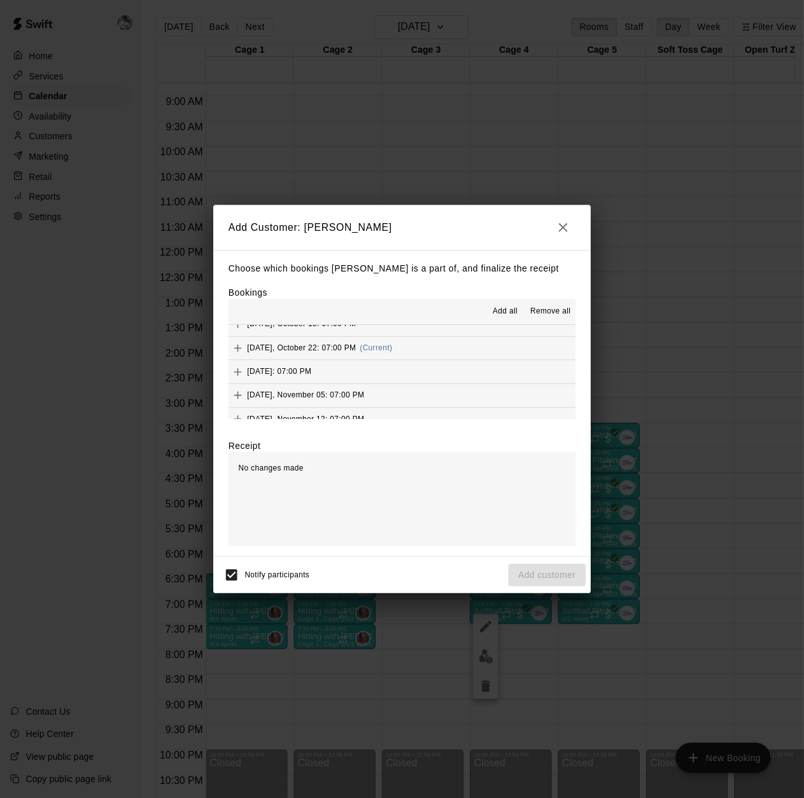
scroll to position [48, 0]
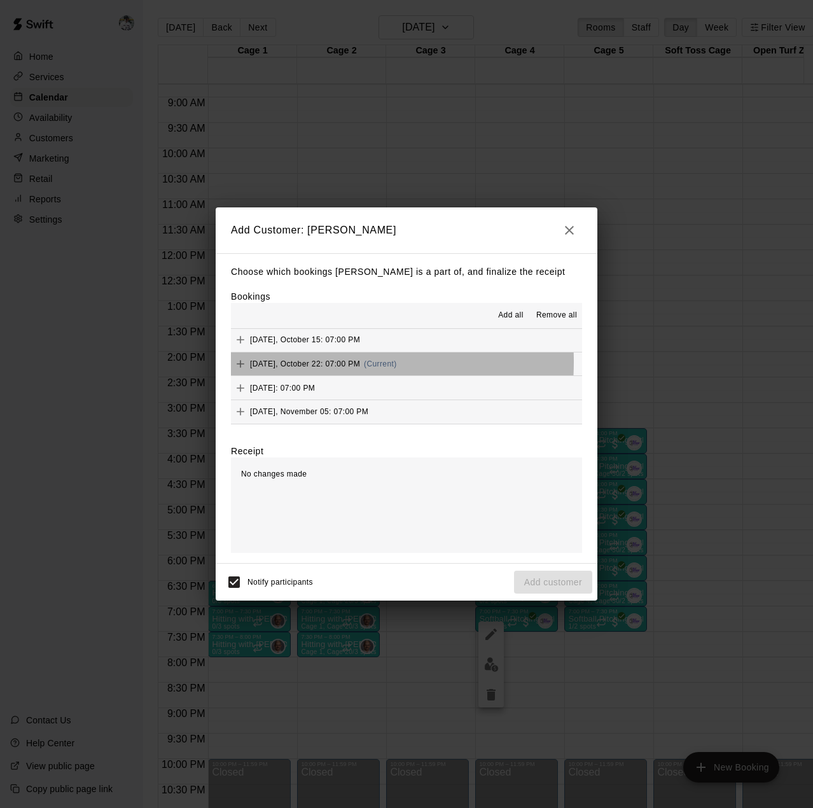
click at [274, 363] on span "[DATE], October 22: 07:00 PM" at bounding box center [305, 363] width 110 height 9
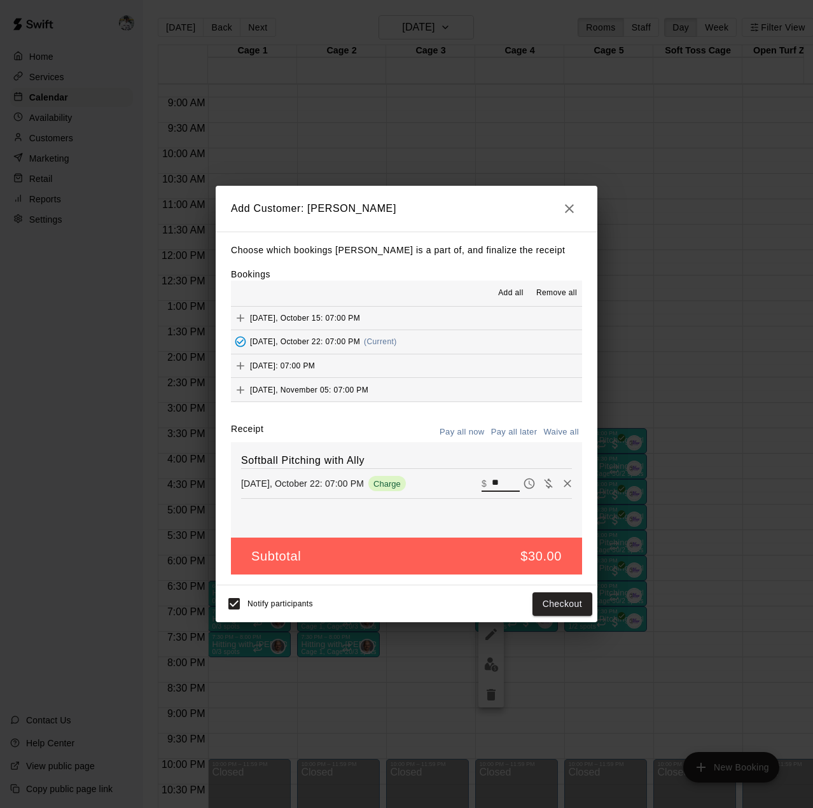
drag, startPoint x: 484, startPoint y: 487, endPoint x: 497, endPoint y: 487, distance: 13.4
click at [497, 487] on input "**" at bounding box center [506, 483] width 28 height 17
type input "*"
click at [535, 603] on button "Add customer" at bounding box center [553, 604] width 78 height 24
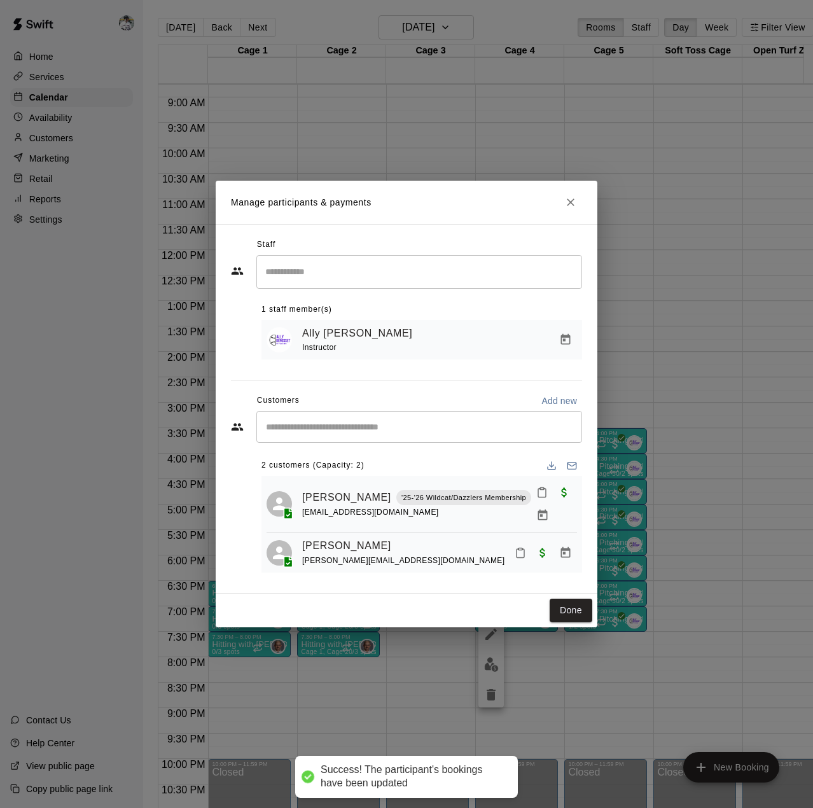
click at [556, 604] on button "Done" at bounding box center [571, 611] width 43 height 24
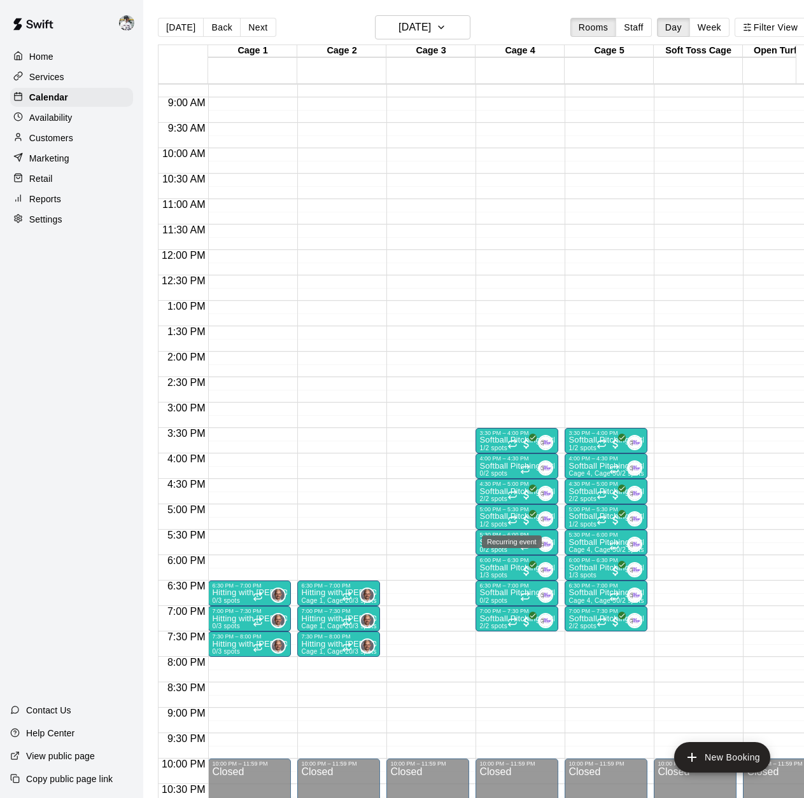
click at [515, 518] on icon "Recurring event" at bounding box center [516, 517] width 2 height 3
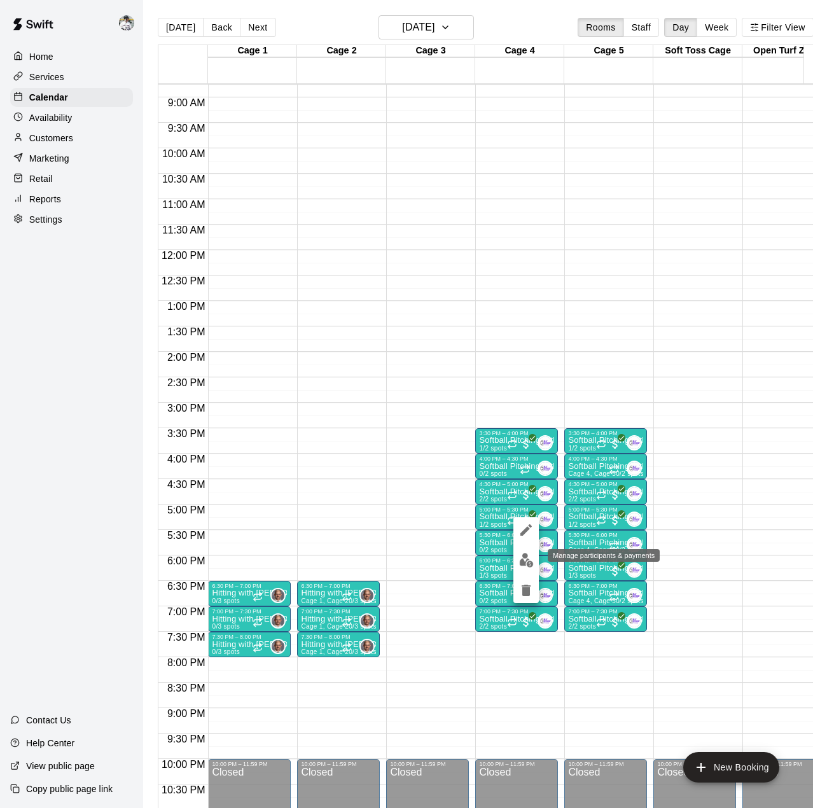
click at [522, 557] on img "edit" at bounding box center [526, 560] width 15 height 15
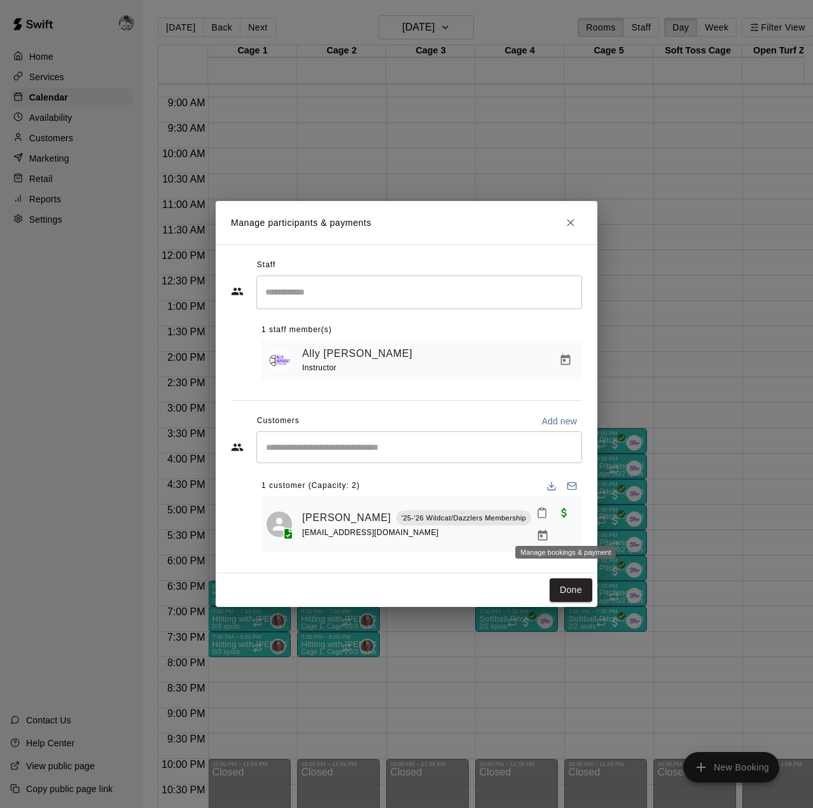
click at [548, 530] on icon "Manage bookings & payment" at bounding box center [543, 535] width 10 height 11
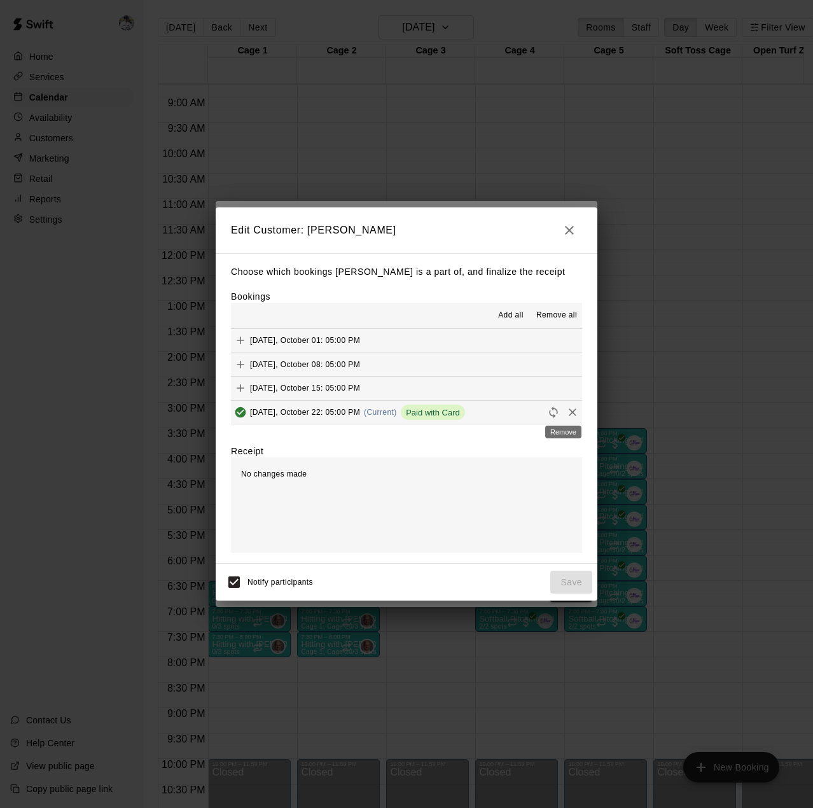
click at [566, 412] on icon "Remove" at bounding box center [572, 412] width 13 height 13
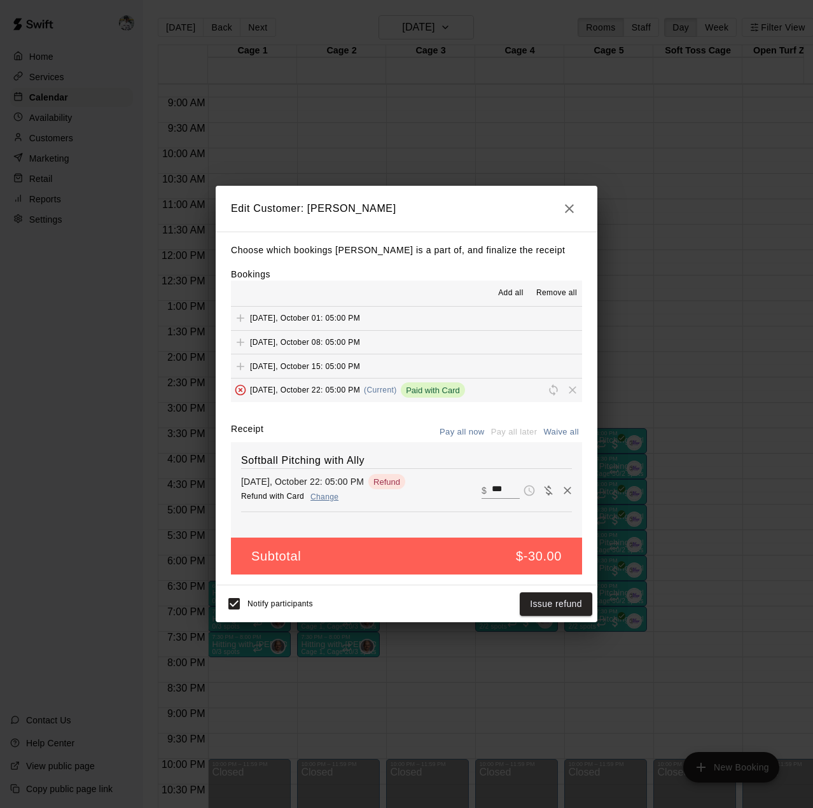
click at [495, 498] on input "***" at bounding box center [506, 490] width 28 height 17
type input "*"
click at [571, 611] on button "Save" at bounding box center [571, 604] width 42 height 24
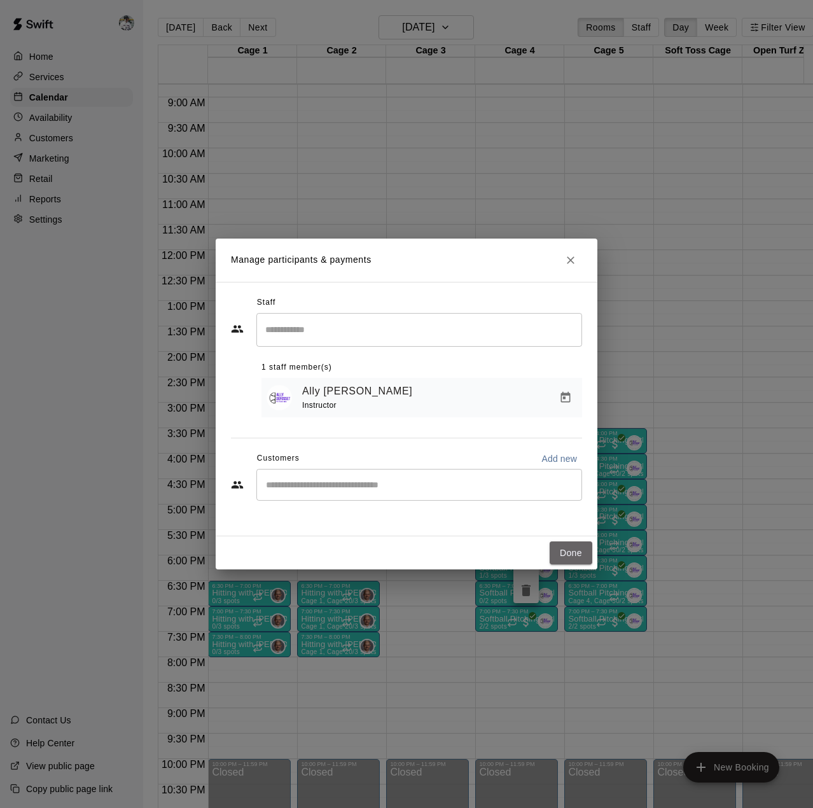
click at [569, 549] on button "Done" at bounding box center [571, 553] width 43 height 24
